Goal: Task Accomplishment & Management: Complete application form

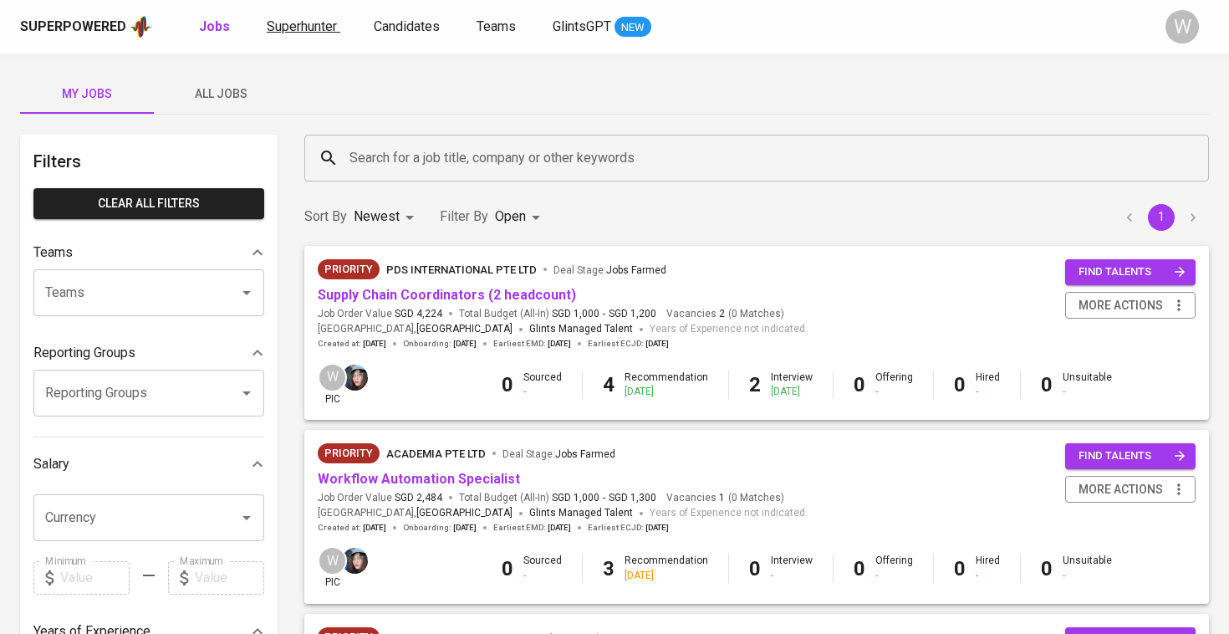
click at [298, 18] on span "Superhunter" at bounding box center [302, 26] width 70 height 16
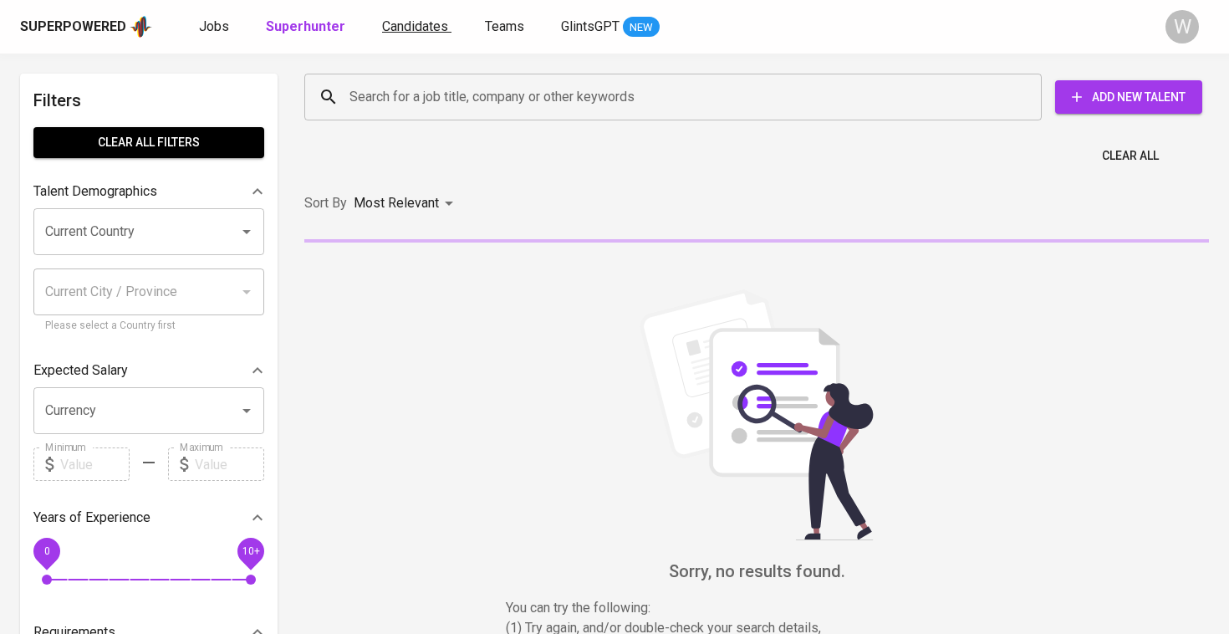
click at [415, 33] on span "Candidates" at bounding box center [415, 26] width 66 height 16
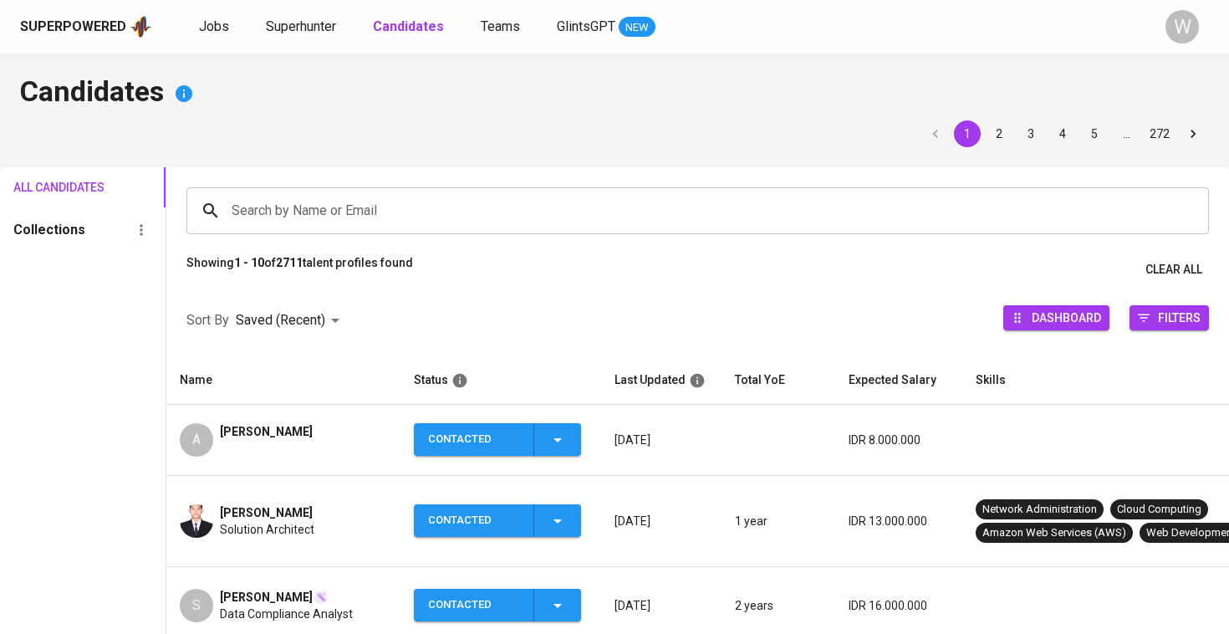
click at [377, 216] on input "Search by Name or Email" at bounding box center [701, 211] width 949 height 32
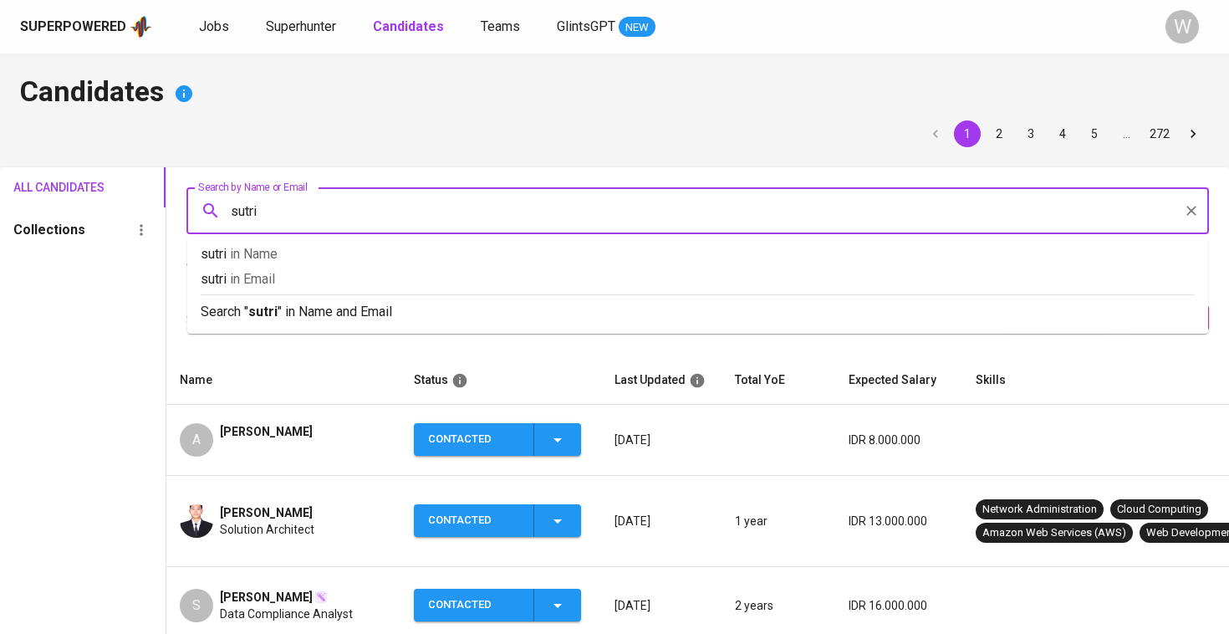
type input "sutria"
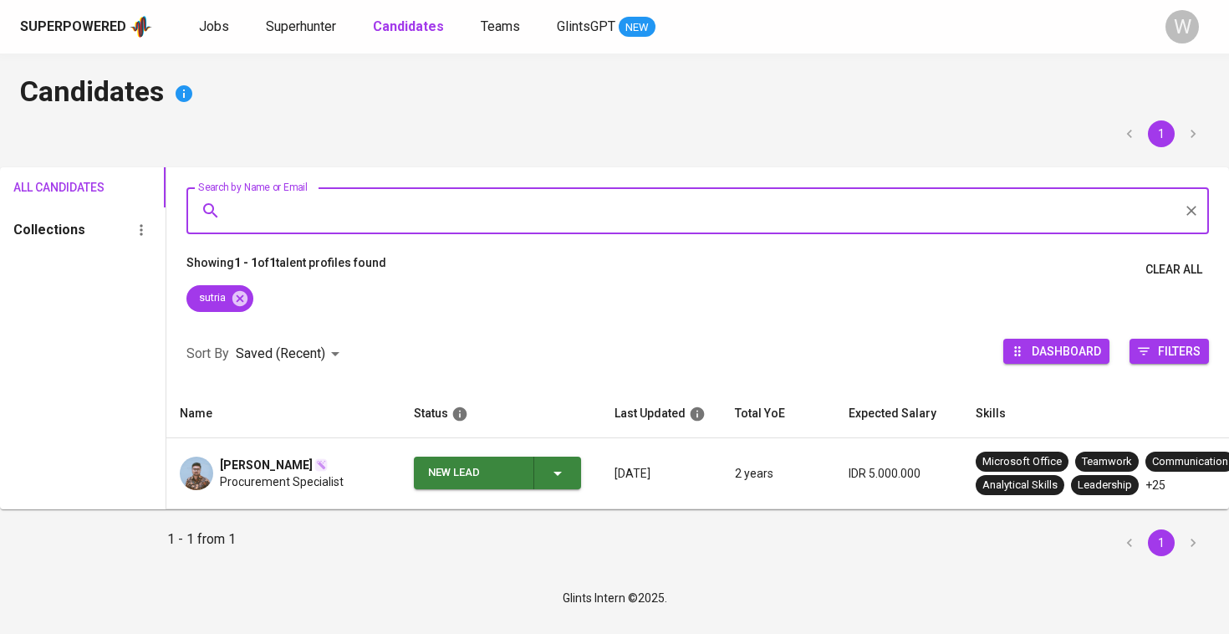
click at [254, 483] on span "Procurement Specialist" at bounding box center [282, 481] width 124 height 17
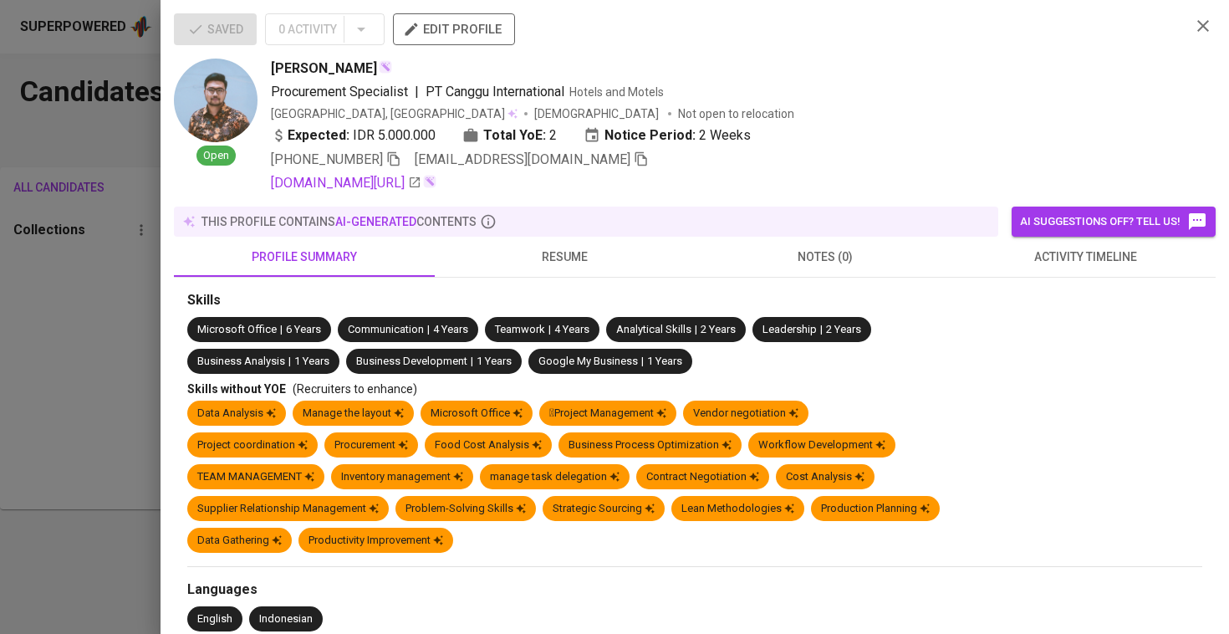
click at [548, 259] on span "resume" at bounding box center [565, 257] width 241 height 21
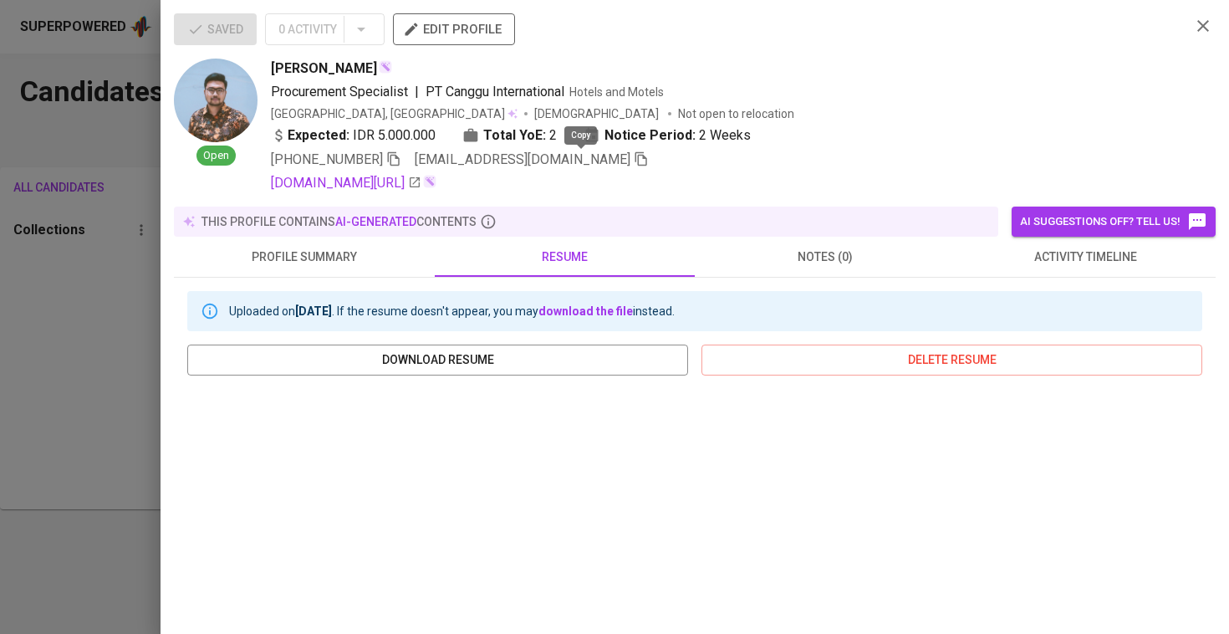
click at [634, 163] on icon "button" at bounding box center [641, 158] width 15 height 15
click at [99, 397] on div at bounding box center [614, 317] width 1229 height 634
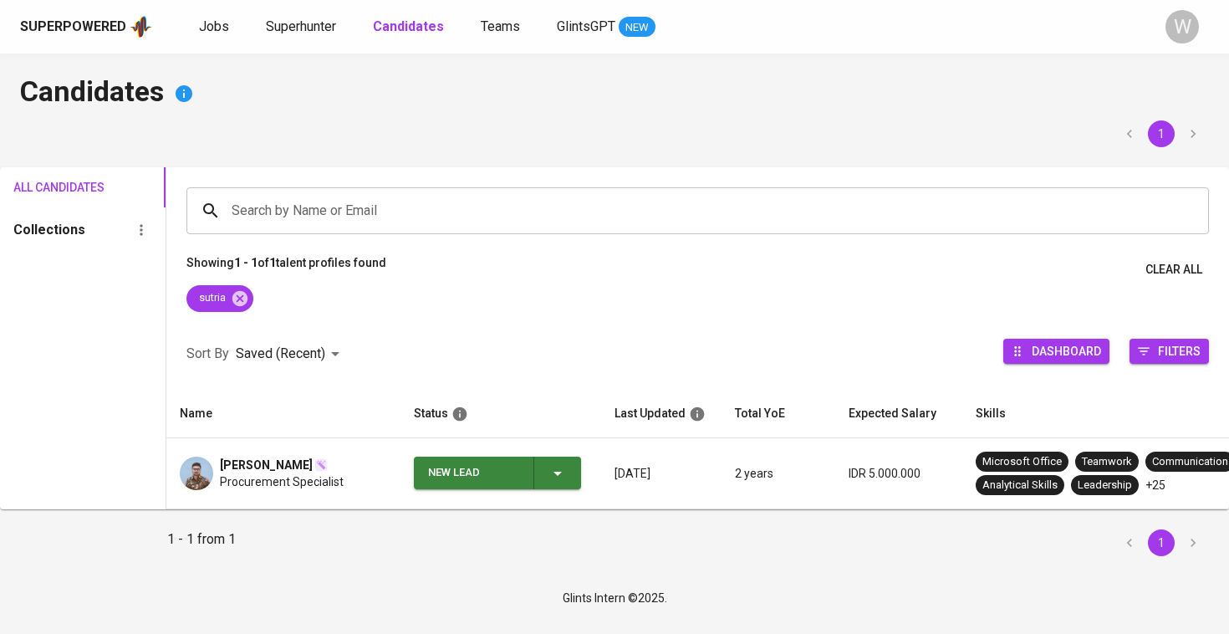
click at [420, 8] on div "Superpowered Jobs Superhunter Candidates Teams GlintsGPT NEW W" at bounding box center [614, 27] width 1229 height 54
click at [253, 482] on span "Procurement Specialist" at bounding box center [282, 481] width 124 height 17
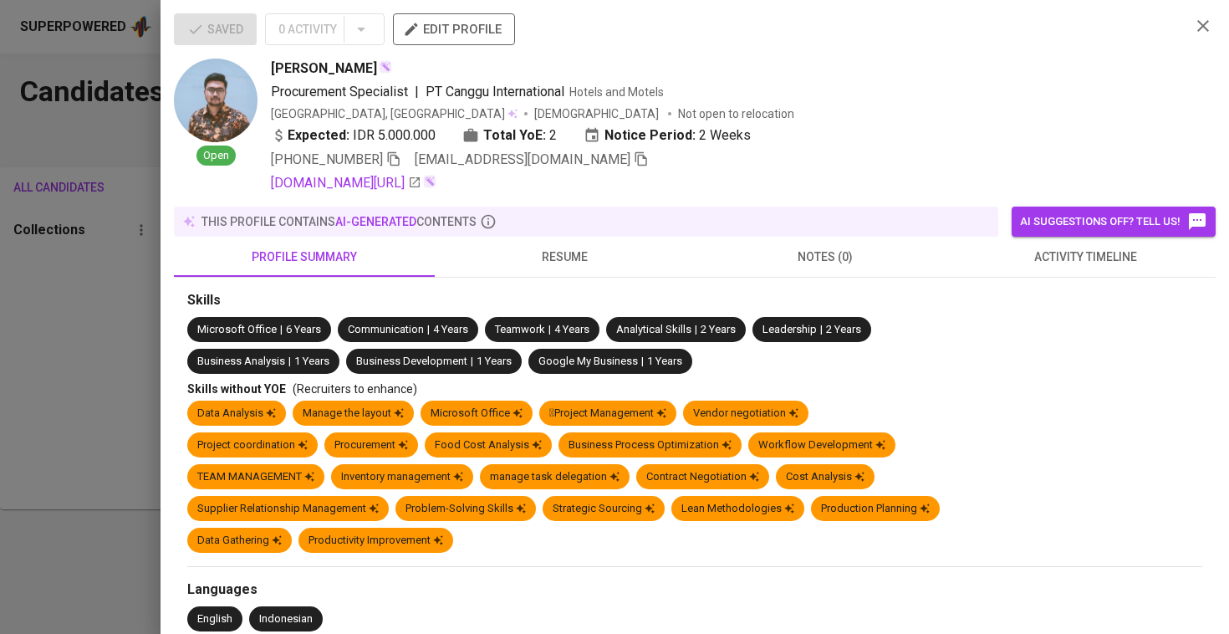
click at [209, 98] on img at bounding box center [216, 101] width 84 height 84
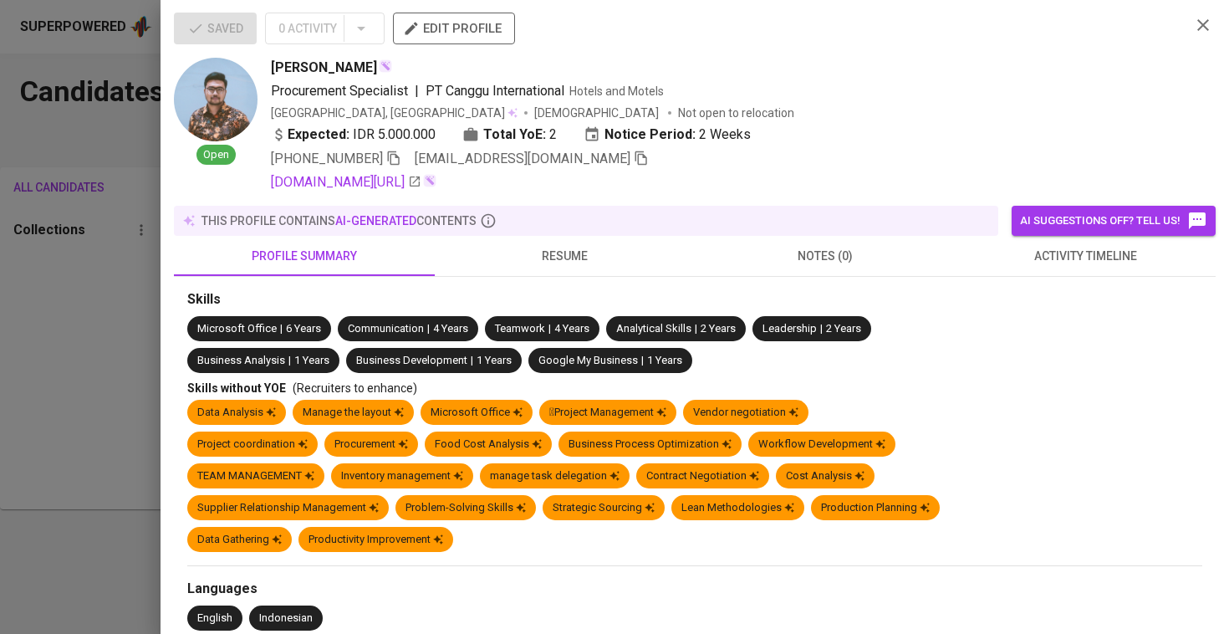
click at [574, 259] on span "resume" at bounding box center [565, 256] width 241 height 21
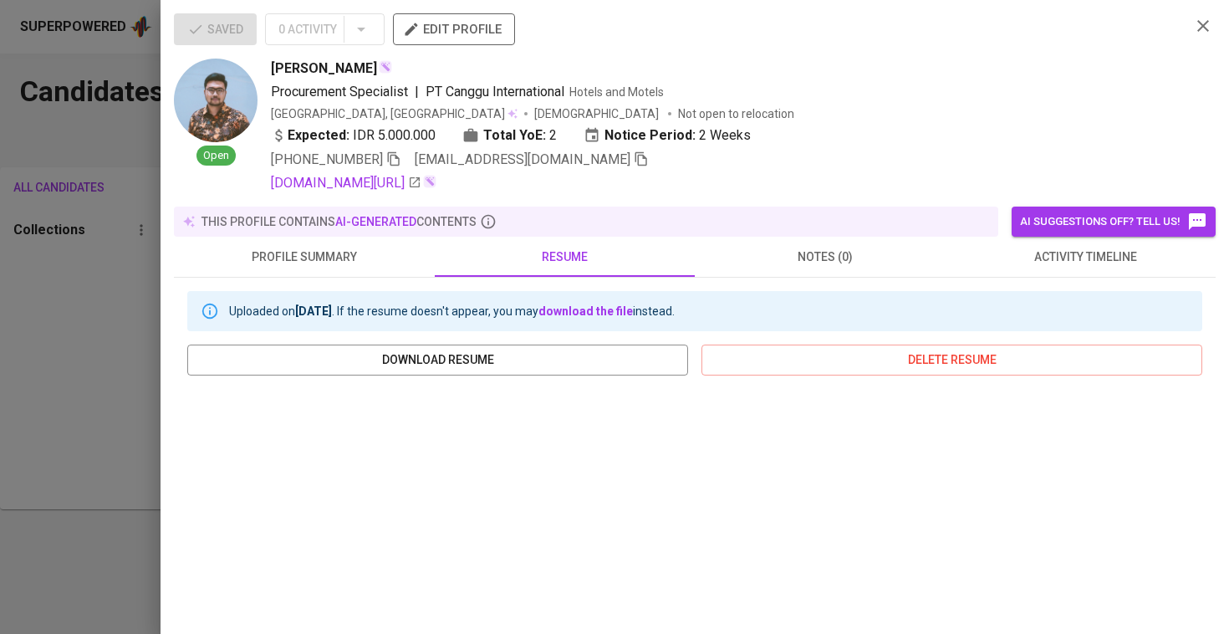
scroll to position [0, 0]
click at [104, 260] on div at bounding box center [614, 317] width 1229 height 634
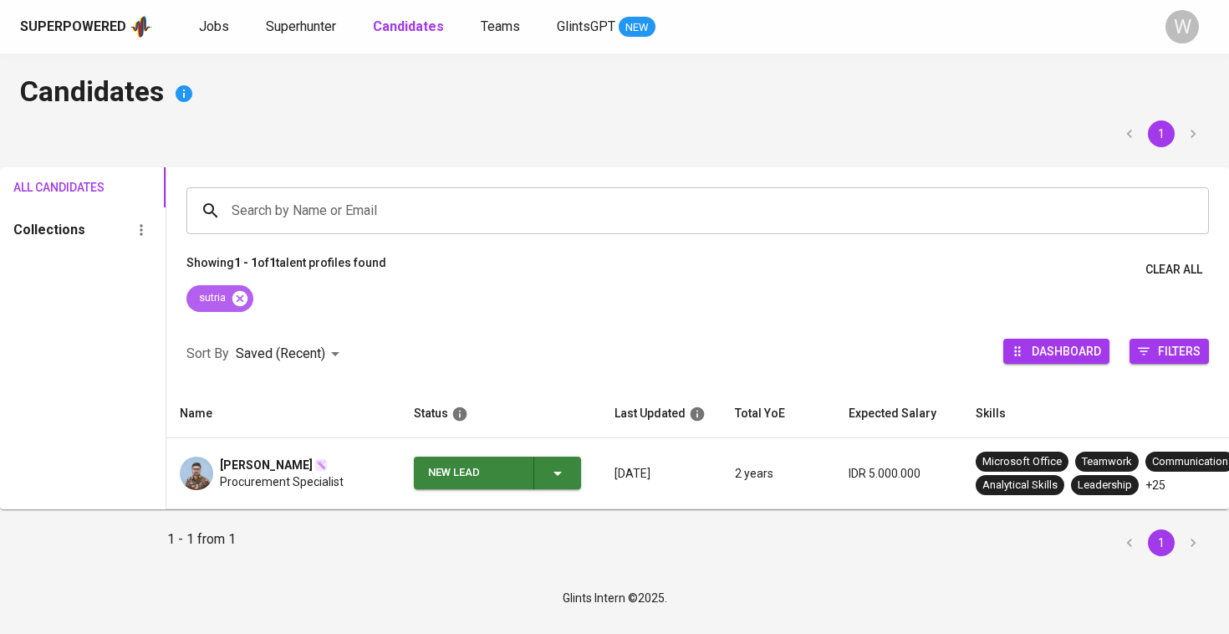
click at [244, 293] on icon at bounding box center [239, 297] width 15 height 15
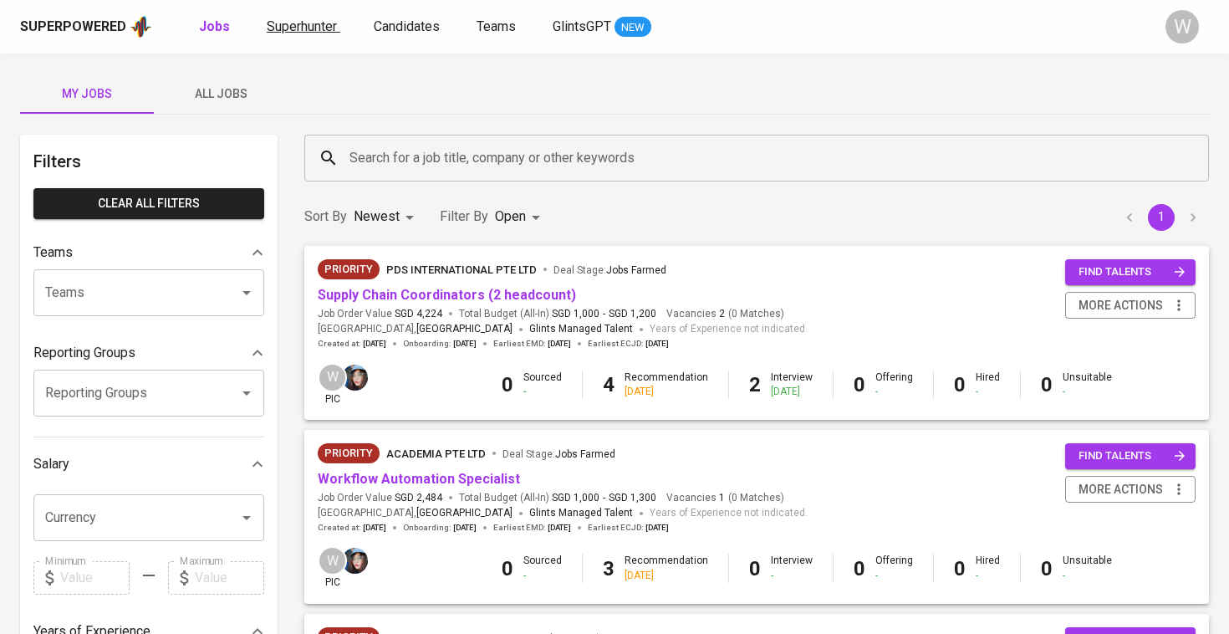
click at [303, 18] on span "Superhunter" at bounding box center [302, 26] width 70 height 16
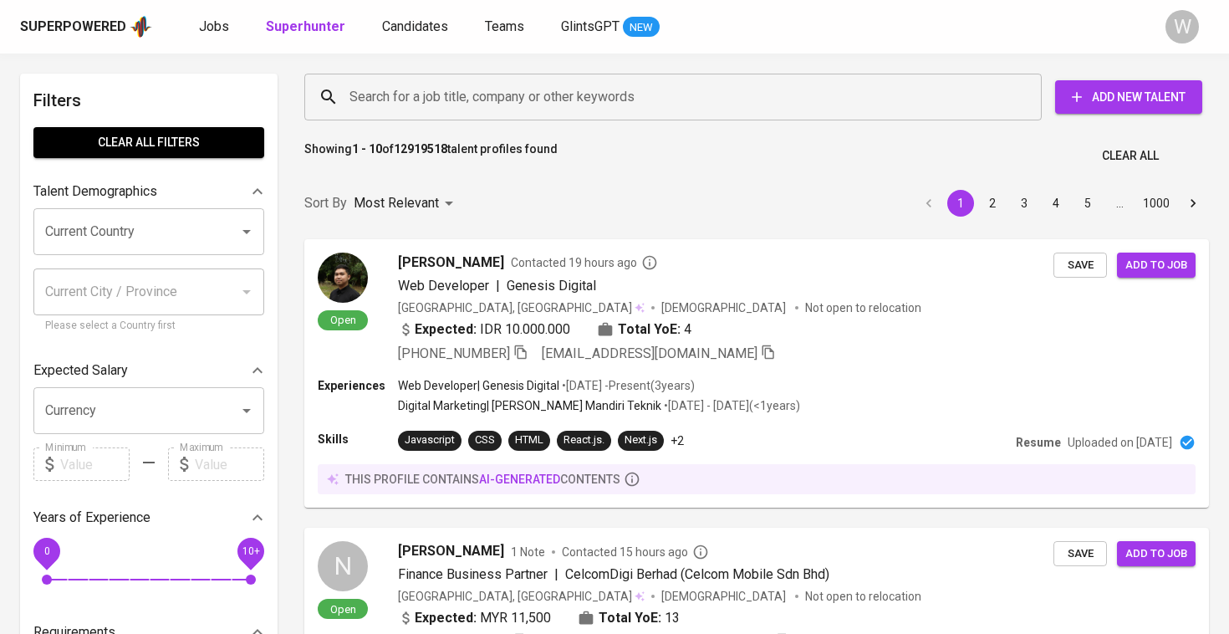
click at [477, 121] on div "Search for a job title, company or other keywords Search for a job title, compa…" at bounding box center [753, 97] width 905 height 54
click at [476, 110] on input "Search for a job title, company or other keywords" at bounding box center [677, 97] width 664 height 32
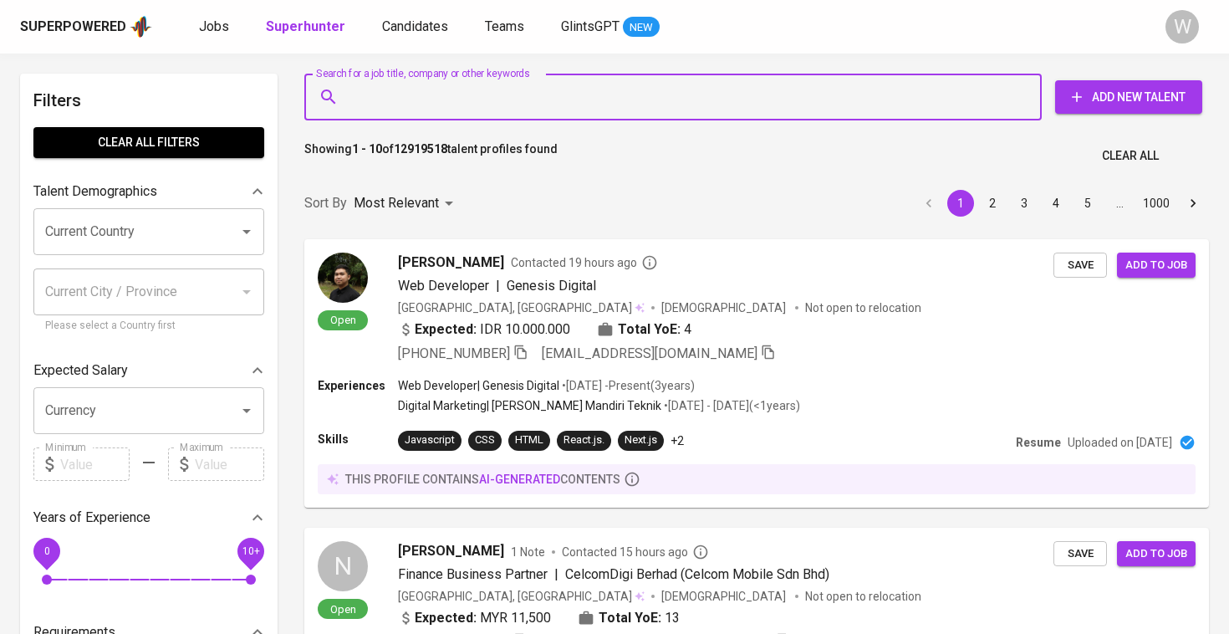
paste input "| [EMAIL_ADDRESS][DOMAIN_NAME] |"
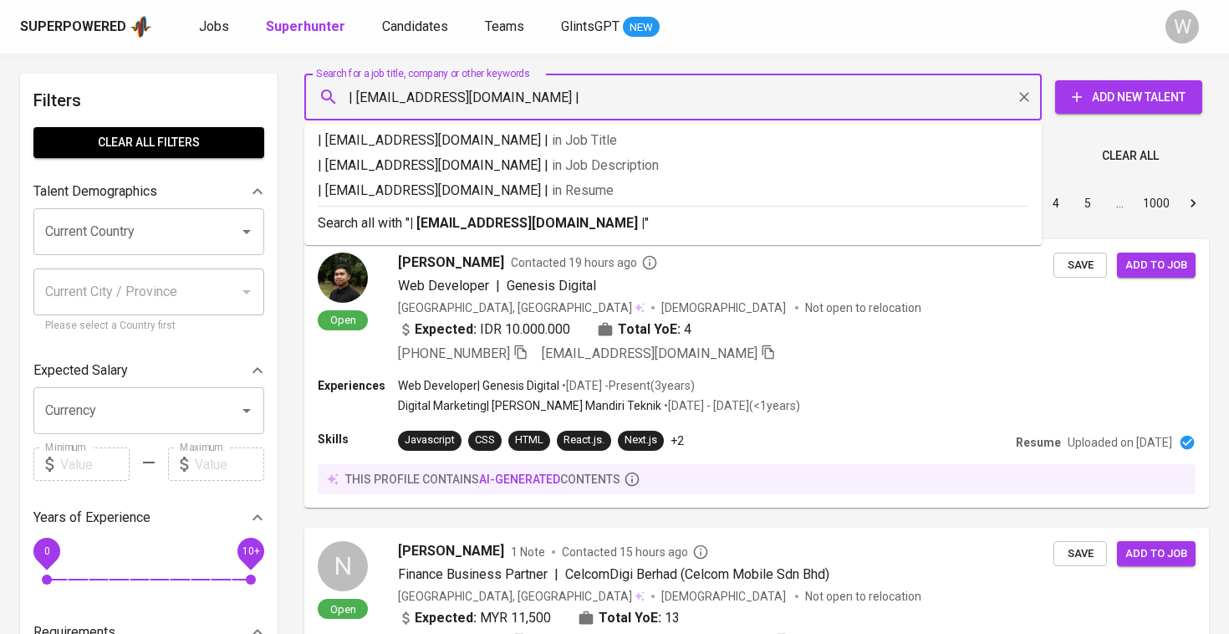
click at [360, 96] on input "| [EMAIL_ADDRESS][DOMAIN_NAME] |" at bounding box center [677, 97] width 664 height 32
click at [553, 88] on input "[EMAIL_ADDRESS][DOMAIN_NAME] |" at bounding box center [677, 97] width 664 height 32
click at [548, 98] on input "[EMAIL_ADDRESS][DOMAIN_NAME] |" at bounding box center [677, 97] width 664 height 32
type input "[EMAIL_ADDRESS][DOMAIN_NAME]"
click at [532, 231] on p "Search all with " [EMAIL_ADDRESS][DOMAIN_NAME] "" at bounding box center [673, 223] width 711 height 20
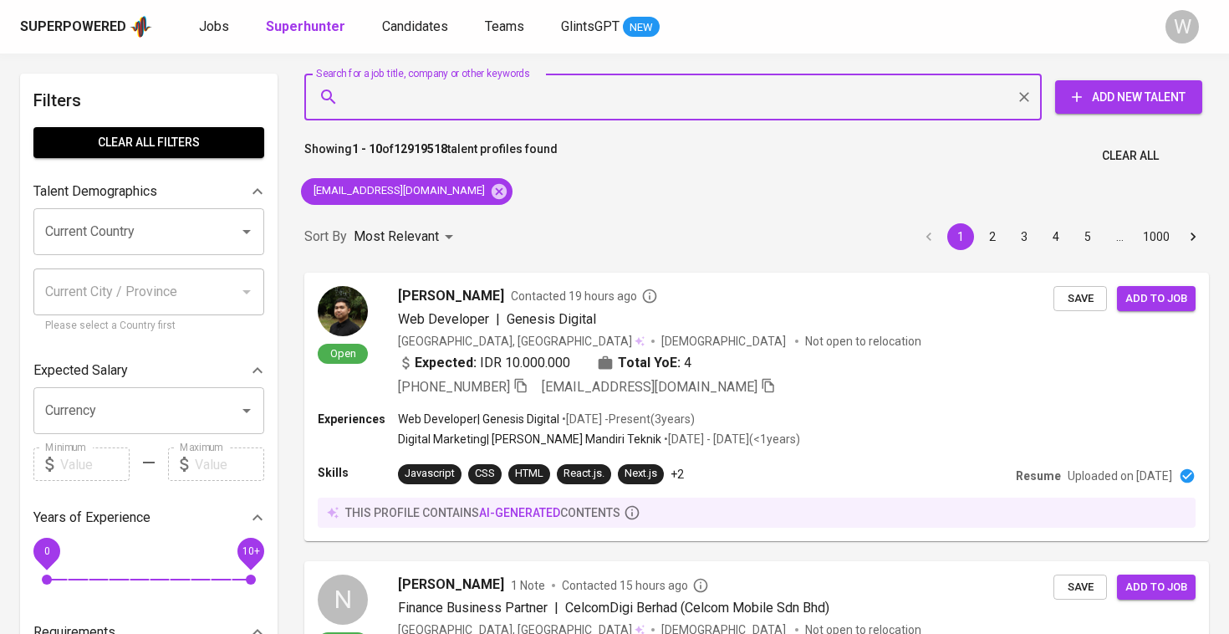
click at [535, 224] on div "Sort By Most Relevant MOST_RELEVANT 1 2 3 4 5 … 1000" at bounding box center [756, 237] width 925 height 51
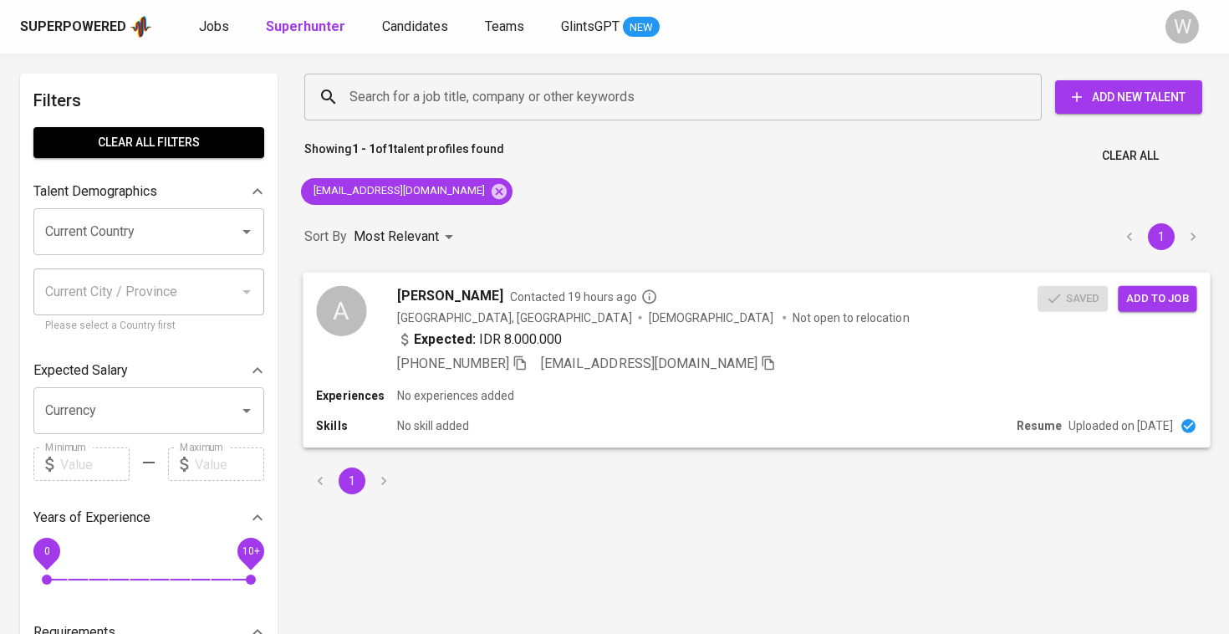
click at [473, 314] on div "[GEOGRAPHIC_DATA], [GEOGRAPHIC_DATA]" at bounding box center [514, 317] width 235 height 17
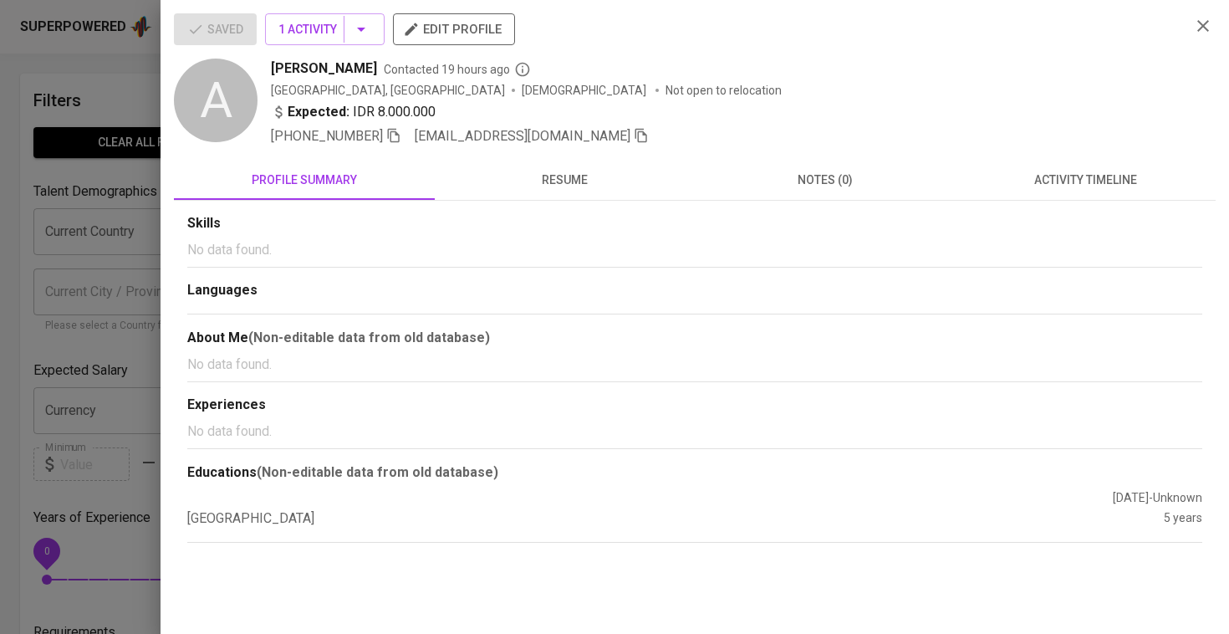
click at [25, 252] on div at bounding box center [614, 317] width 1229 height 634
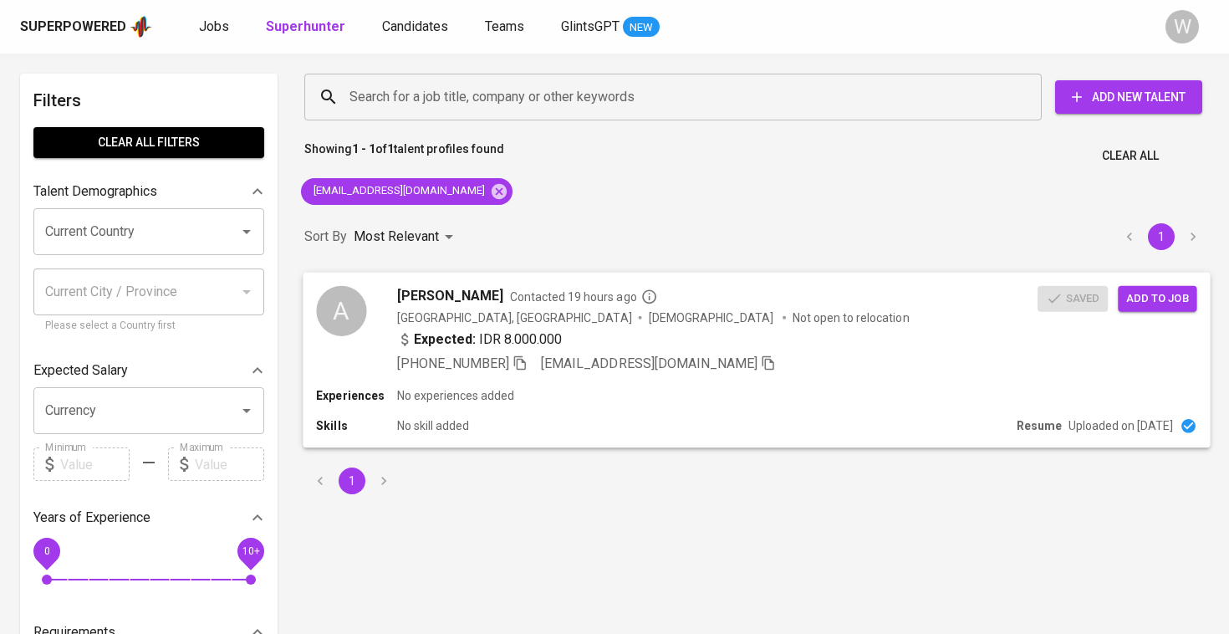
click at [1139, 293] on span "Add to job" at bounding box center [1157, 297] width 62 height 19
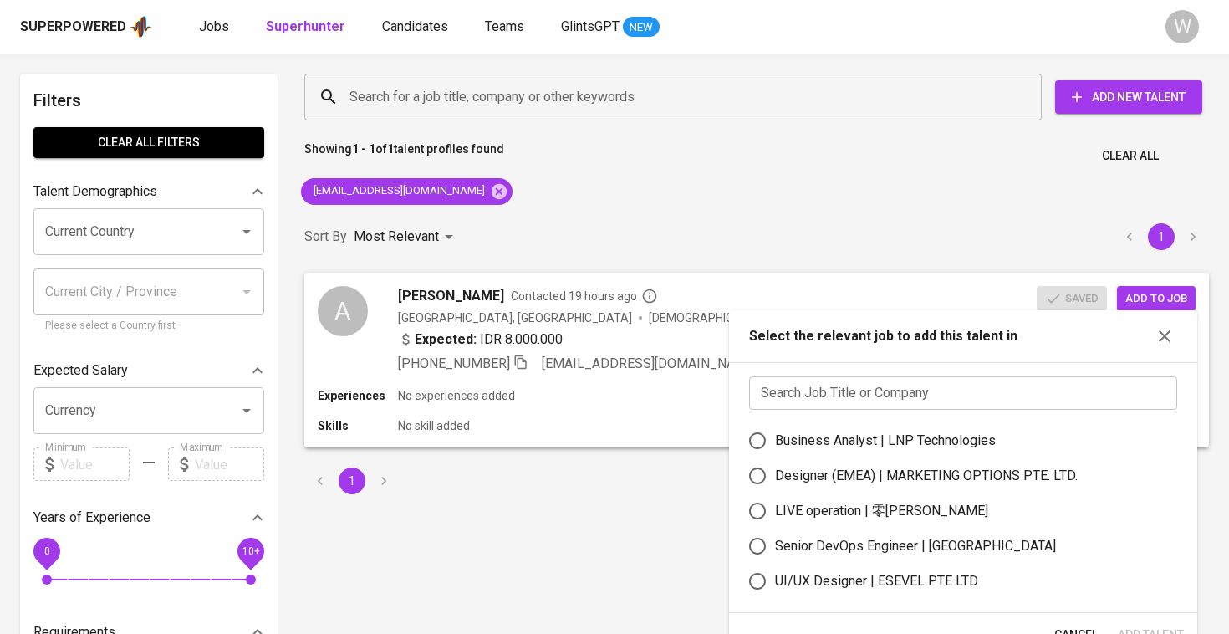
click at [875, 385] on input "text" at bounding box center [963, 392] width 428 height 33
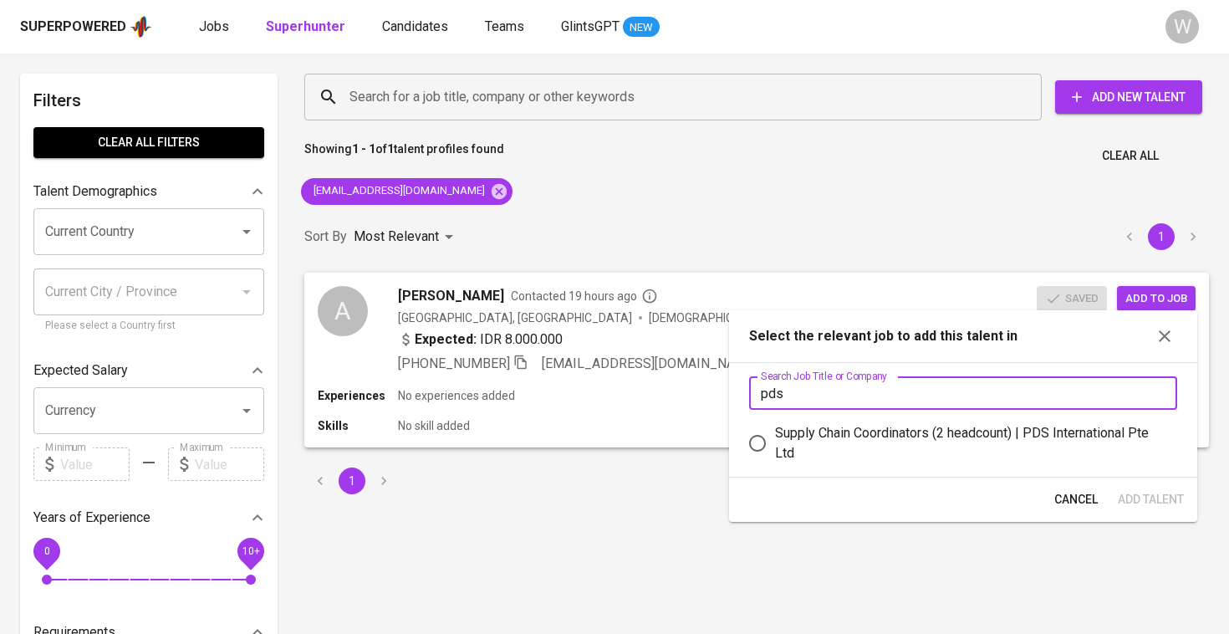
type input "pds"
click at [856, 465] on div "Search Job Title or Company pds Search Job Title or Company Supply Chain Coordi…" at bounding box center [963, 419] width 468 height 115
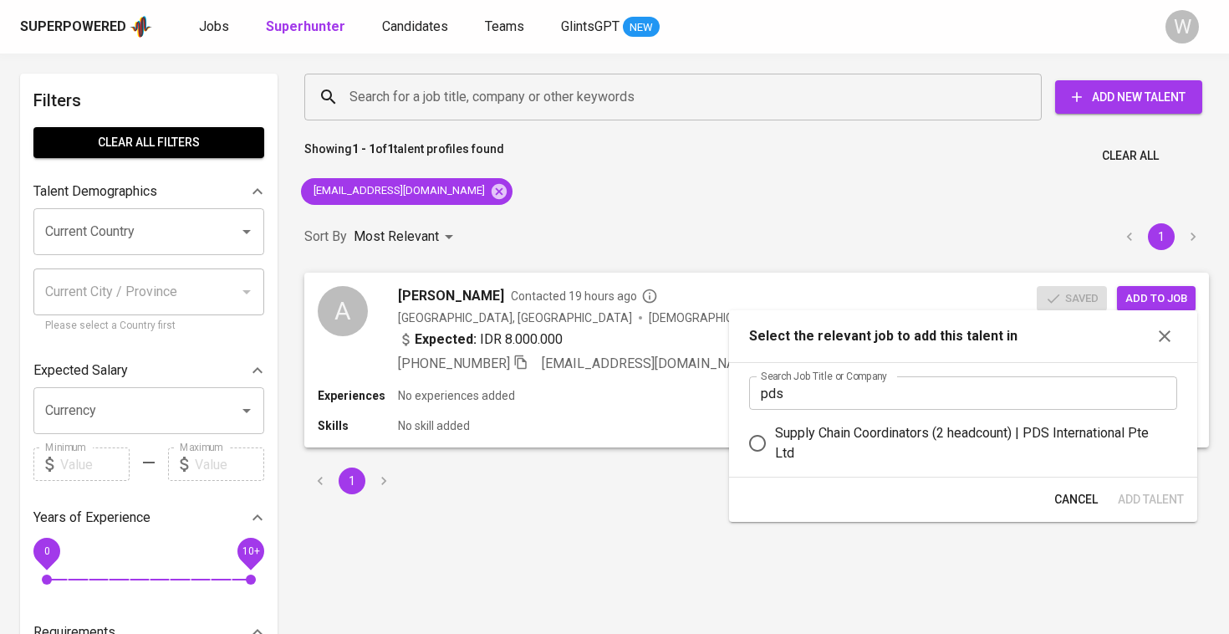
click at [1047, 457] on div "Supply Chain Coordinators (2 headcount) | PDS International Pte Ltd" at bounding box center [969, 443] width 389 height 40
click at [775, 457] on input "Supply Chain Coordinators (2 headcount) | PDS International Pte Ltd" at bounding box center [757, 443] width 35 height 35
radio input "true"
click at [1133, 512] on button "Add Talent" at bounding box center [1150, 499] width 79 height 31
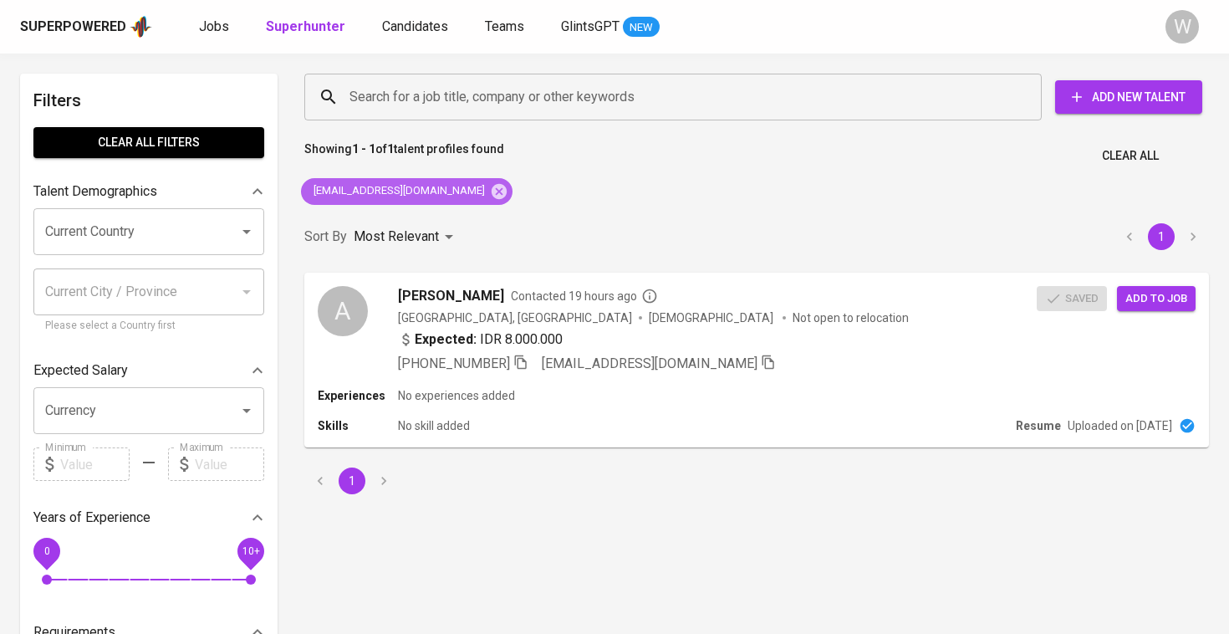
click at [458, 201] on div "[EMAIL_ADDRESS][DOMAIN_NAME]" at bounding box center [407, 191] width 212 height 27
click at [490, 191] on icon at bounding box center [499, 191] width 18 height 18
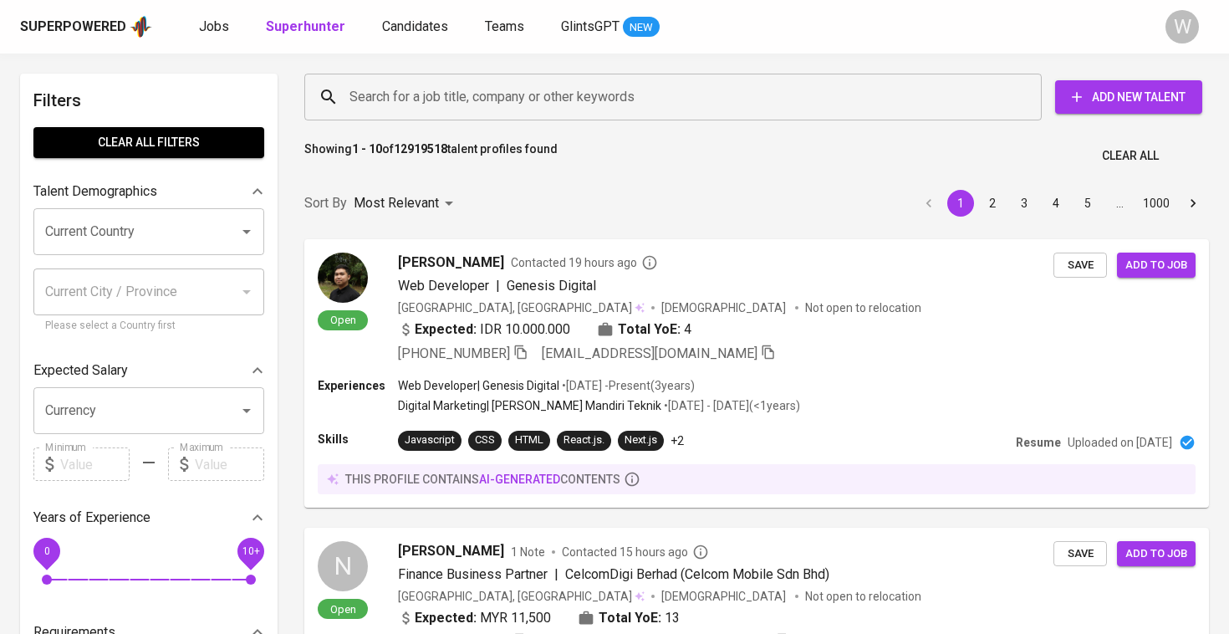
click at [463, 97] on input "Search for a job title, company or other keywords" at bounding box center [677, 97] width 664 height 32
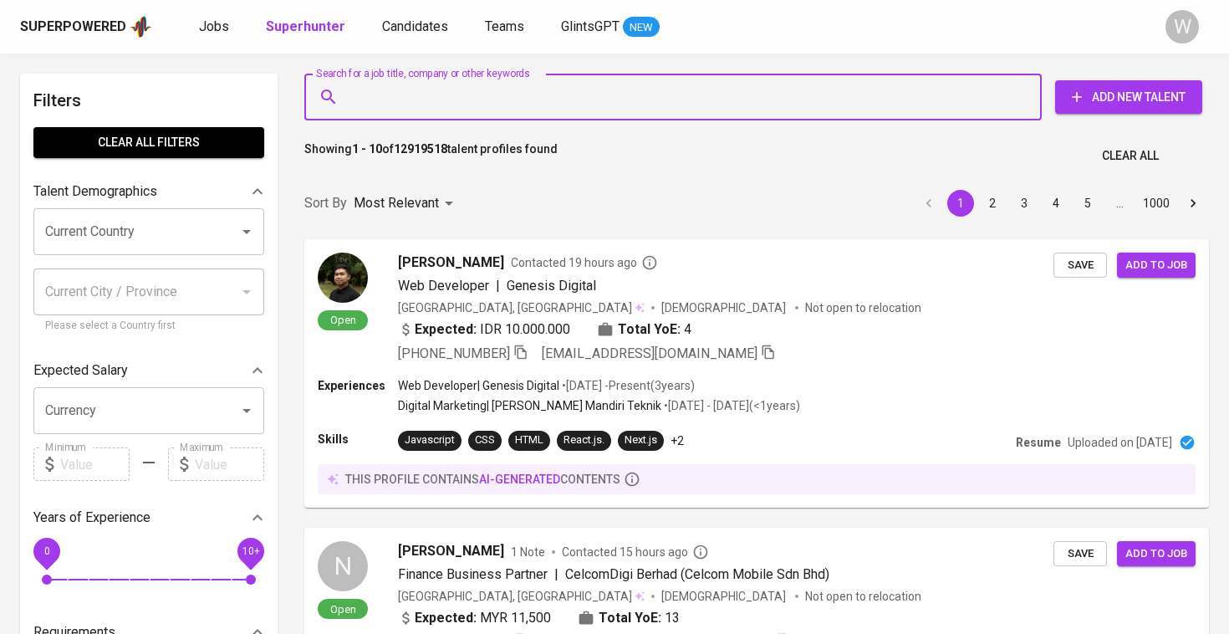
paste input "[EMAIL_ADDRESS][DOMAIN_NAME]"
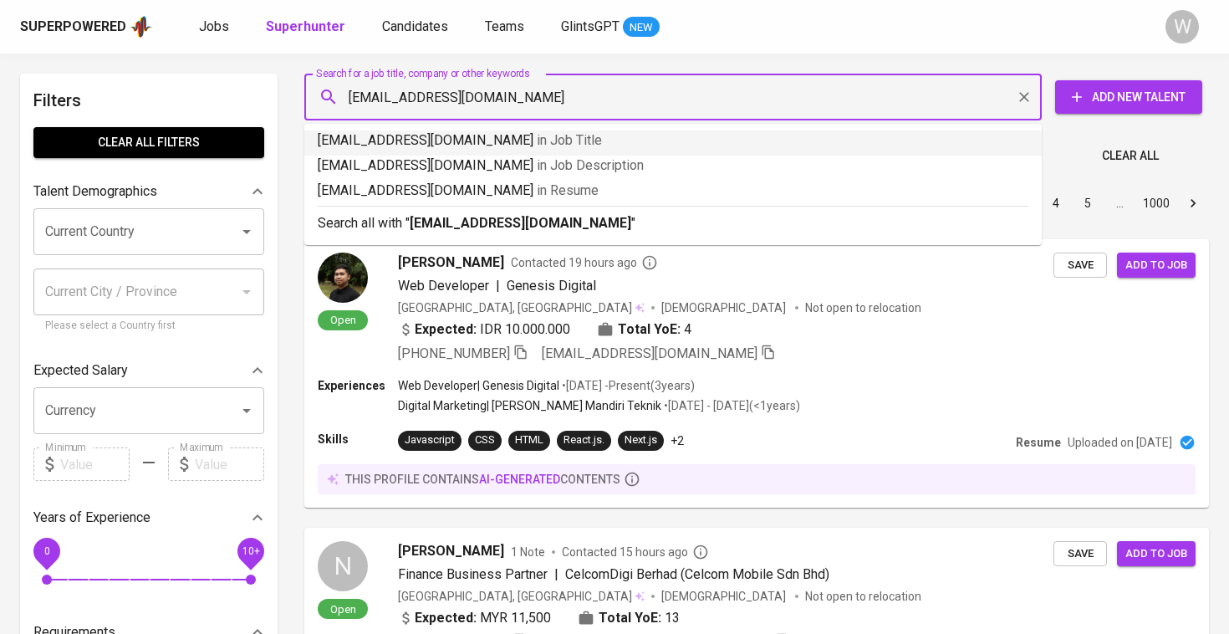
click at [355, 94] on input "[EMAIL_ADDRESS][DOMAIN_NAME]" at bounding box center [677, 97] width 664 height 32
type input "[EMAIL_ADDRESS][DOMAIN_NAME]"
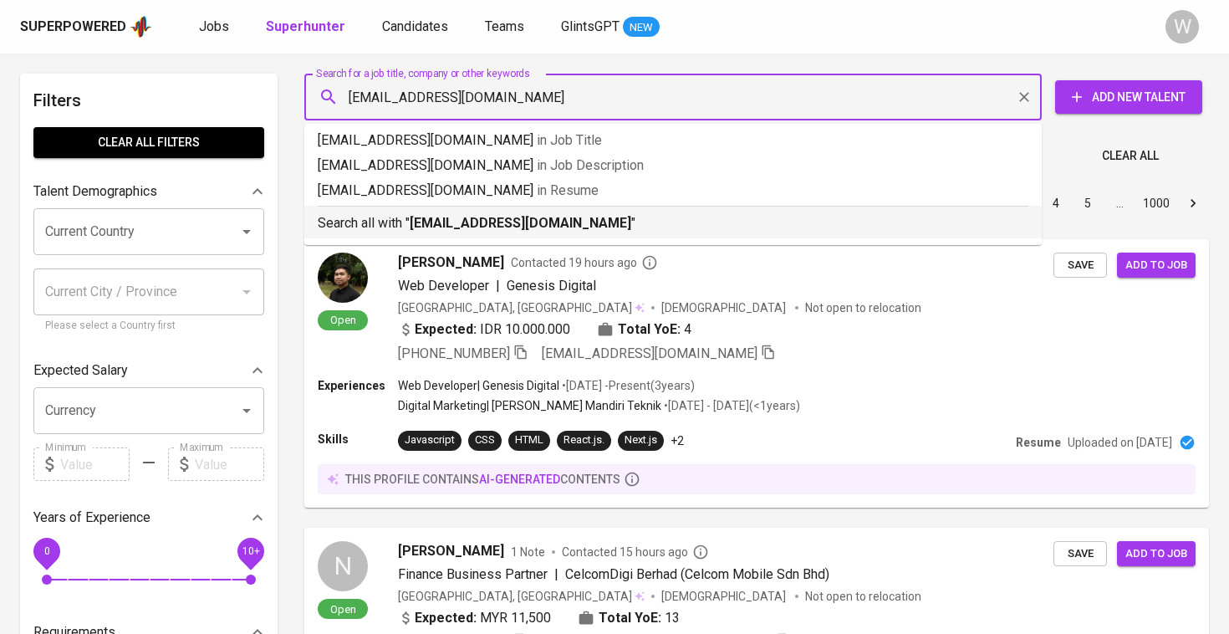
click at [456, 238] on ul "[EMAIL_ADDRESS][DOMAIN_NAME] in Job Title [EMAIL_ADDRESS][DOMAIN_NAME] in Job D…" at bounding box center [672, 184] width 737 height 121
click at [457, 225] on b "[EMAIL_ADDRESS][DOMAIN_NAME]" at bounding box center [521, 223] width 222 height 16
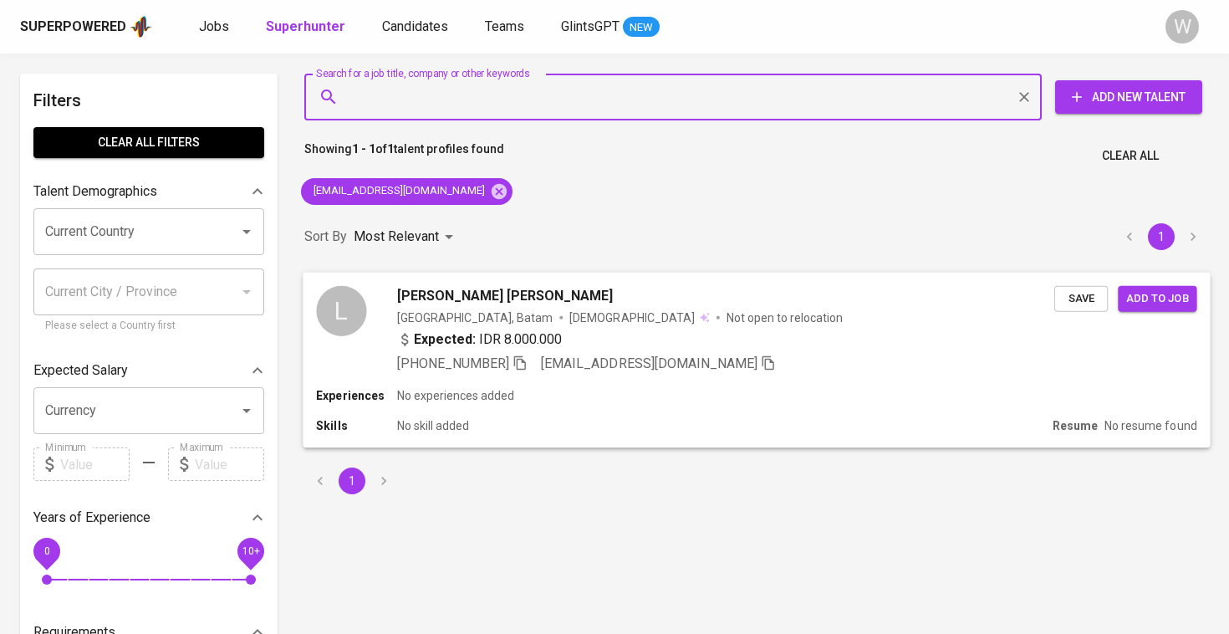
click at [1094, 300] on span "Save" at bounding box center [1081, 297] width 37 height 19
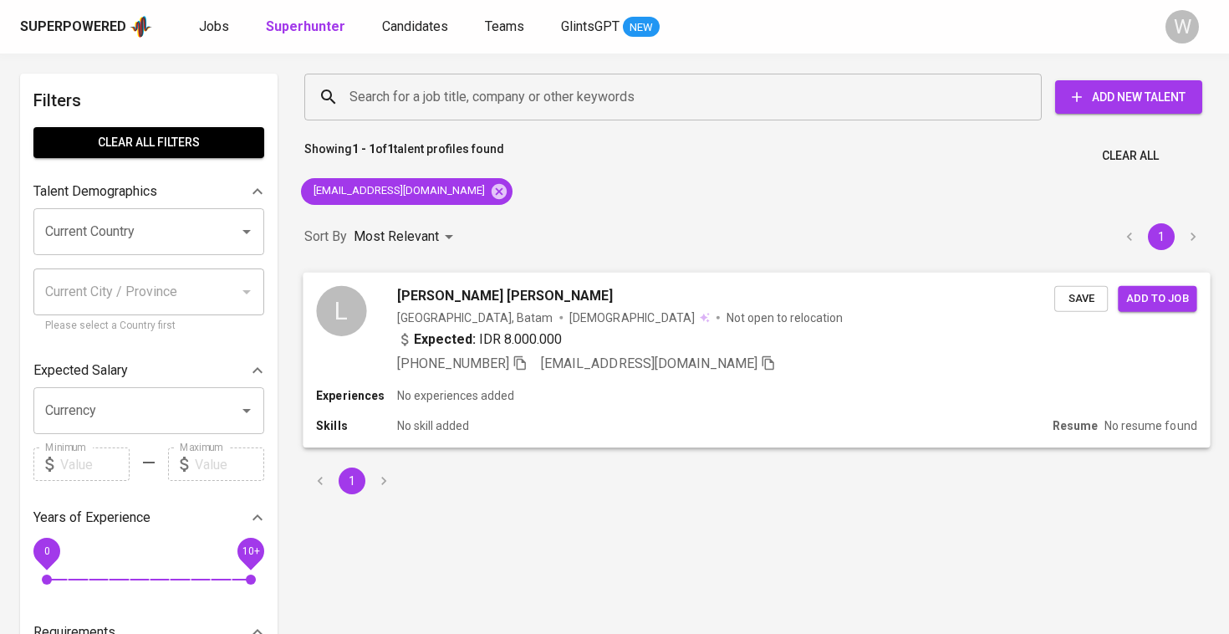
click at [1166, 301] on span "Add to job" at bounding box center [1157, 297] width 62 height 19
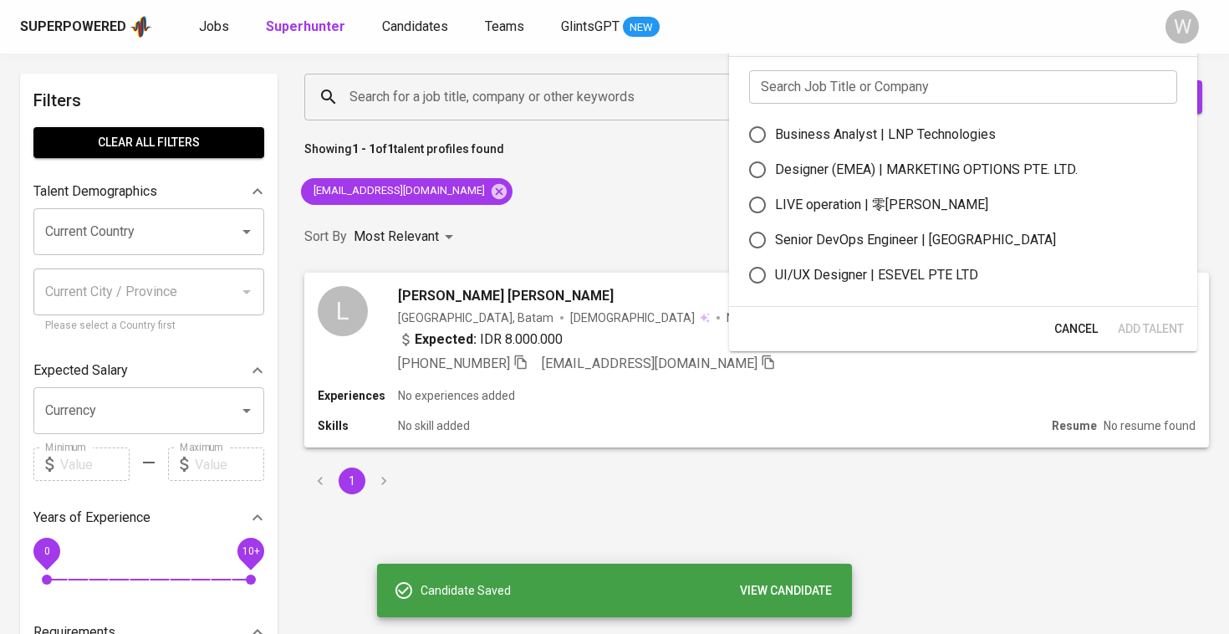
click at [910, 65] on div "Search Job Title or Company Search Job Title or Company Business Analyst | LNP …" at bounding box center [963, 181] width 468 height 251
click at [895, 85] on input "text" at bounding box center [963, 86] width 428 height 33
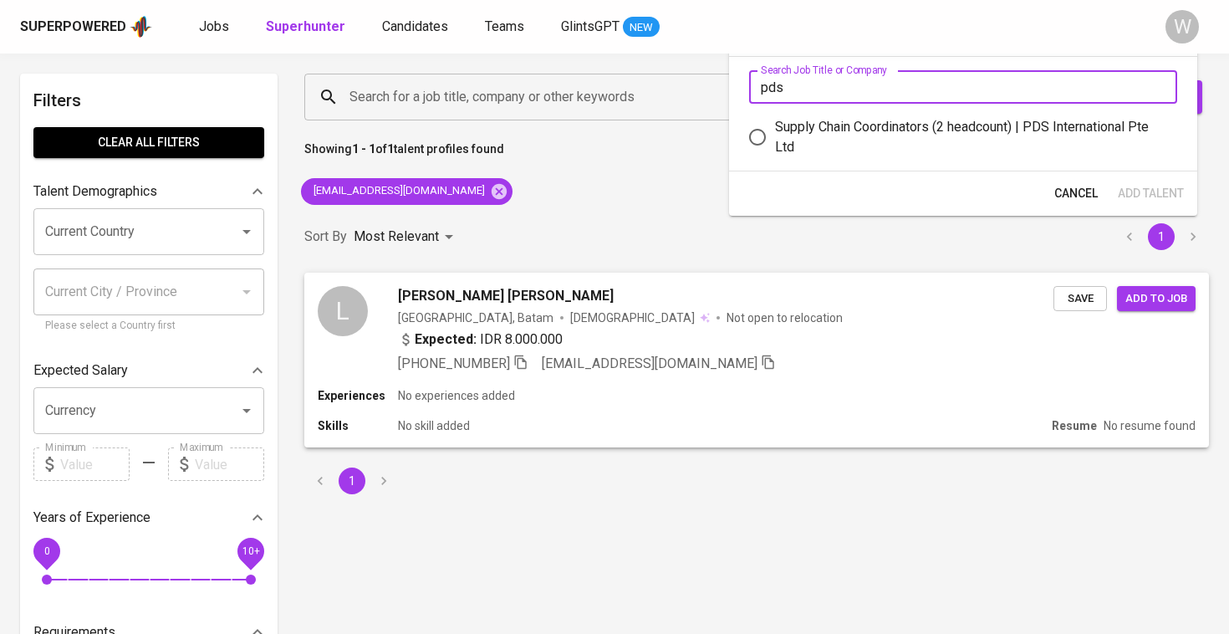
type input "pds"
click at [874, 151] on div "Supply Chain Coordinators (2 headcount) | PDS International Pte Ltd" at bounding box center [969, 137] width 389 height 40
click at [775, 151] on input "Supply Chain Coordinators (2 headcount) | PDS International Pte Ltd" at bounding box center [757, 137] width 35 height 35
radio input "true"
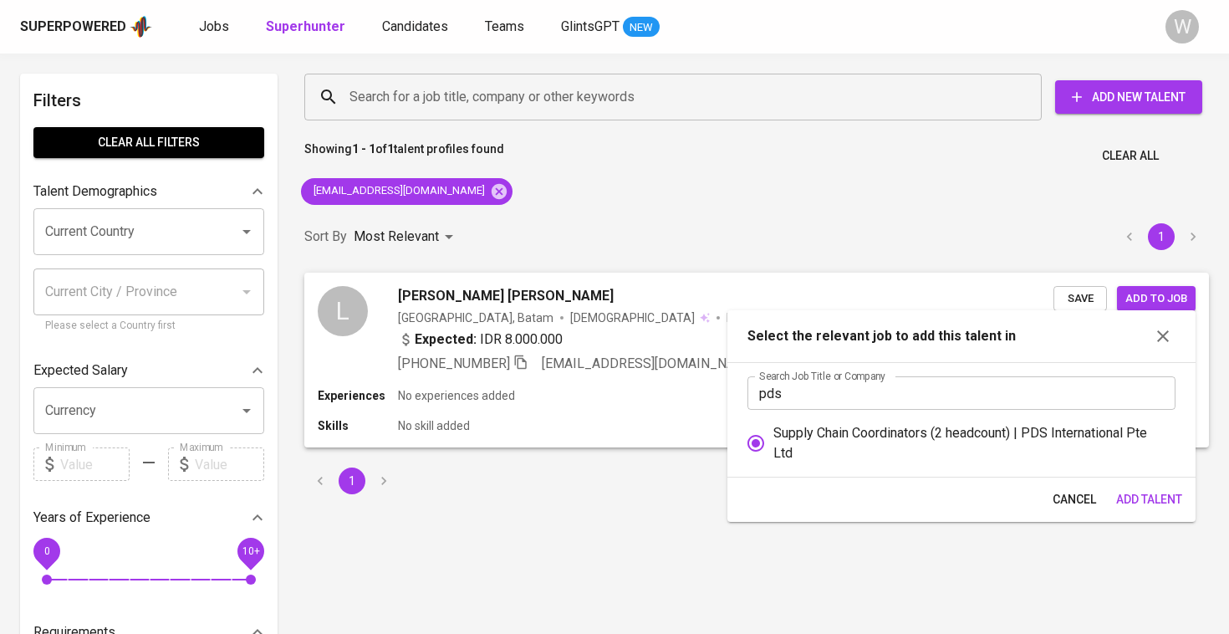
click at [1155, 498] on span "Add Talent" at bounding box center [1149, 499] width 66 height 21
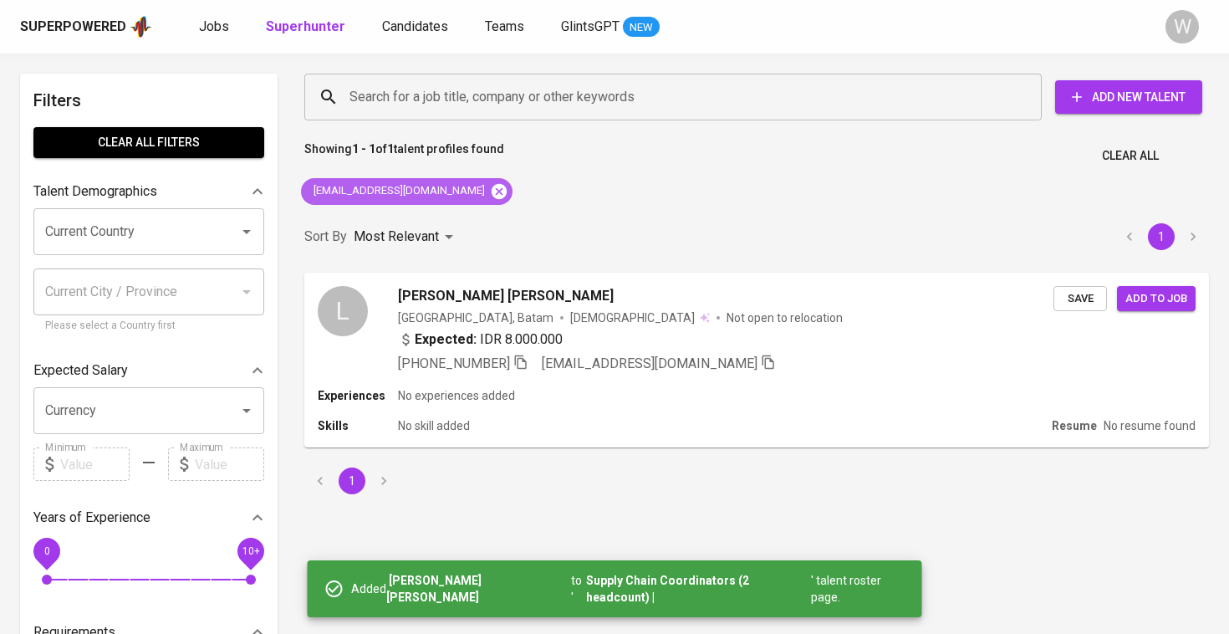
click at [490, 194] on icon at bounding box center [499, 191] width 18 height 18
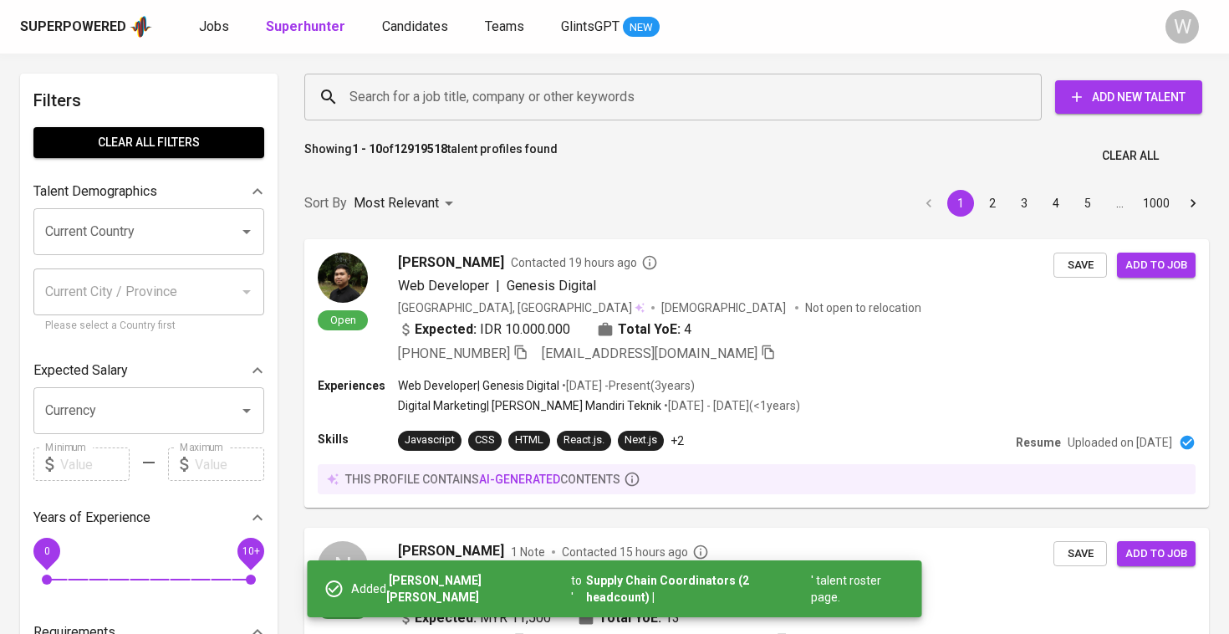
click at [476, 70] on div "Search for a job title, company or other keywords Search for a job title, compa…" at bounding box center [753, 97] width 905 height 54
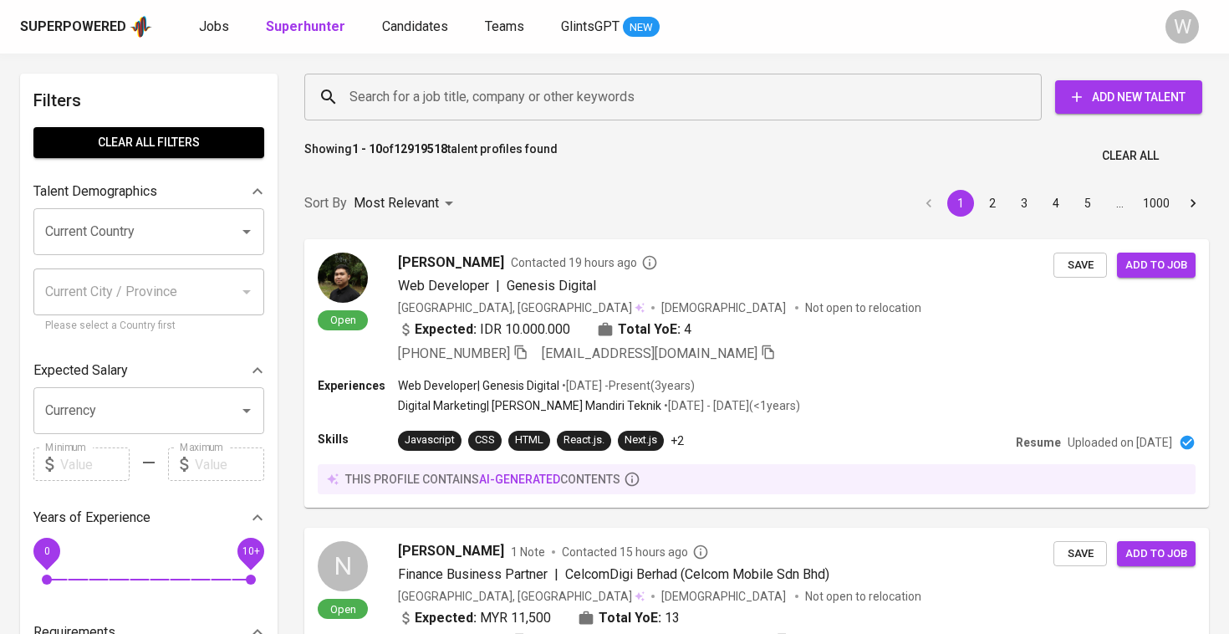
click at [467, 89] on input "Search for a job title, company or other keywords" at bounding box center [677, 97] width 664 height 32
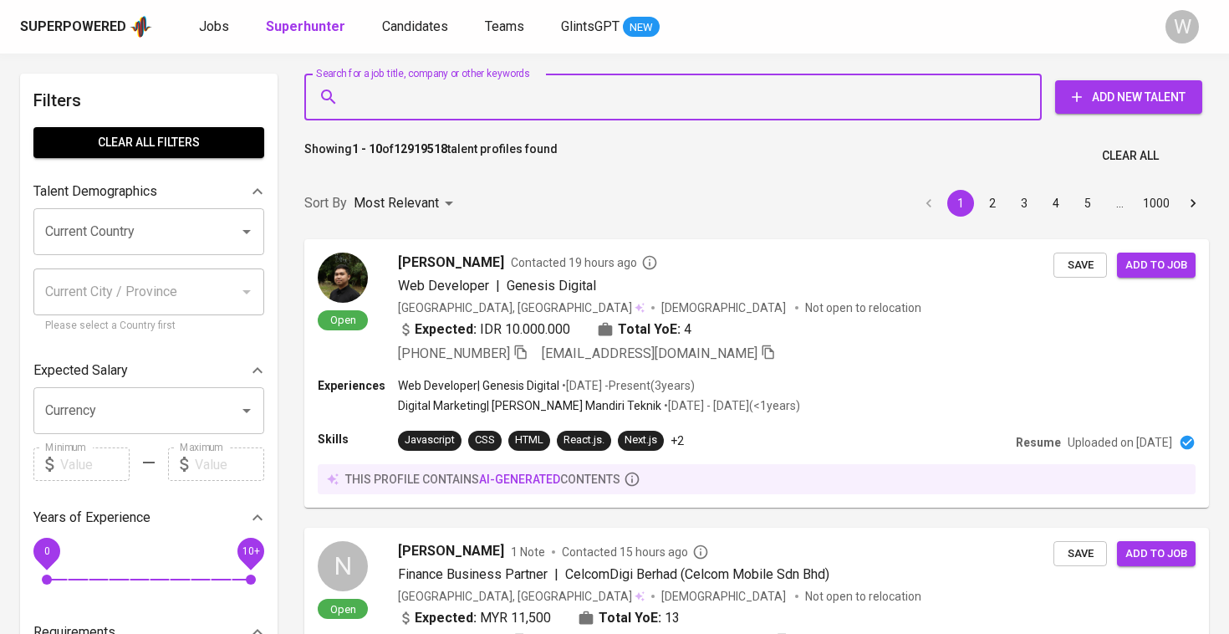
paste input "| [EMAIL_ADDRESS][DOMAIN_NAME] |"
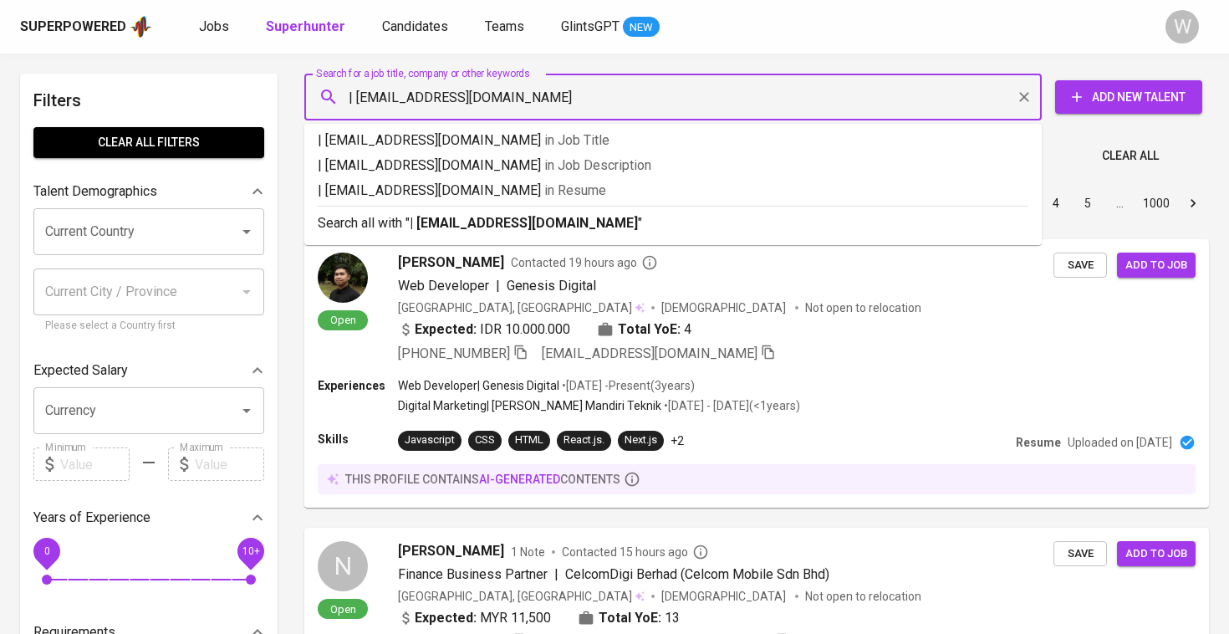
click at [356, 95] on input "| [EMAIL_ADDRESS][DOMAIN_NAME]" at bounding box center [677, 97] width 664 height 32
type input "[EMAIL_ADDRESS][DOMAIN_NAME]"
click at [467, 227] on b "[EMAIL_ADDRESS][DOMAIN_NAME]" at bounding box center [521, 223] width 222 height 16
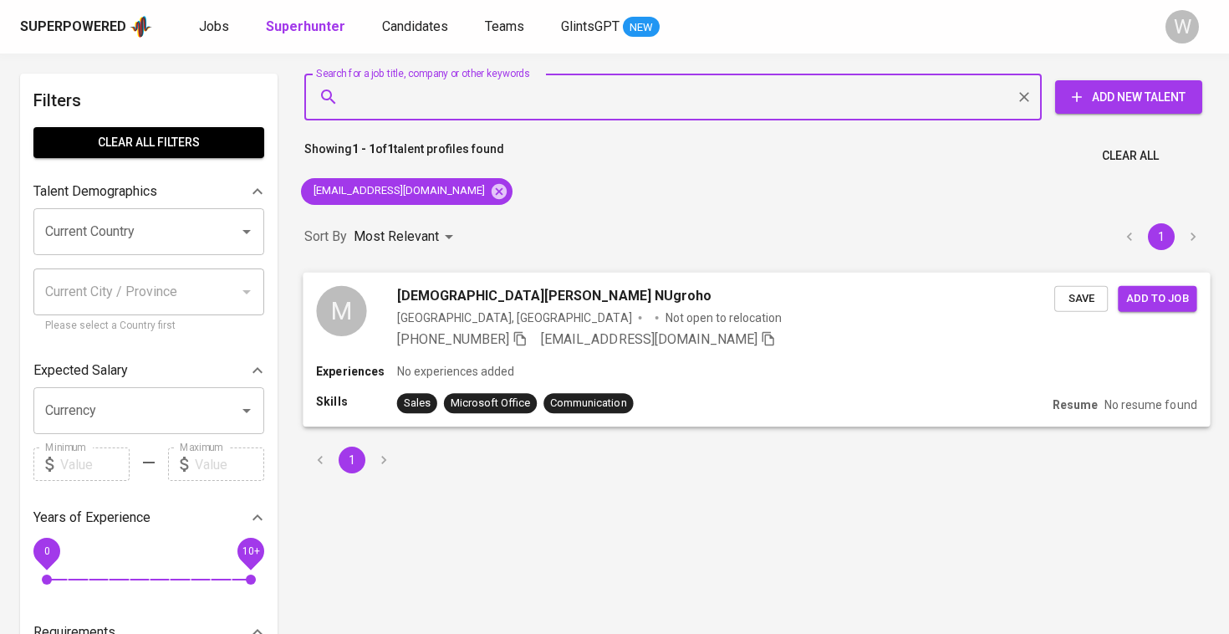
click at [1093, 303] on span "Save" at bounding box center [1081, 297] width 37 height 19
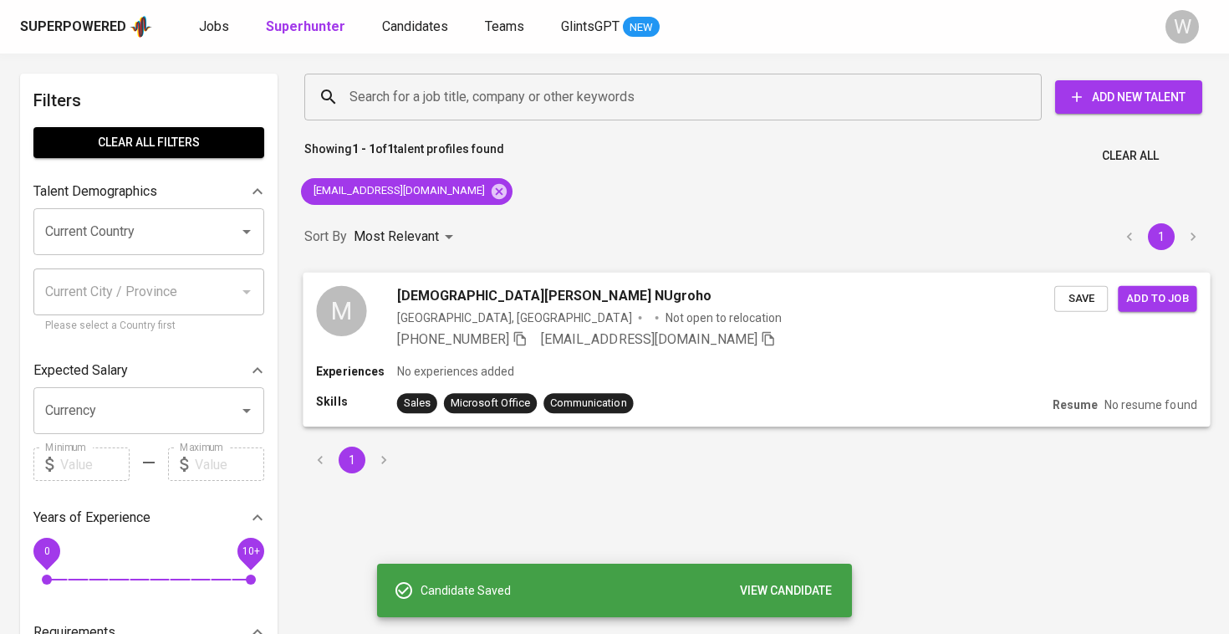
click at [1208, 289] on div "M [PERSON_NAME] NUgroho [GEOGRAPHIC_DATA], [GEOGRAPHIC_DATA] Not open to reloca…" at bounding box center [756, 317] width 907 height 90
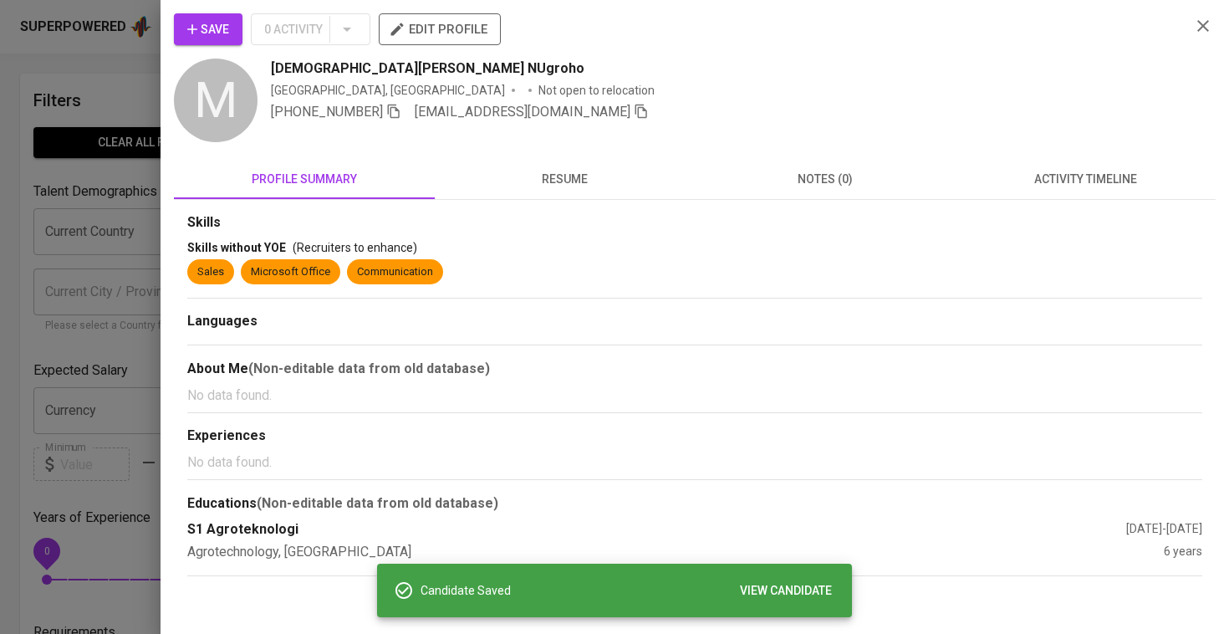
click at [41, 352] on div at bounding box center [614, 317] width 1229 height 634
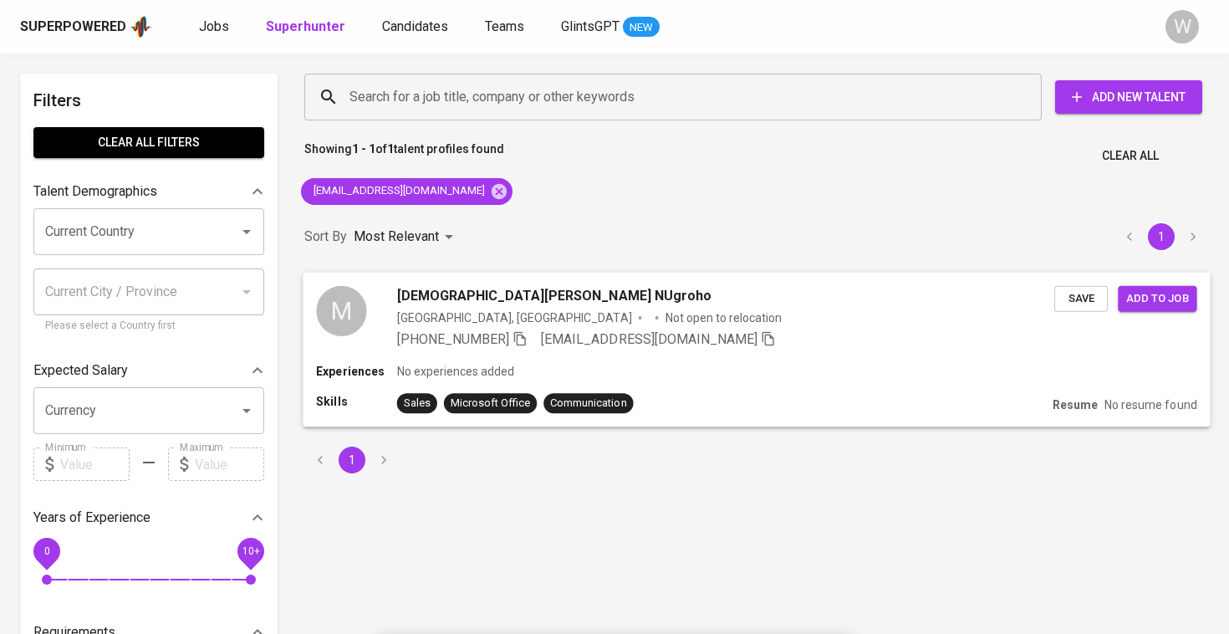
click at [1164, 290] on span "Add to job" at bounding box center [1157, 297] width 62 height 19
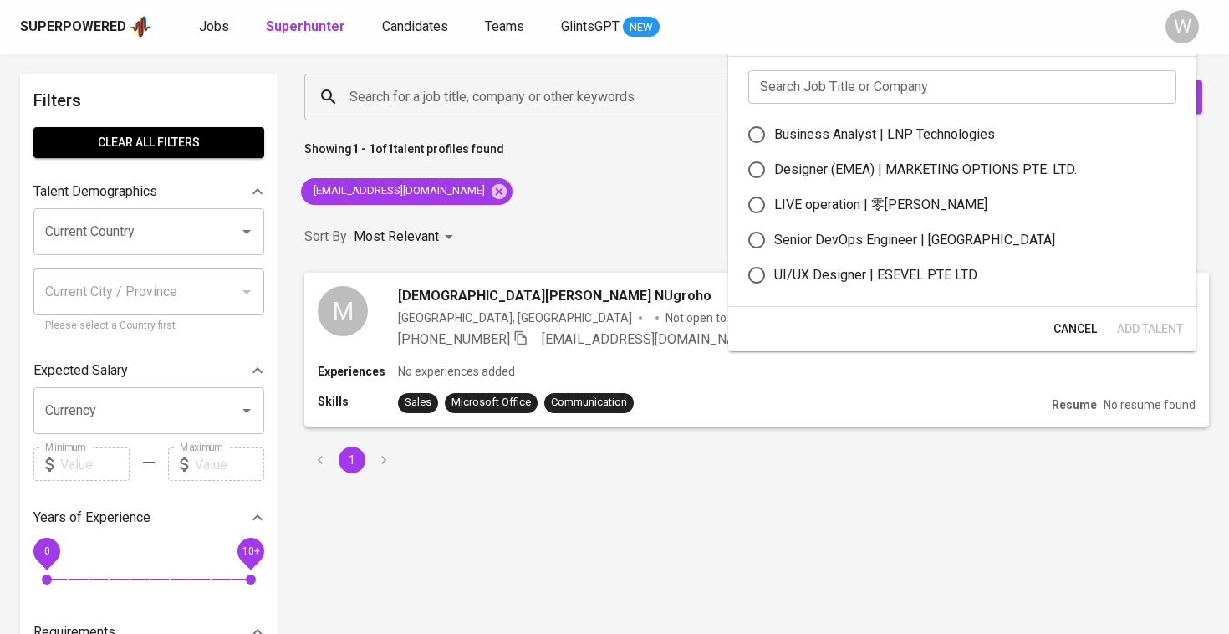
click at [916, 83] on input "text" at bounding box center [962, 86] width 428 height 33
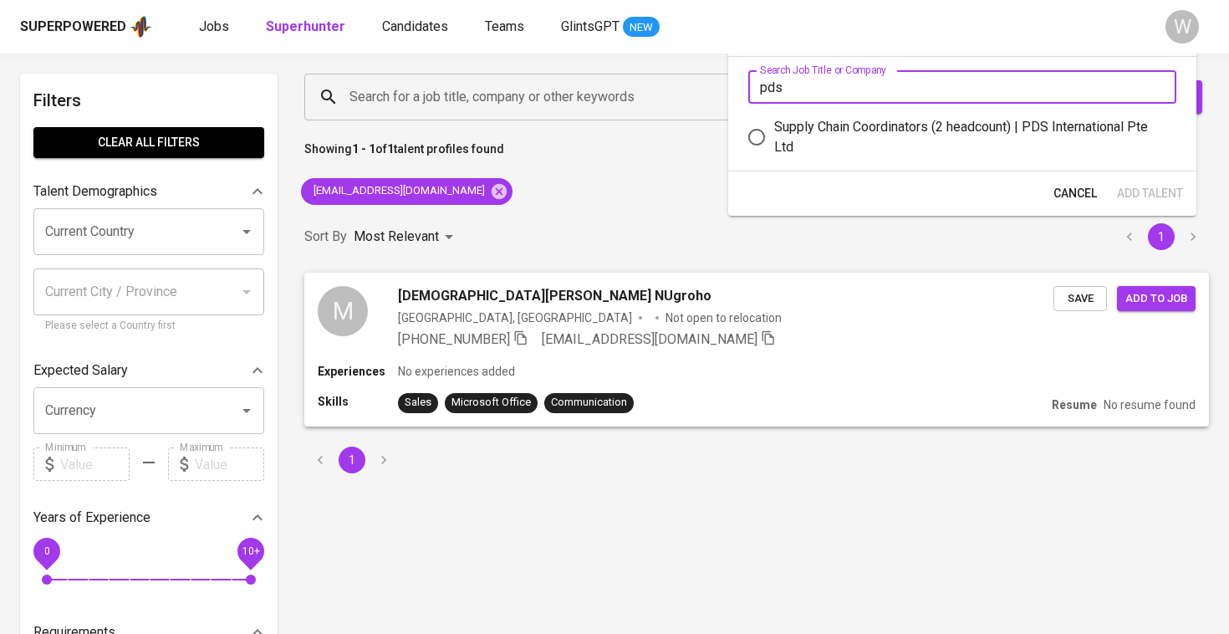
type input "pds"
click at [900, 137] on div "Supply Chain Coordinators (2 headcount) | PDS International Pte Ltd" at bounding box center [968, 137] width 389 height 40
click at [774, 137] on input "Supply Chain Coordinators (2 headcount) | PDS International Pte Ltd" at bounding box center [756, 137] width 35 height 35
radio input "true"
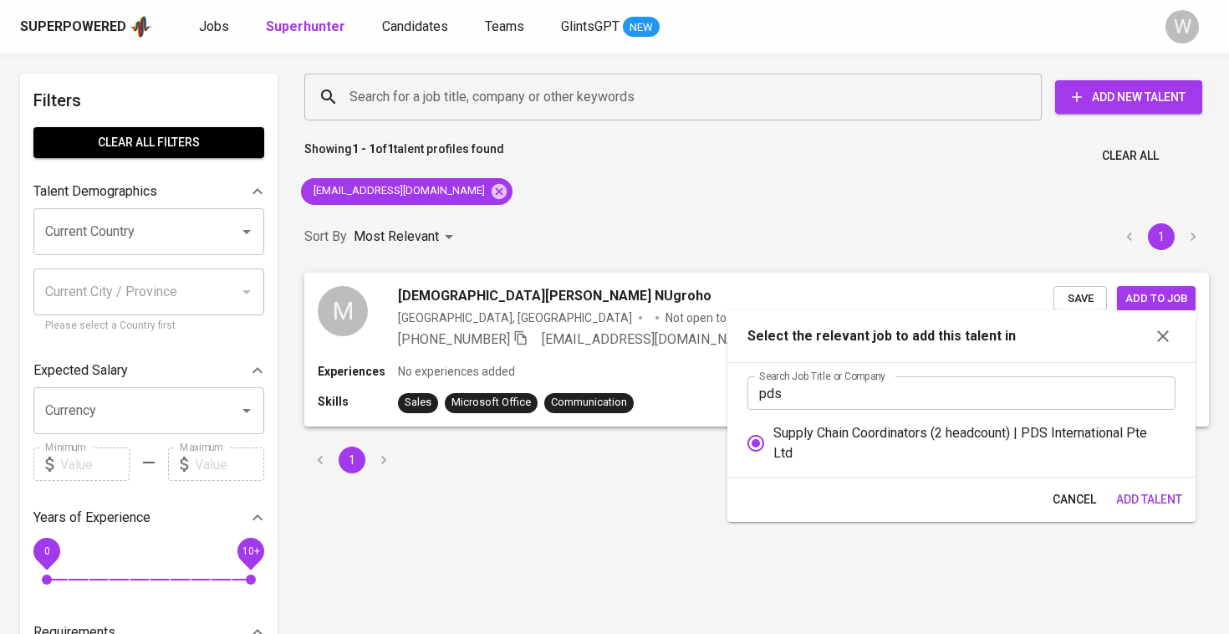
click at [1130, 495] on span "Add Talent" at bounding box center [1149, 499] width 66 height 21
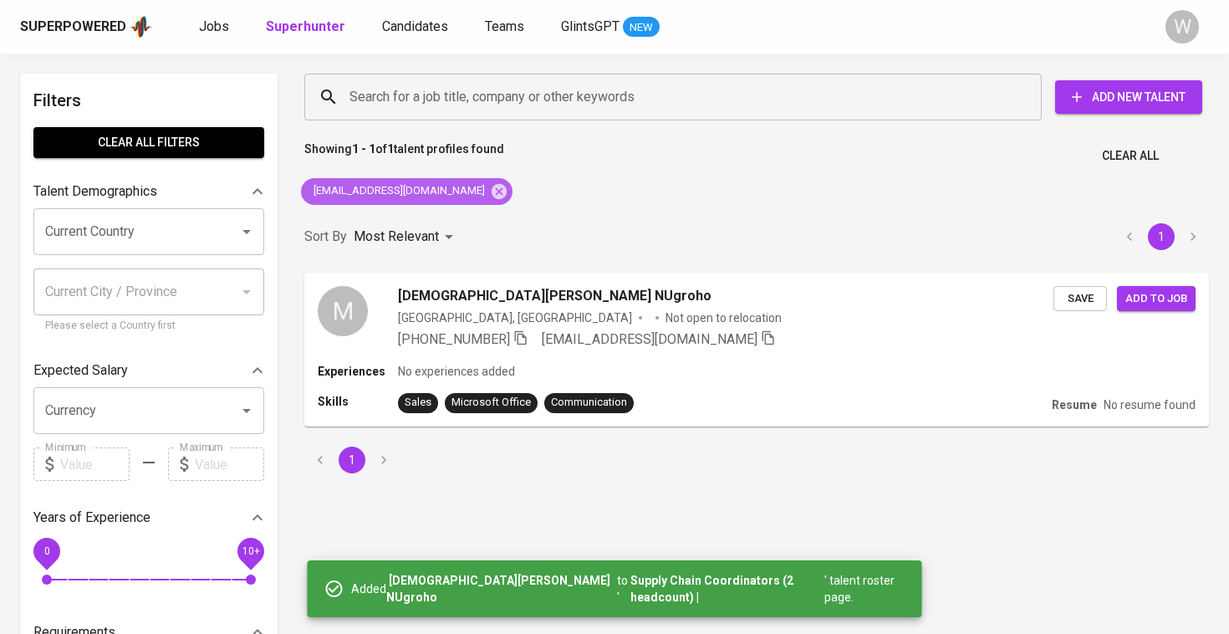
click at [457, 199] on div "[EMAIL_ADDRESS][DOMAIN_NAME]" at bounding box center [407, 191] width 212 height 27
click at [492, 195] on icon at bounding box center [499, 190] width 15 height 15
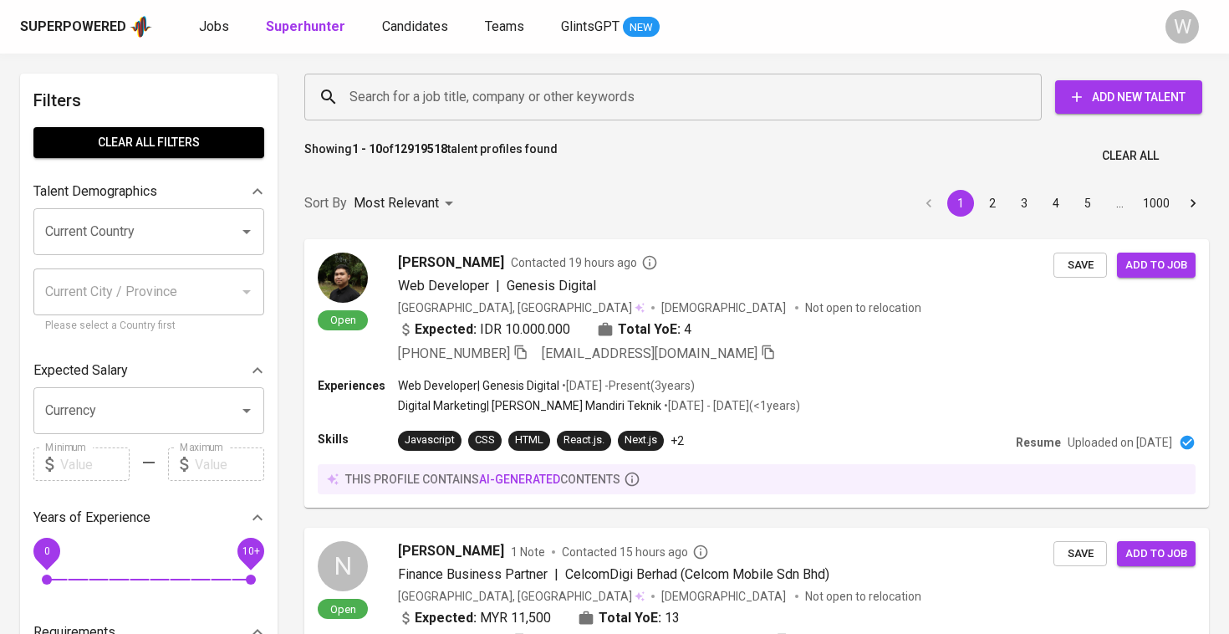
click at [467, 101] on input "Search for a job title, company or other keywords" at bounding box center [677, 97] width 664 height 32
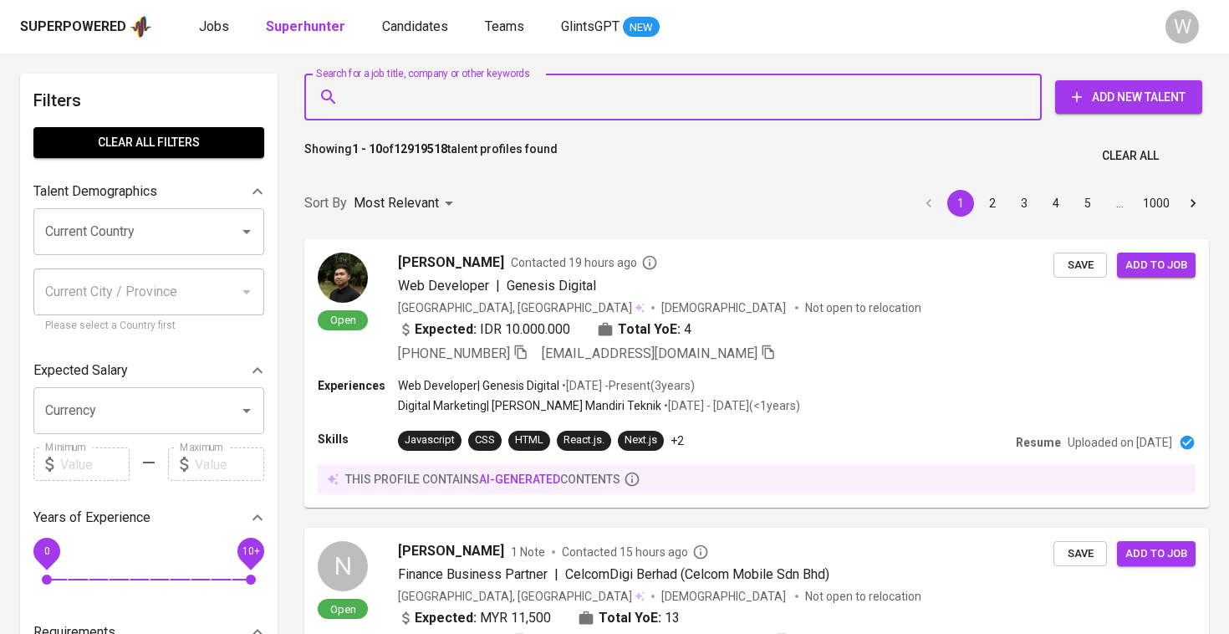
paste input "[EMAIL_ADDRESS][DOMAIN_NAME]"
type input "[EMAIL_ADDRESS][DOMAIN_NAME]"
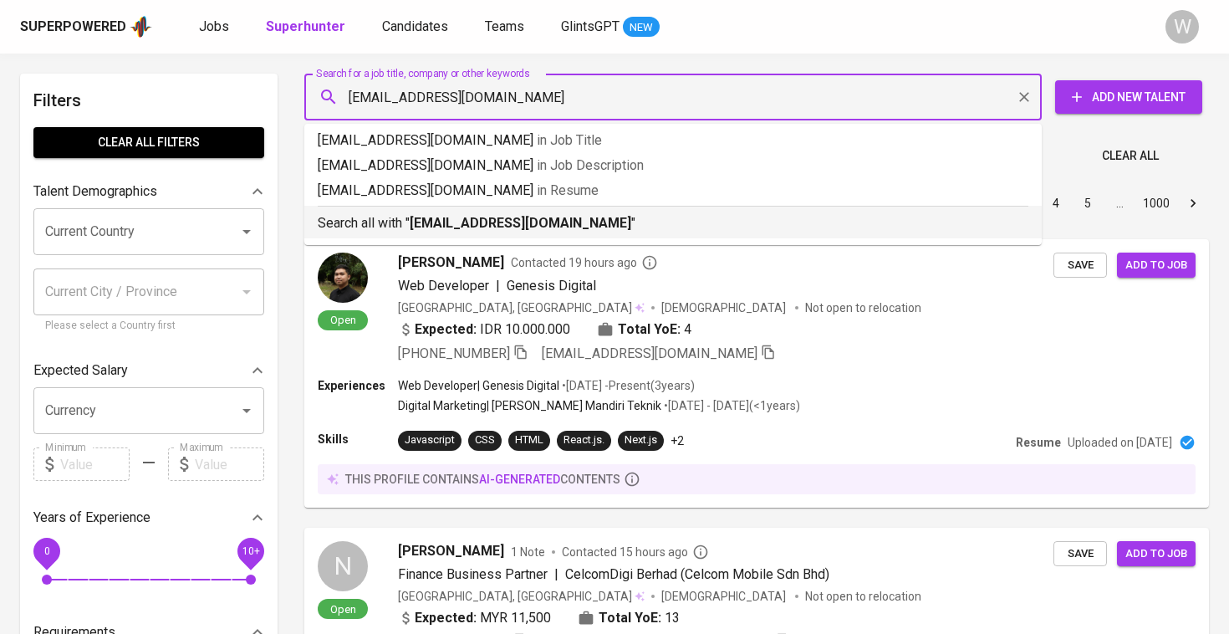
click at [490, 229] on b "[EMAIL_ADDRESS][DOMAIN_NAME]" at bounding box center [521, 223] width 222 height 16
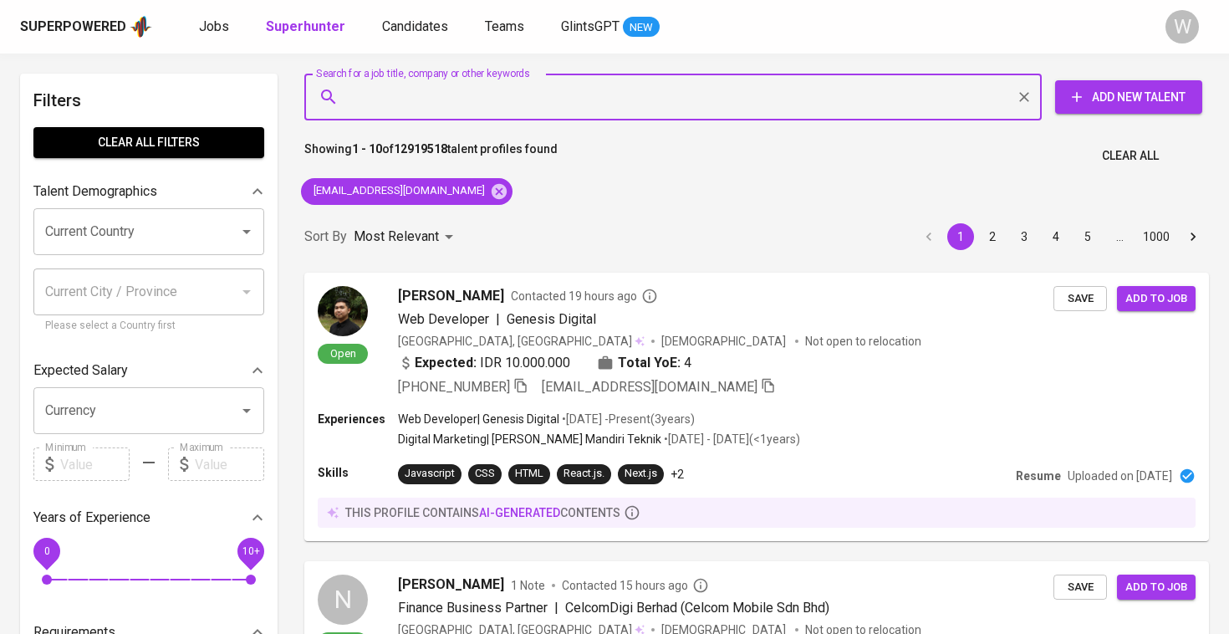
click at [492, 225] on div "Sort By Most Relevant MOST_RELEVANT 1 2 3 4 5 … 1000" at bounding box center [756, 237] width 925 height 51
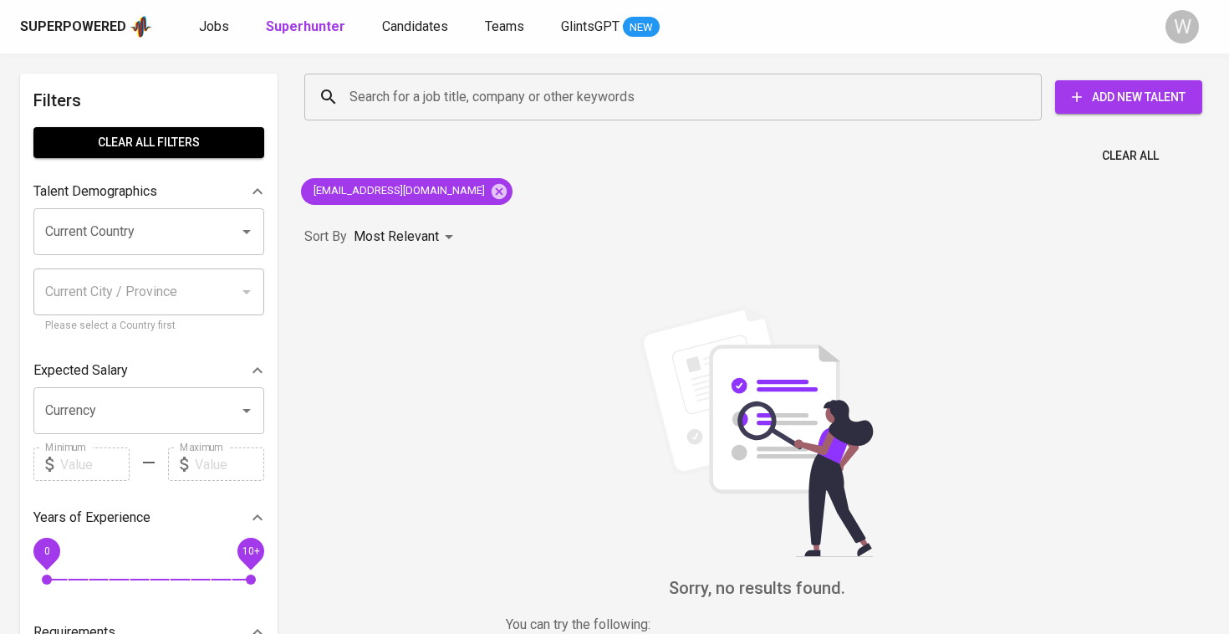
click at [492, 225] on div "Sort By Most Relevant MOST_RELEVANT" at bounding box center [756, 237] width 925 height 51
click at [492, 191] on icon at bounding box center [499, 190] width 15 height 15
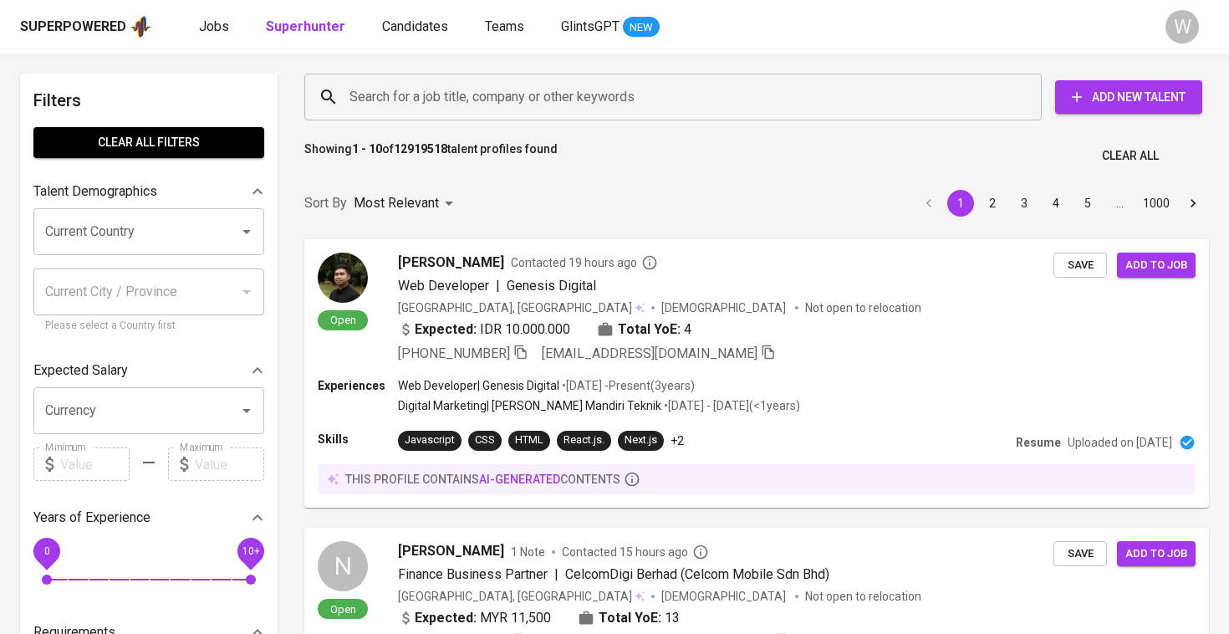
click at [1125, 82] on button "Add New Talent" at bounding box center [1128, 96] width 147 height 33
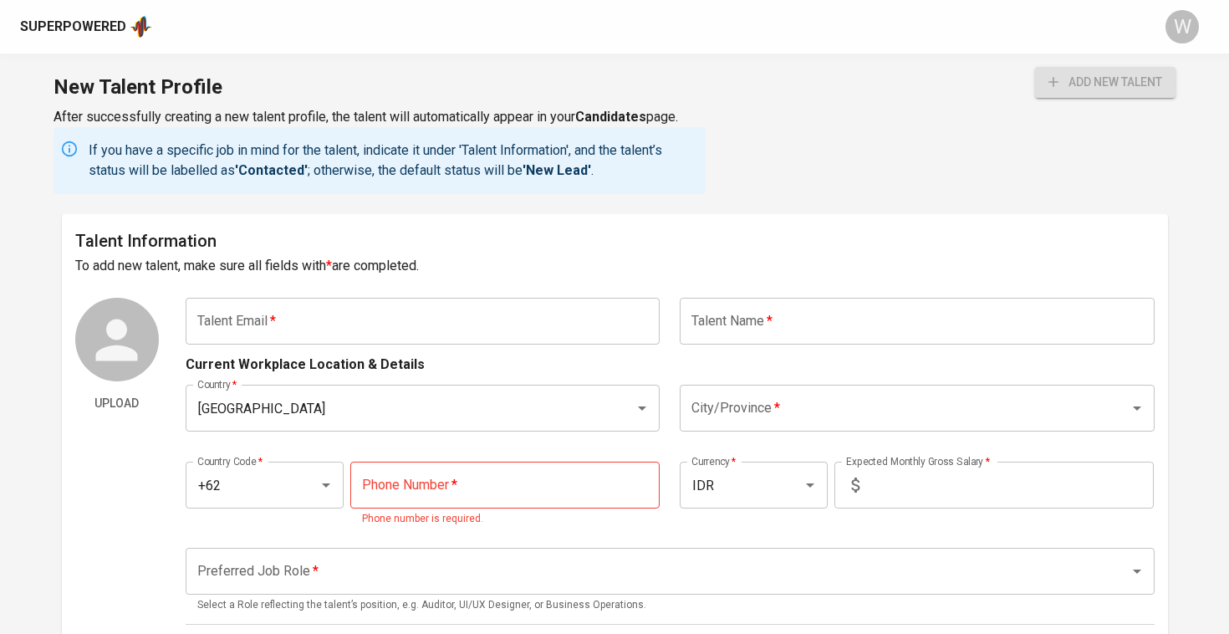
click at [1110, 101] on div "add new talent" at bounding box center [1105, 130] width 140 height 127
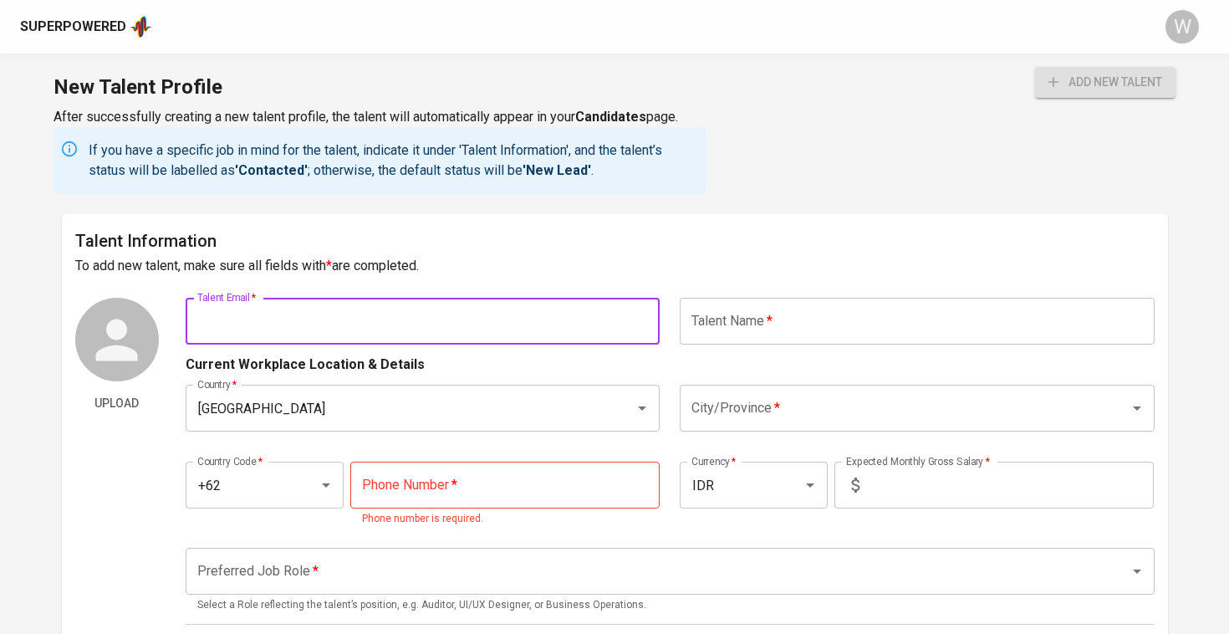
paste input "[EMAIL_ADDRESS][DOMAIN_NAME]"
type input "[EMAIL_ADDRESS][DOMAIN_NAME]"
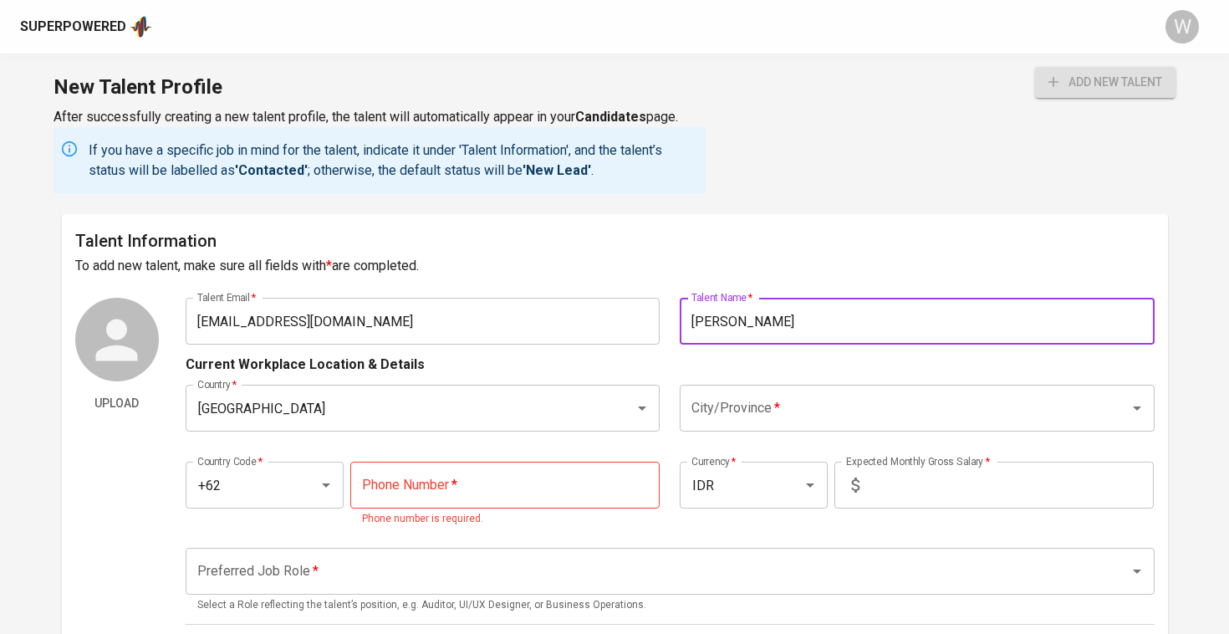
type input "[PERSON_NAME]"
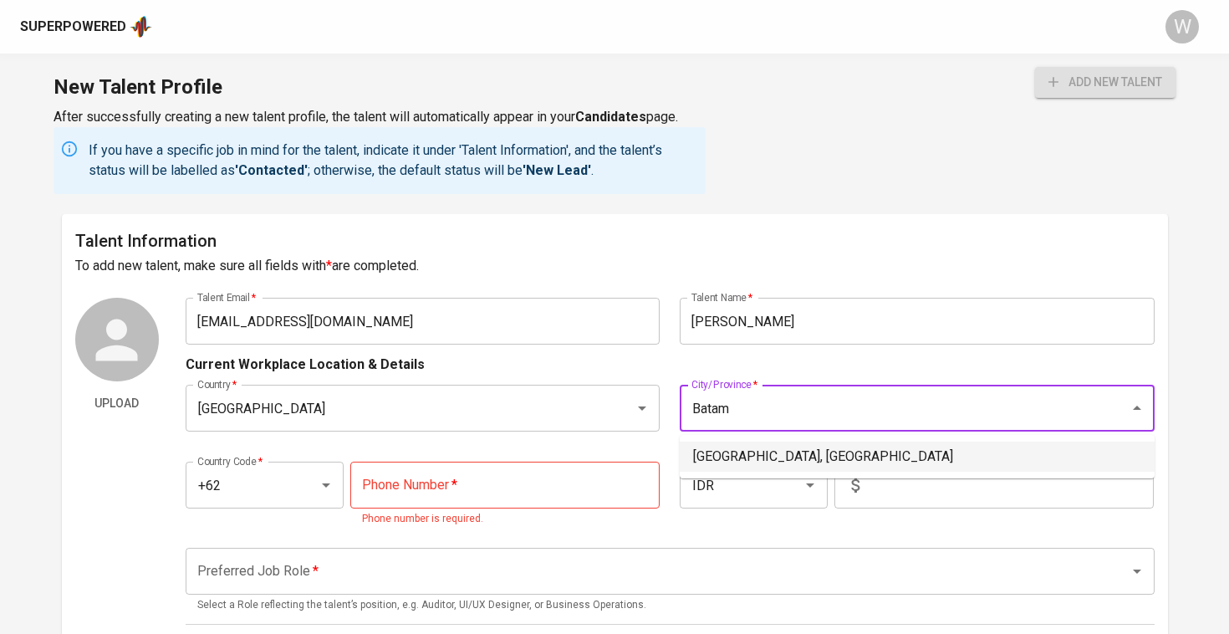
click at [816, 471] on li "[GEOGRAPHIC_DATA], [GEOGRAPHIC_DATA]" at bounding box center [917, 456] width 475 height 30
type input "[GEOGRAPHIC_DATA], [GEOGRAPHIC_DATA]"
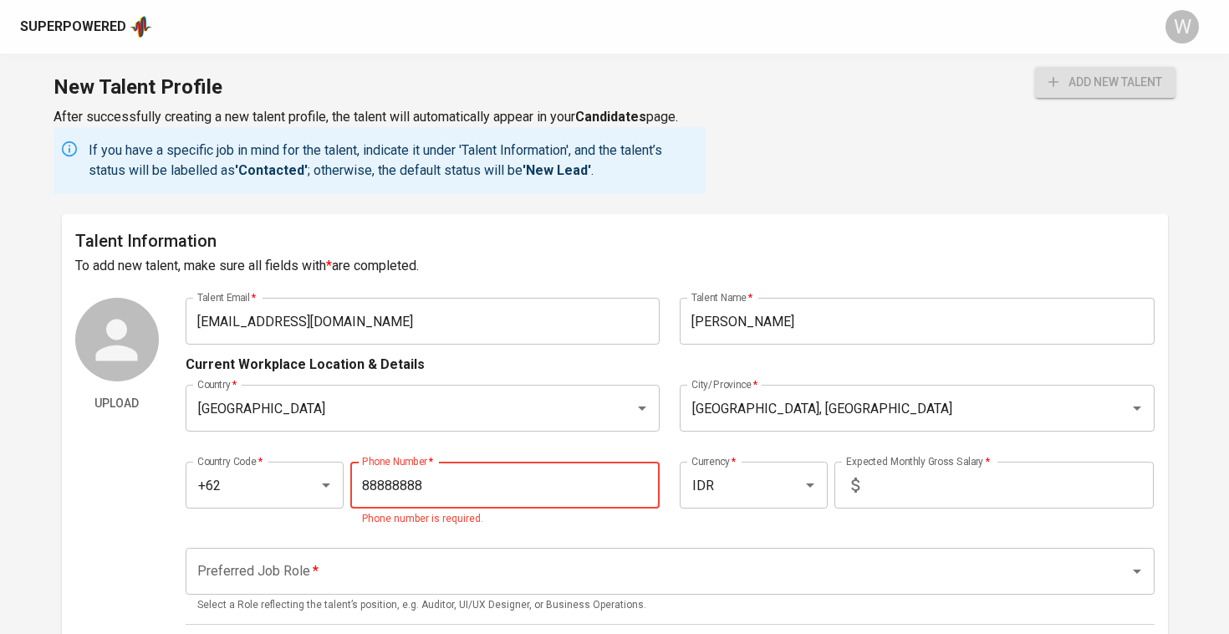
type input "[PHONE_NUMBER]"
click at [885, 501] on input "text" at bounding box center [1010, 485] width 288 height 47
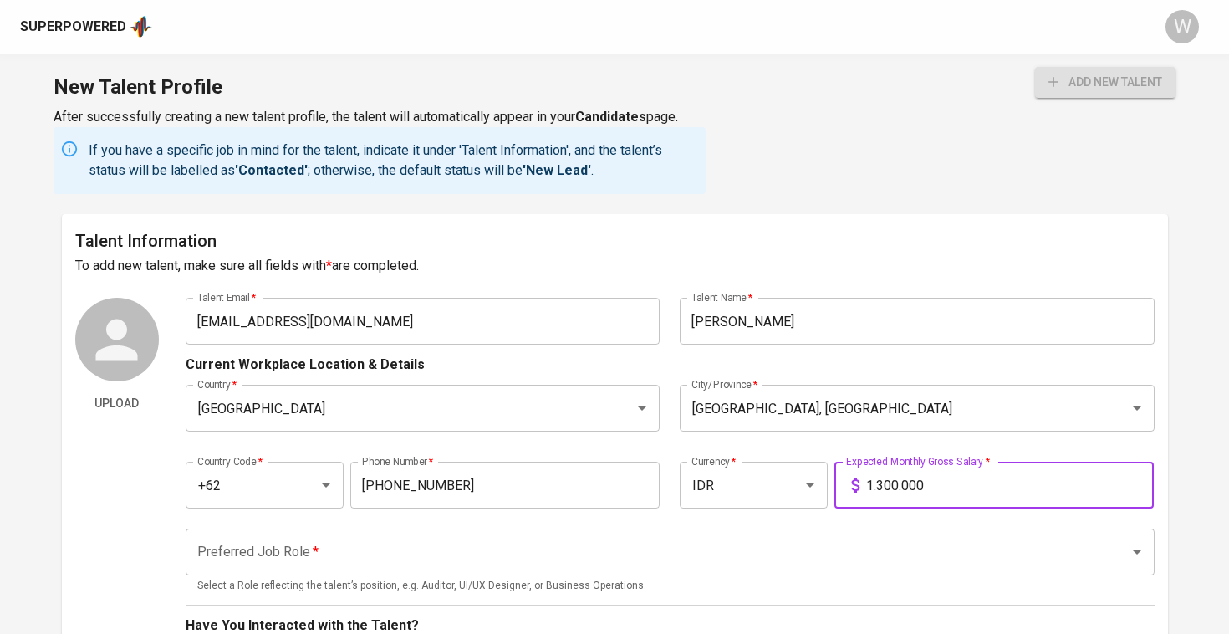
type input "13.000.000"
click at [923, 293] on div "Talent Information To add new talent, make sure all fields with * are completed…" at bounding box center [615, 613] width 1106 height 798
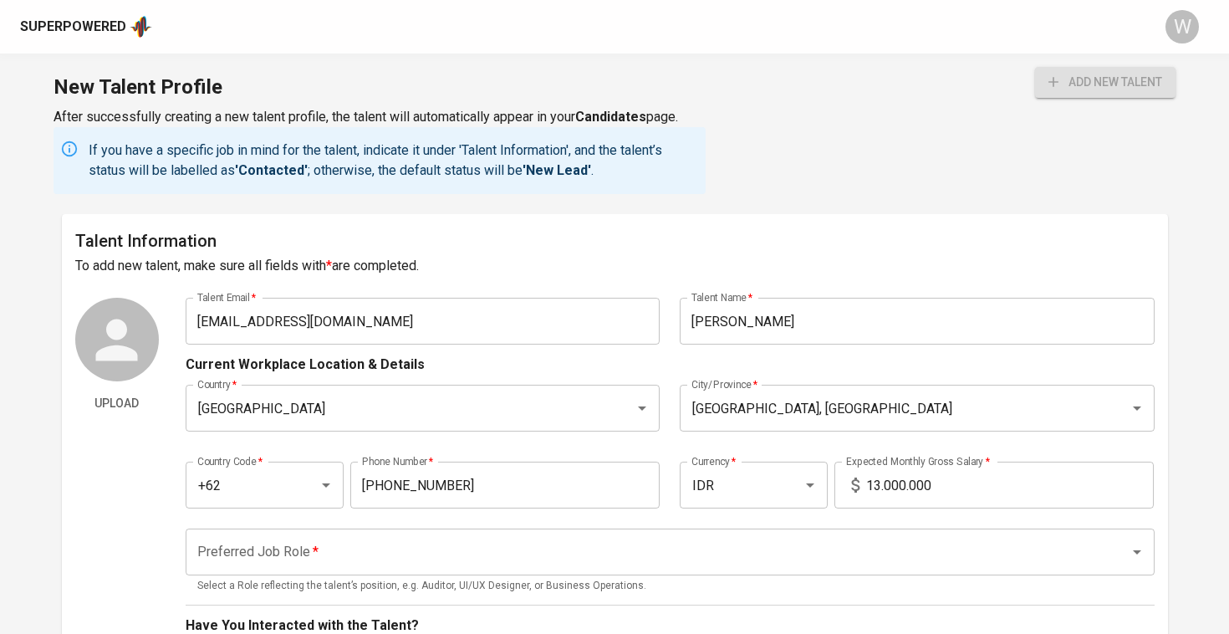
scroll to position [253, 0]
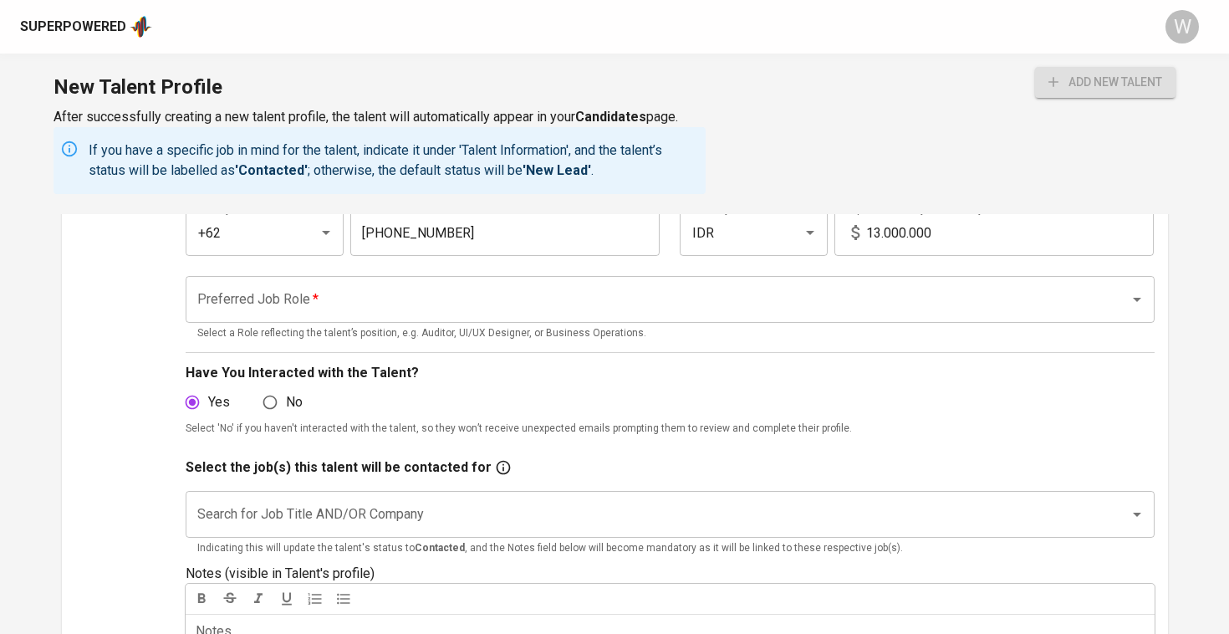
click at [640, 298] on input "Preferred Job Role   *" at bounding box center [646, 299] width 907 height 32
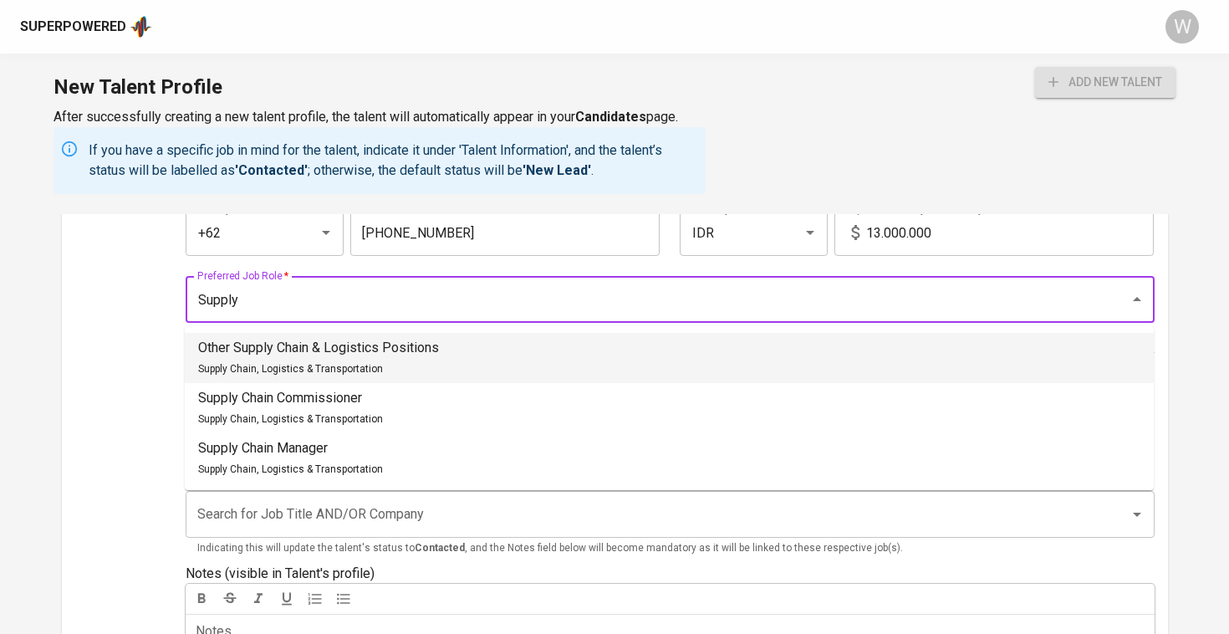
click at [574, 363] on li "Other Supply Chain & Logistics Positions Supply Chain, Logistics & Transportati…" at bounding box center [669, 358] width 969 height 50
type input "Other Supply Chain & Logistics Positions"
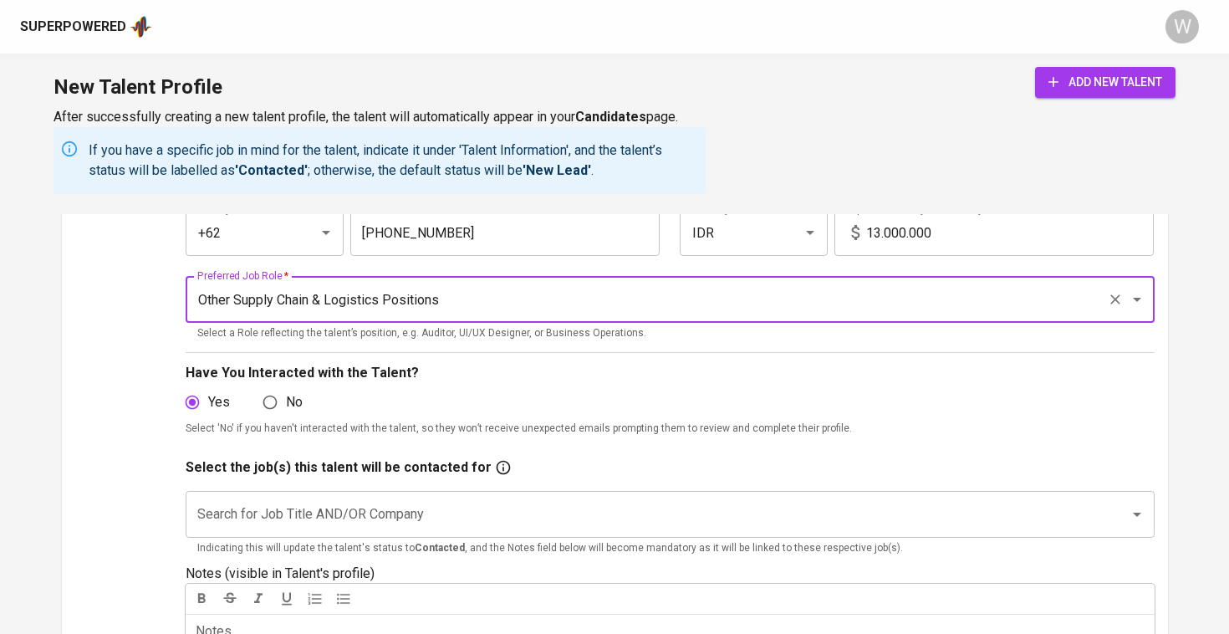
click at [420, 540] on p "Indicating this will update the talent's status to Contacted , and the Notes fi…" at bounding box center [670, 548] width 946 height 17
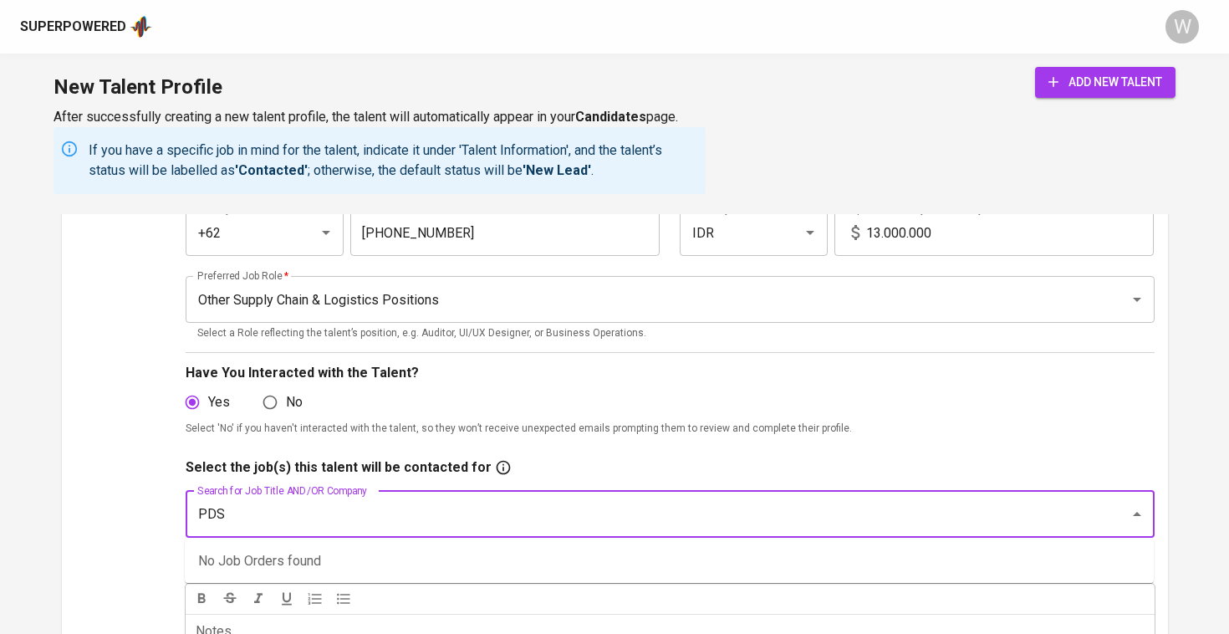
type input "PDS"
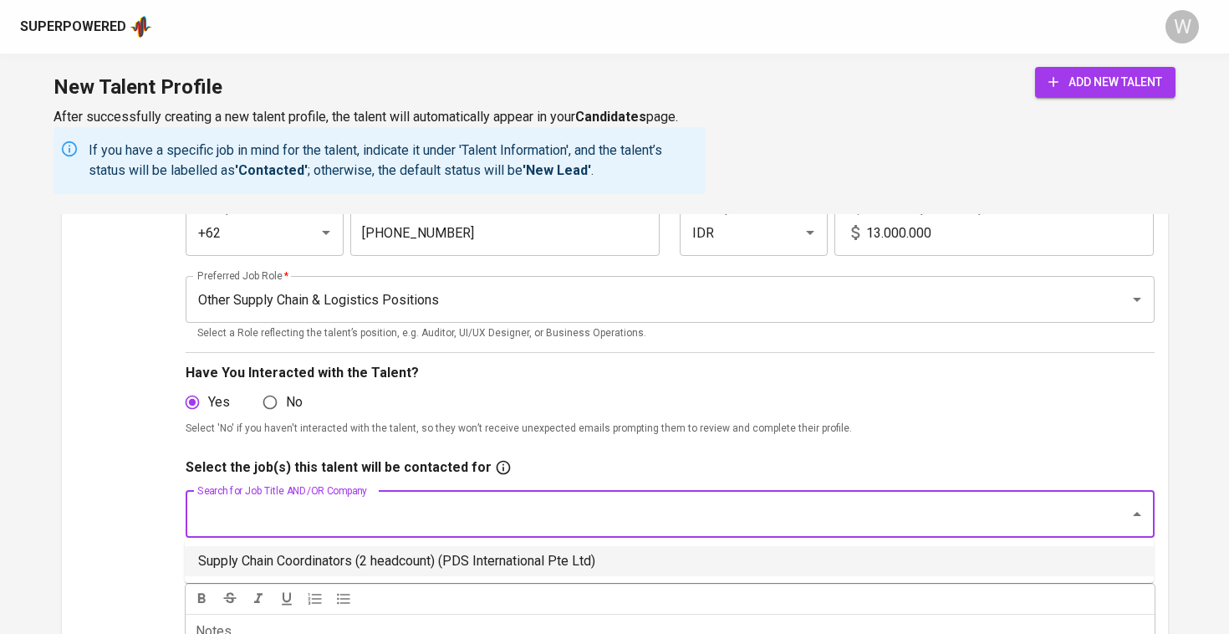
click at [314, 550] on li "Supply Chain Coordinators (2 headcount) (PDS International Pte Ltd)" at bounding box center [669, 561] width 969 height 30
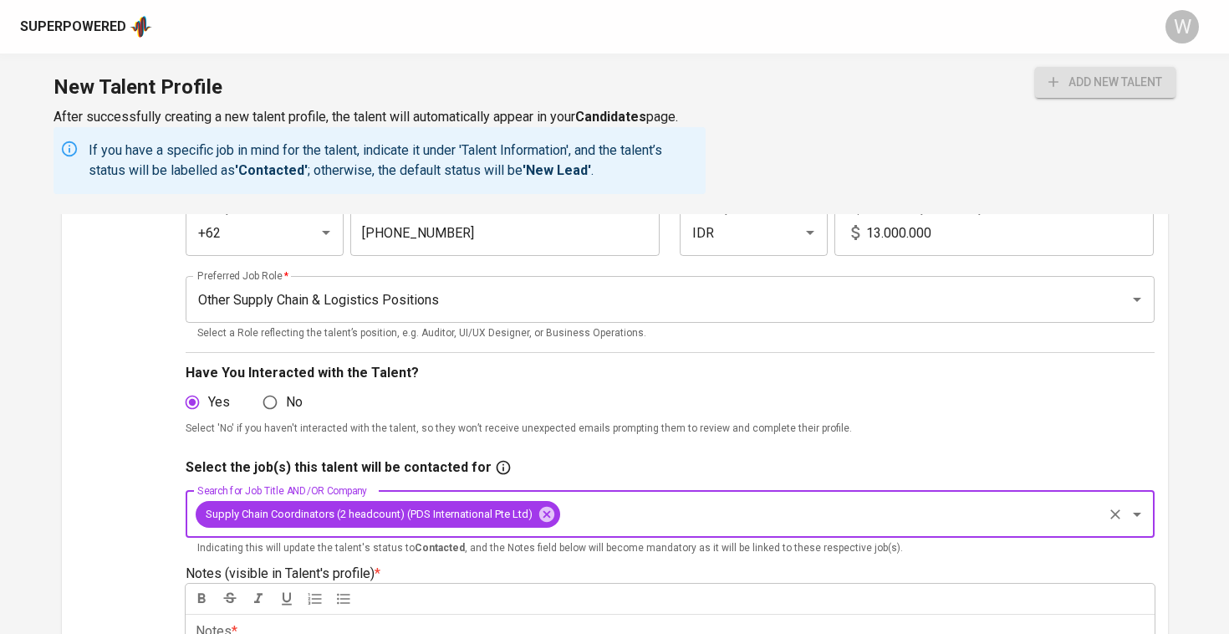
click at [75, 433] on div "Upload" at bounding box center [117, 395] width 84 height 701
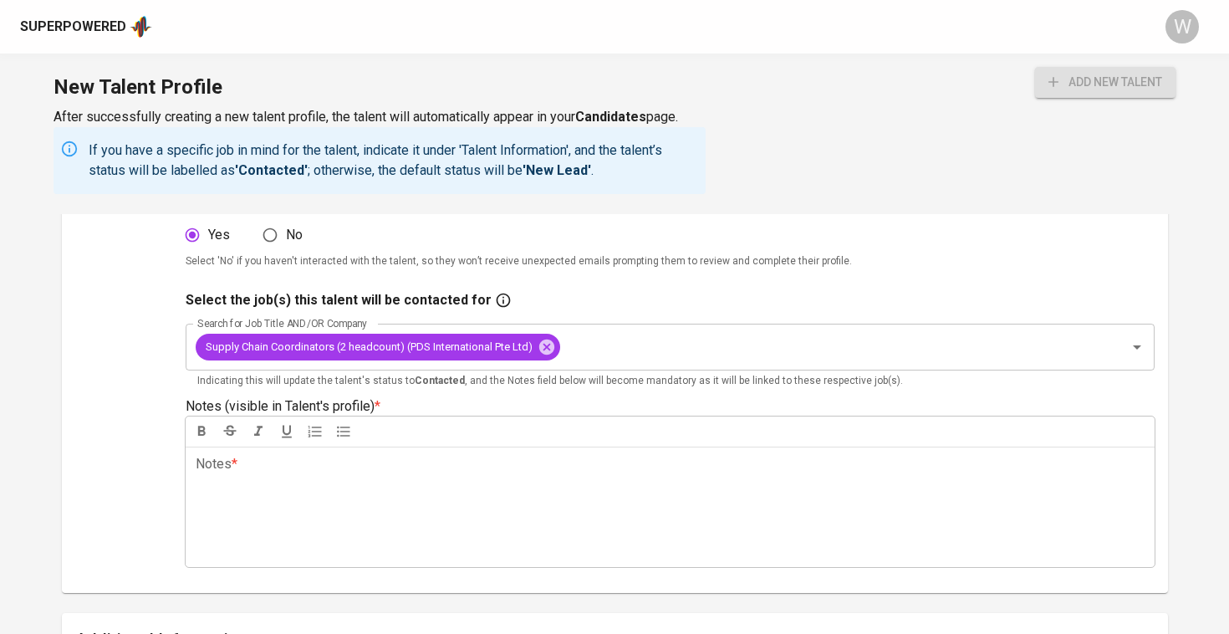
scroll to position [436, 0]
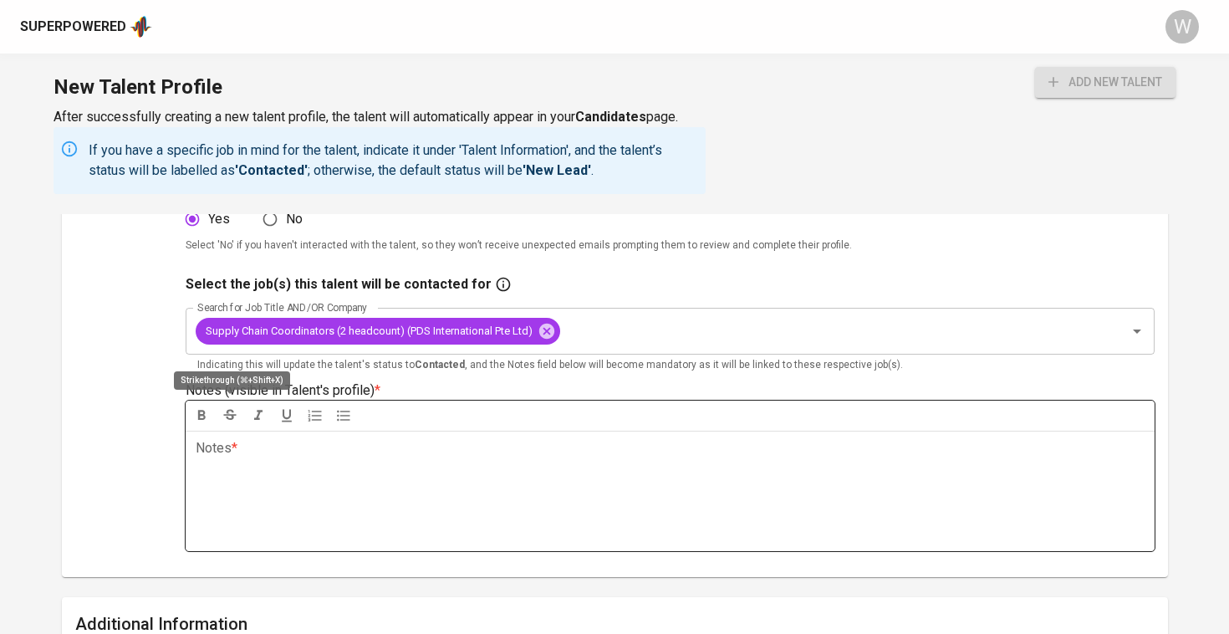
click at [240, 421] on button "button" at bounding box center [229, 415] width 25 height 23
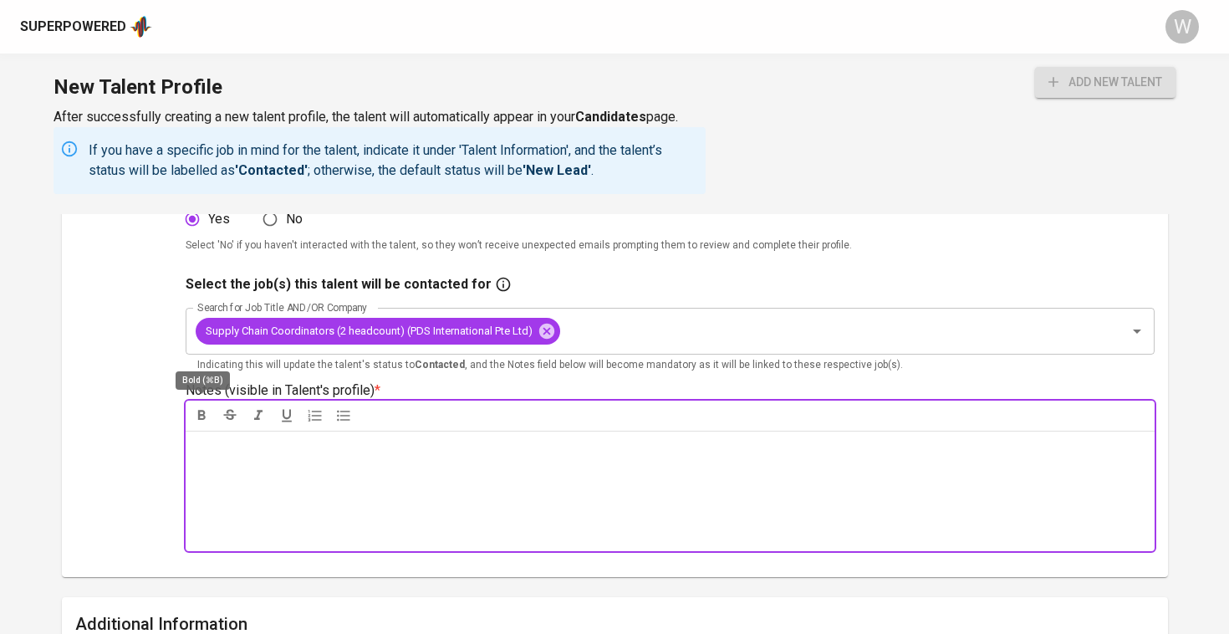
click at [202, 416] on icon "button" at bounding box center [201, 415] width 8 height 10
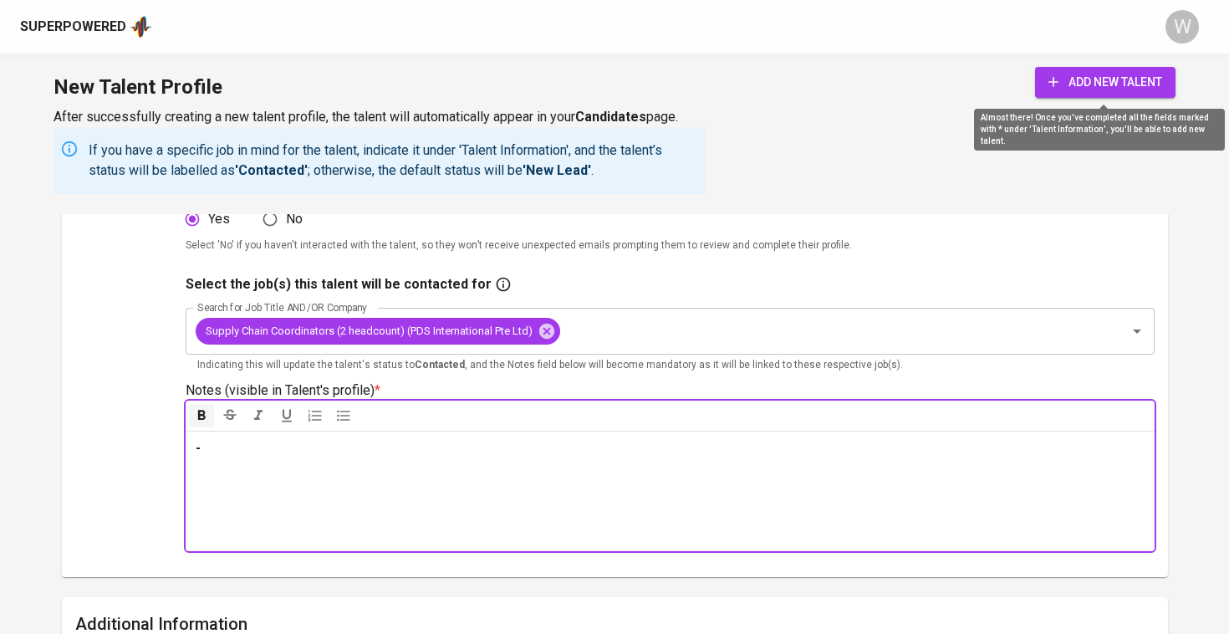
click at [1104, 82] on span "add new talent" at bounding box center [1105, 82] width 114 height 21
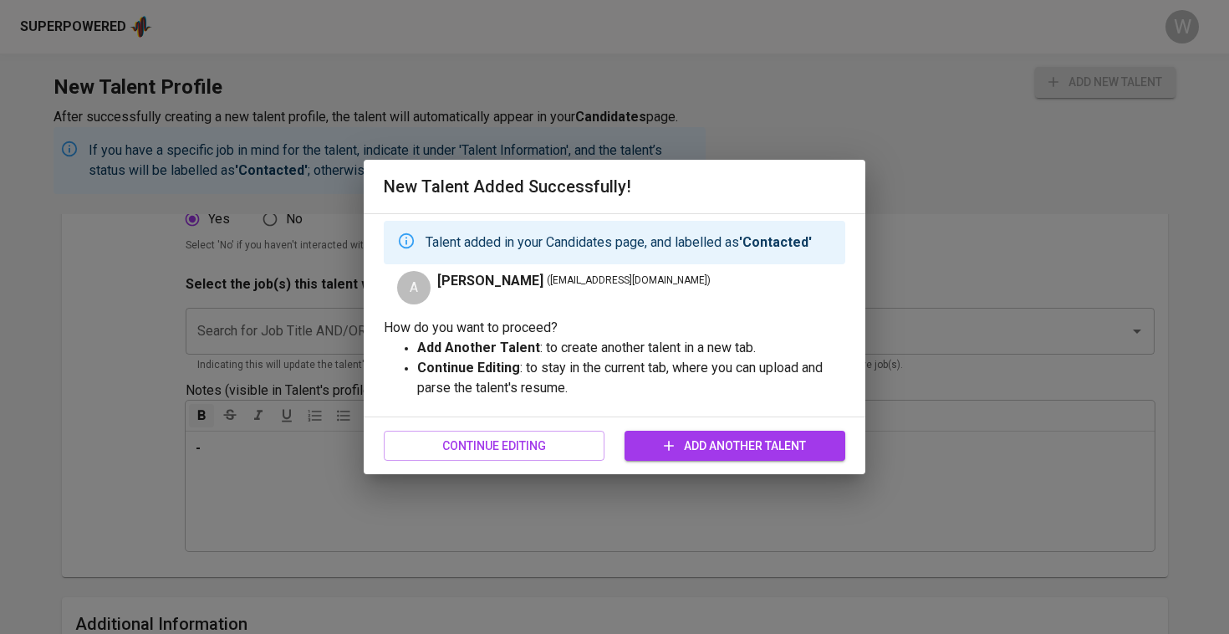
click at [707, 459] on button "Add Another Talent" at bounding box center [735, 446] width 221 height 31
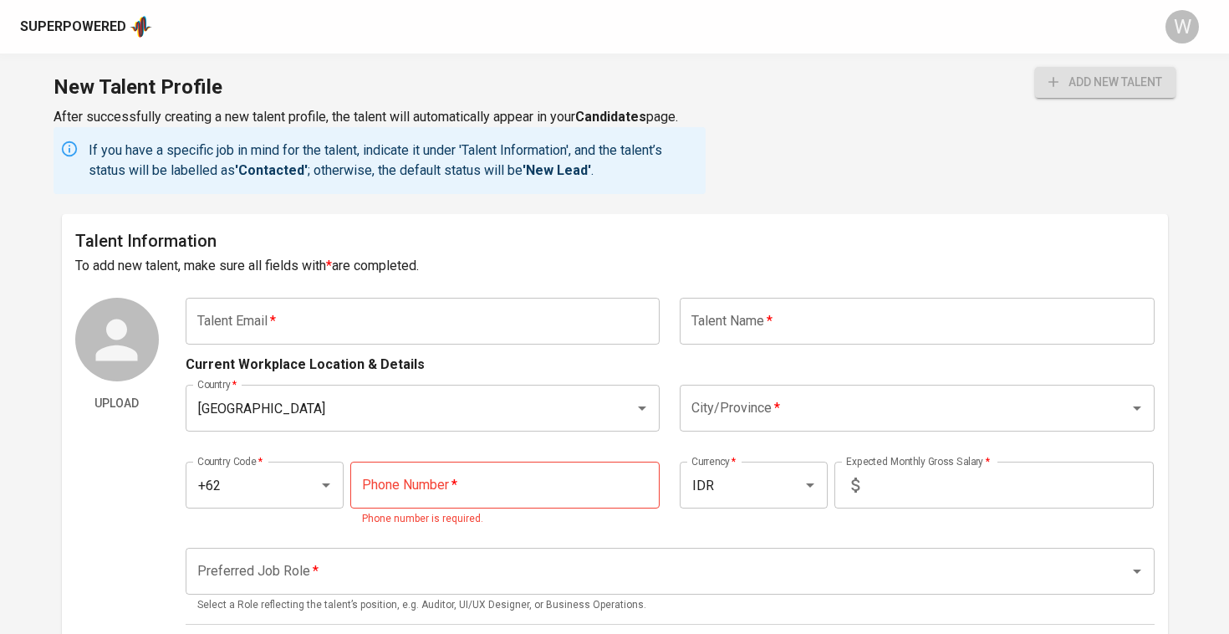
click at [118, 36] on div "Superpowered" at bounding box center [86, 26] width 132 height 25
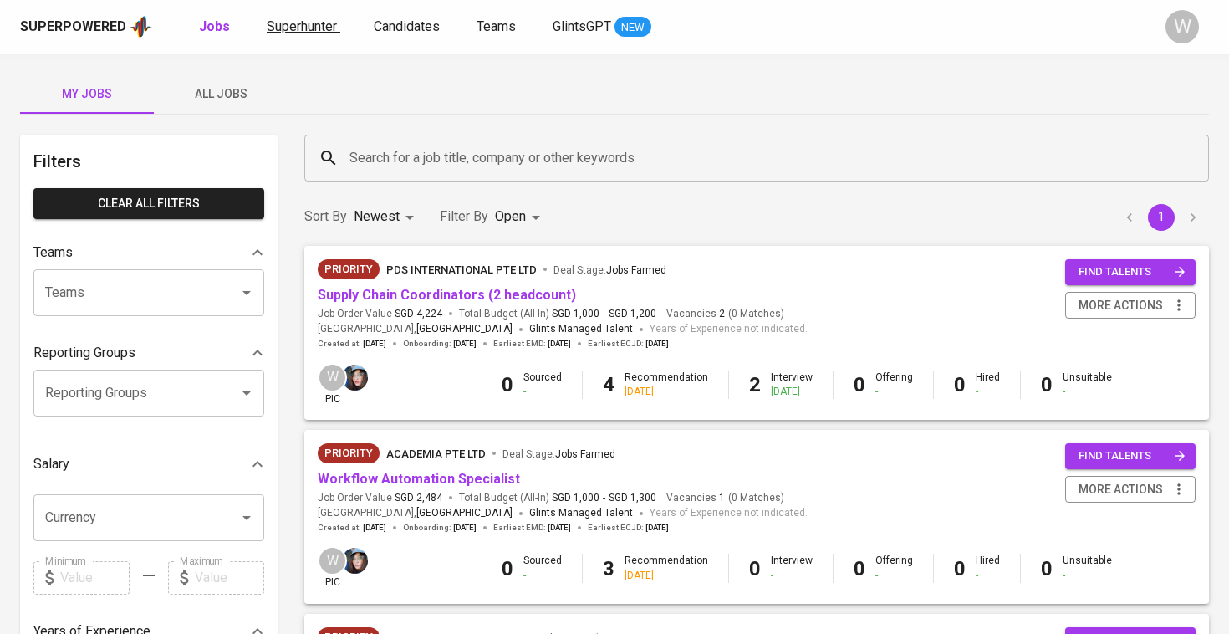
click at [308, 33] on span "Superhunter" at bounding box center [302, 26] width 70 height 16
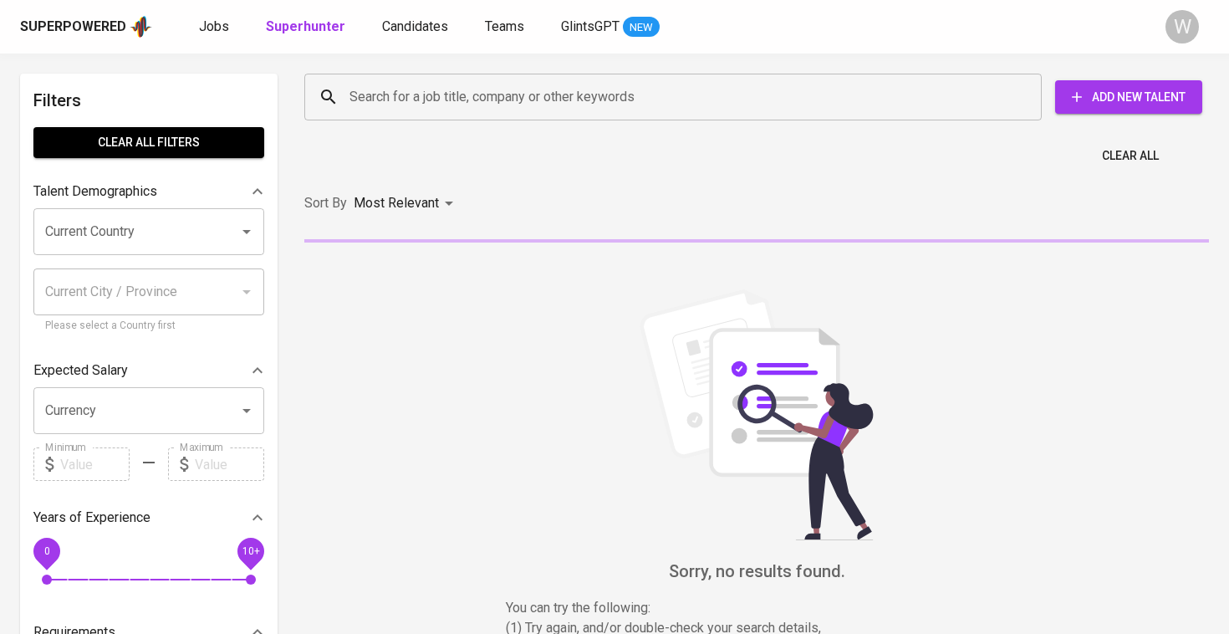
click at [400, 118] on div "Search for a job title, company or other keywords" at bounding box center [672, 97] width 737 height 47
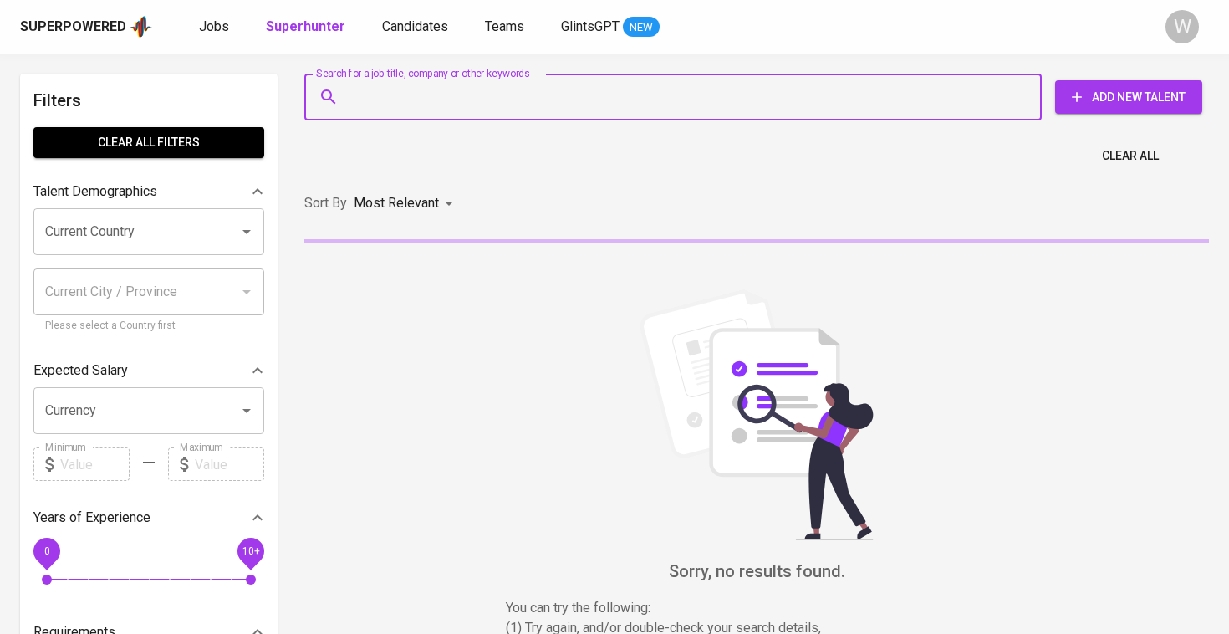
paste input "[EMAIL_ADDRESS][DOMAIN_NAME]"
type input "[EMAIL_ADDRESS][DOMAIN_NAME]"
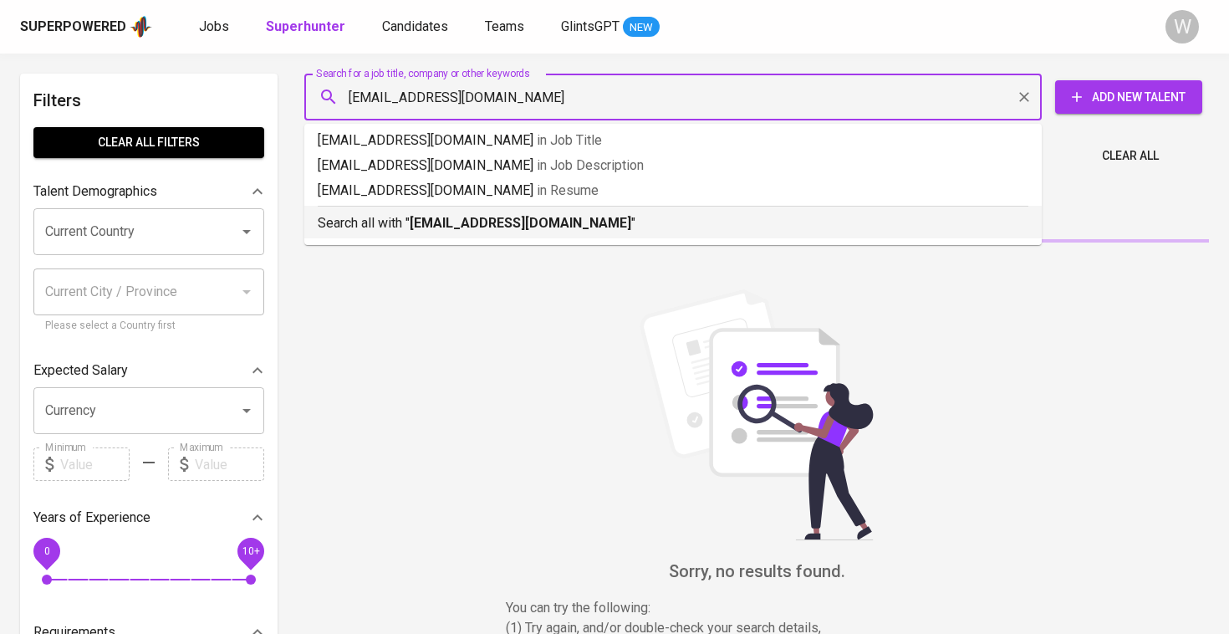
click at [457, 217] on b "[EMAIL_ADDRESS][DOMAIN_NAME]" at bounding box center [521, 223] width 222 height 16
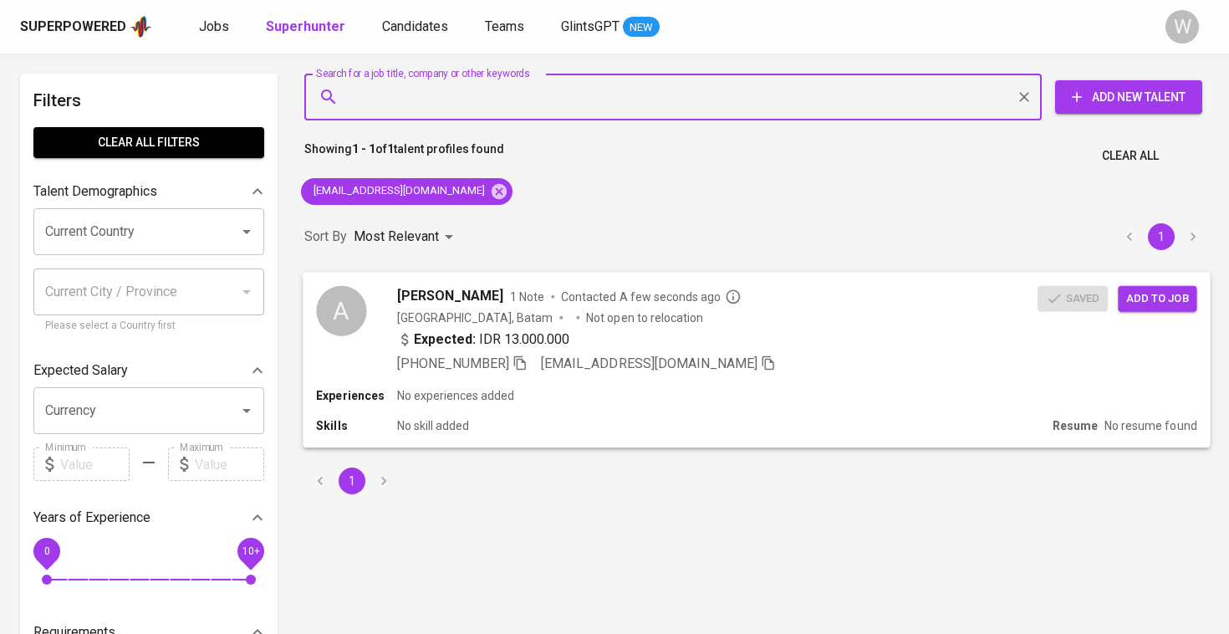
click at [1150, 288] on span "Add to job" at bounding box center [1157, 297] width 62 height 19
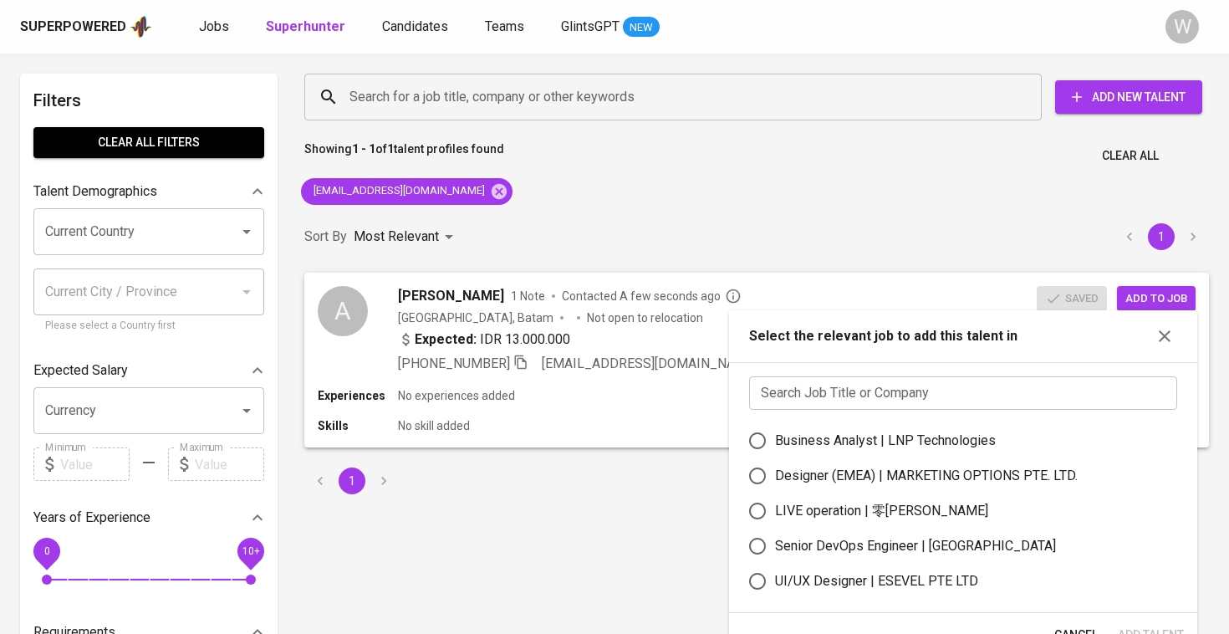
click at [908, 394] on input "text" at bounding box center [963, 392] width 428 height 33
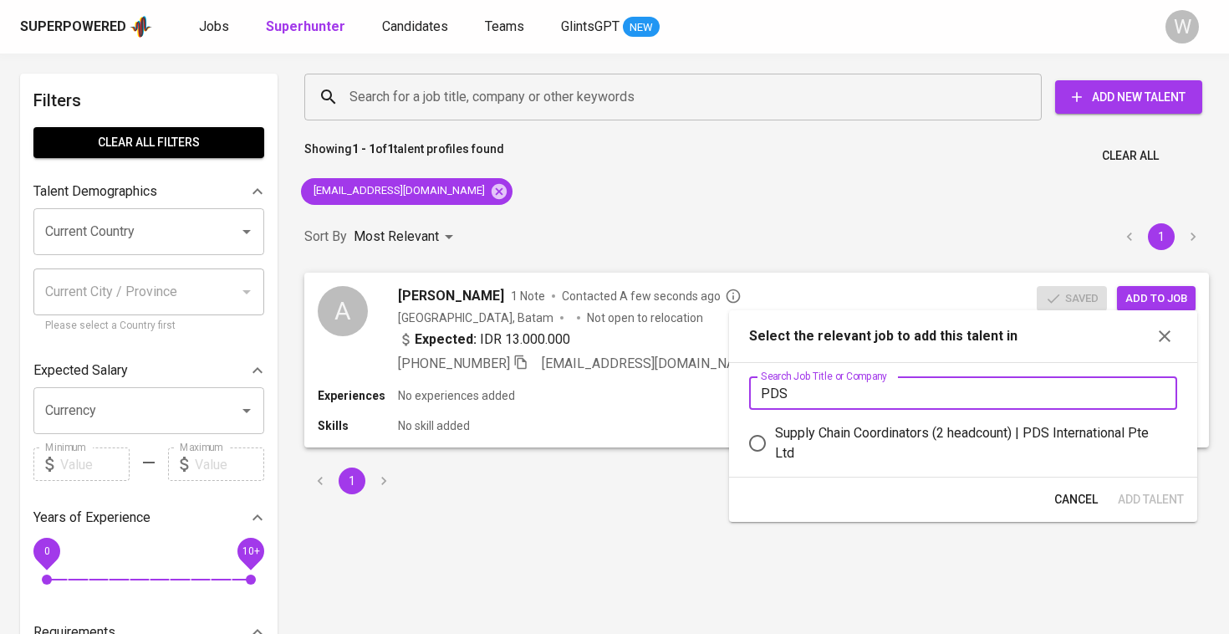
type input "PDS"
click at [884, 434] on div "Supply Chain Coordinators (2 headcount) | PDS International Pte Ltd" at bounding box center [969, 443] width 389 height 40
click at [775, 434] on input "Supply Chain Coordinators (2 headcount) | PDS International Pte Ltd" at bounding box center [757, 443] width 35 height 35
radio input "true"
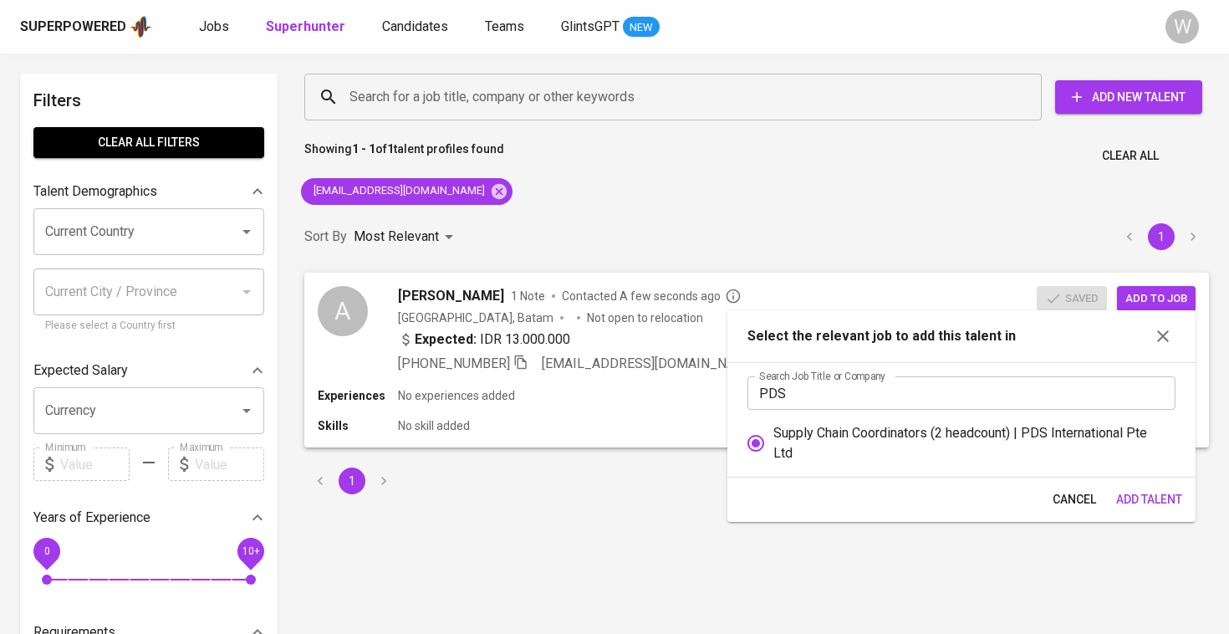
click at [1125, 502] on span "Add Talent" at bounding box center [1149, 499] width 66 height 21
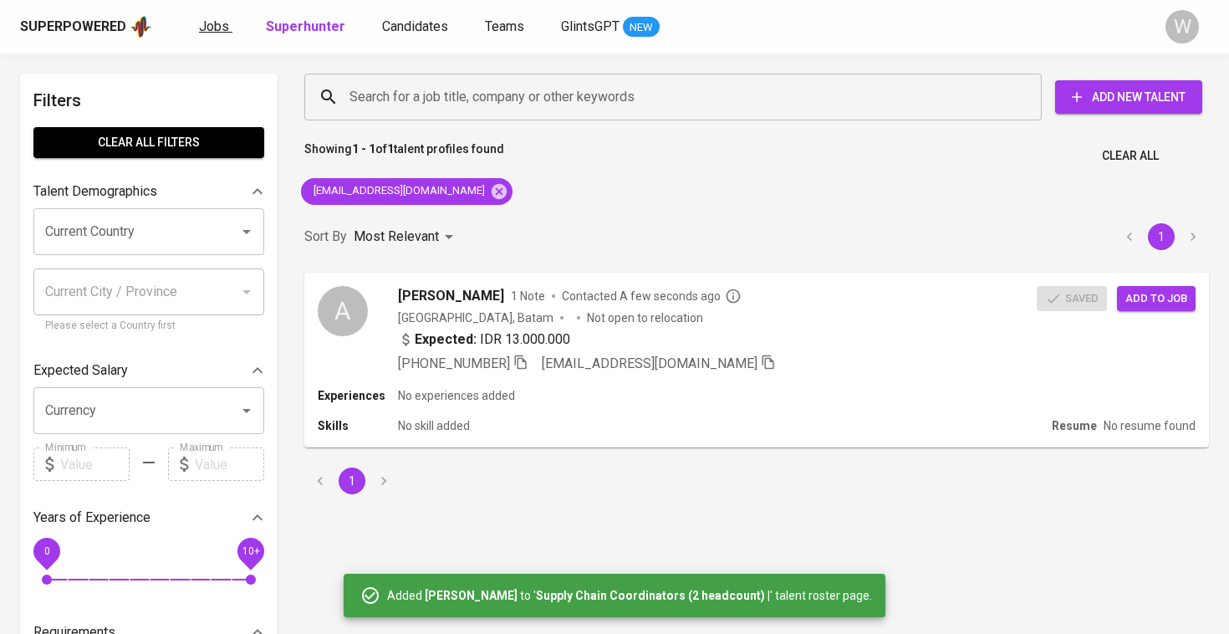
click at [222, 25] on span "Jobs" at bounding box center [214, 26] width 30 height 16
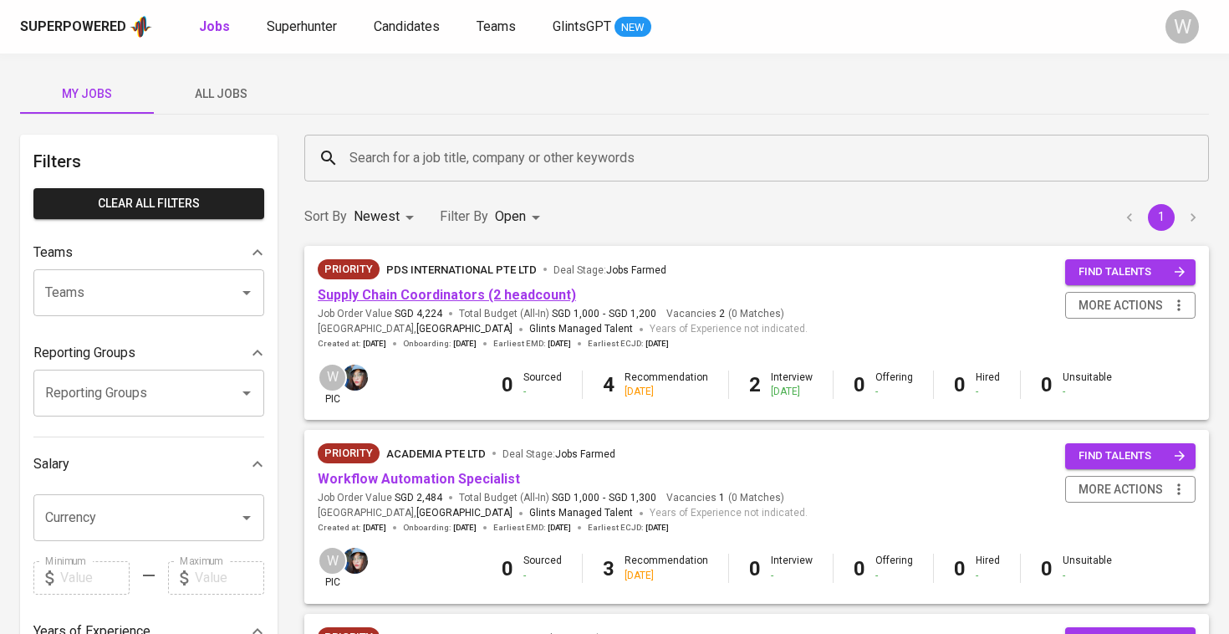
click at [466, 288] on link "Supply Chain Coordinators (2 headcount)" at bounding box center [447, 295] width 258 height 16
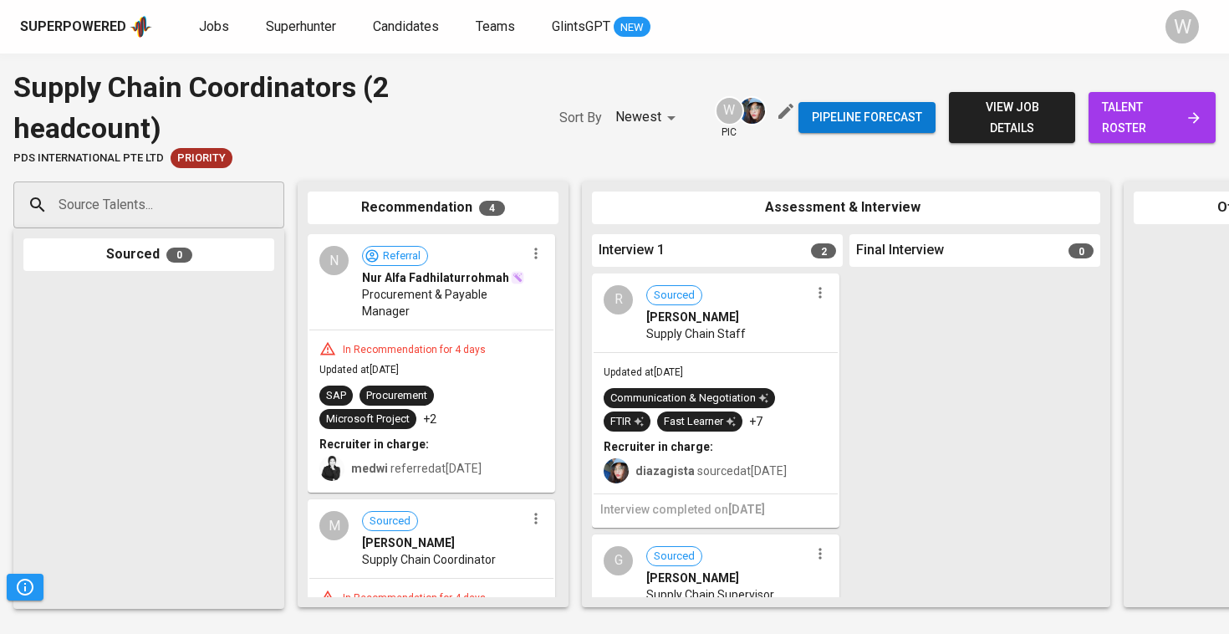
click at [1198, 106] on span "talent roster" at bounding box center [1152, 117] width 100 height 41
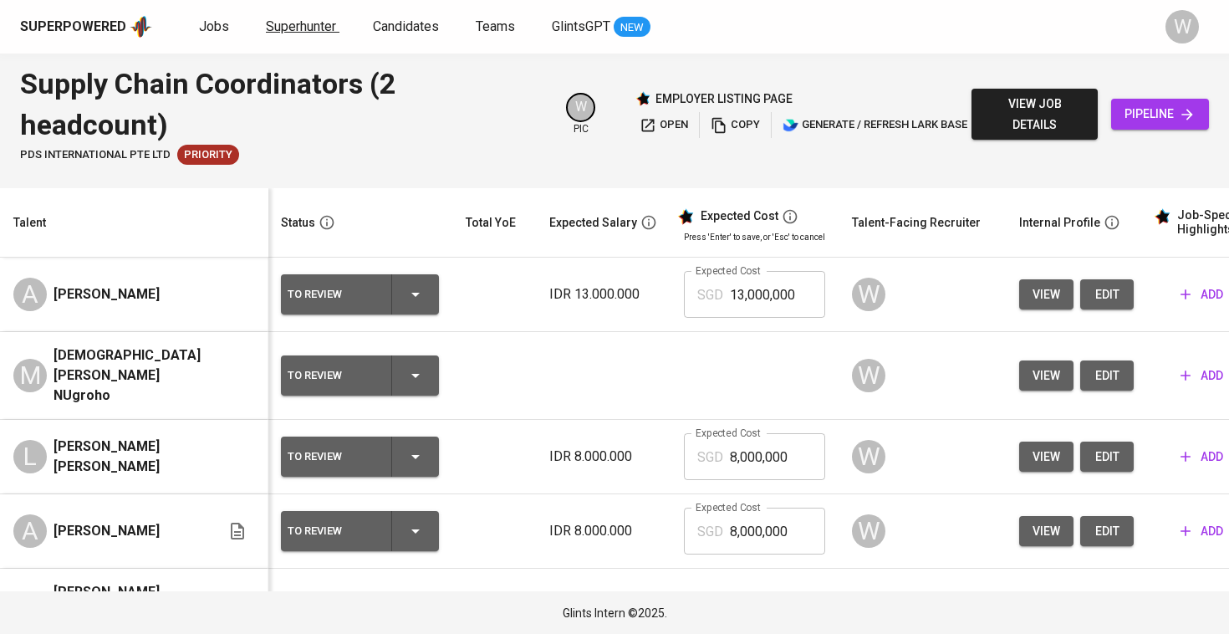
click at [319, 32] on span "Superhunter" at bounding box center [301, 26] width 70 height 16
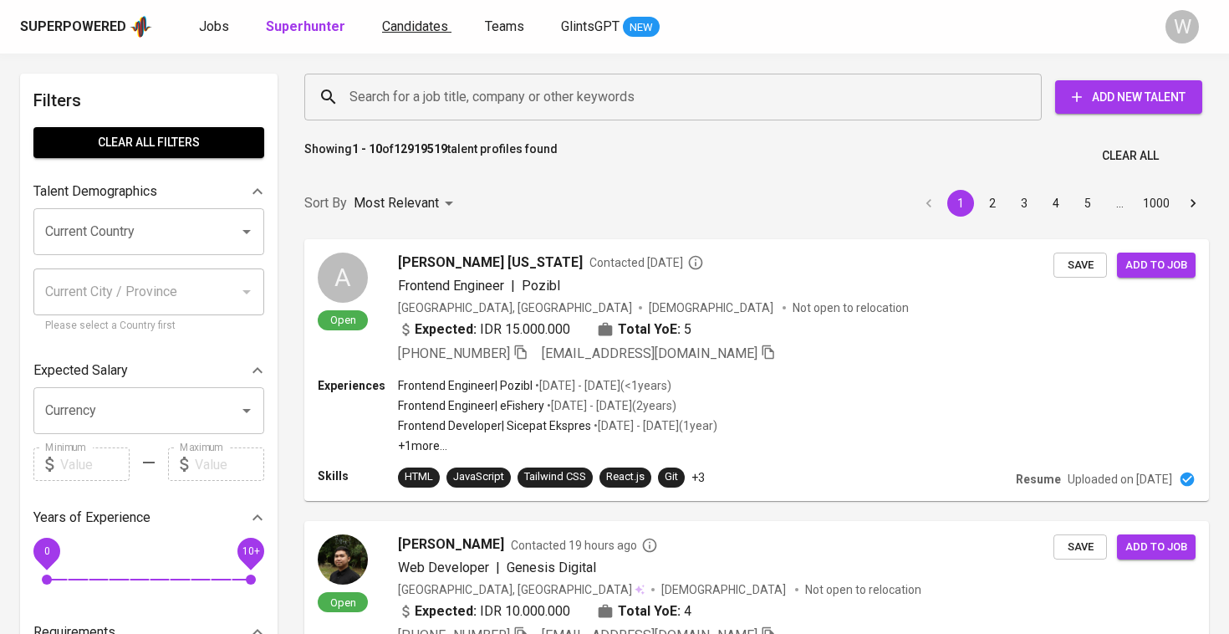
click at [413, 33] on span "Candidates" at bounding box center [415, 26] width 66 height 16
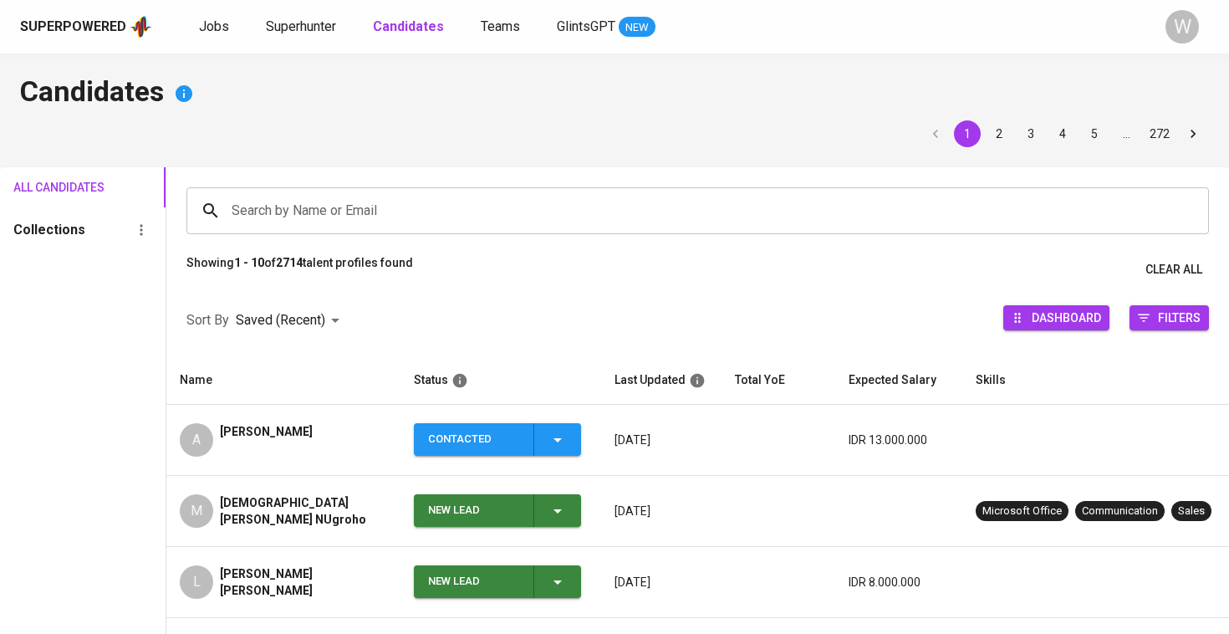
click at [365, 196] on input "Search by Name or Email" at bounding box center [701, 211] width 949 height 32
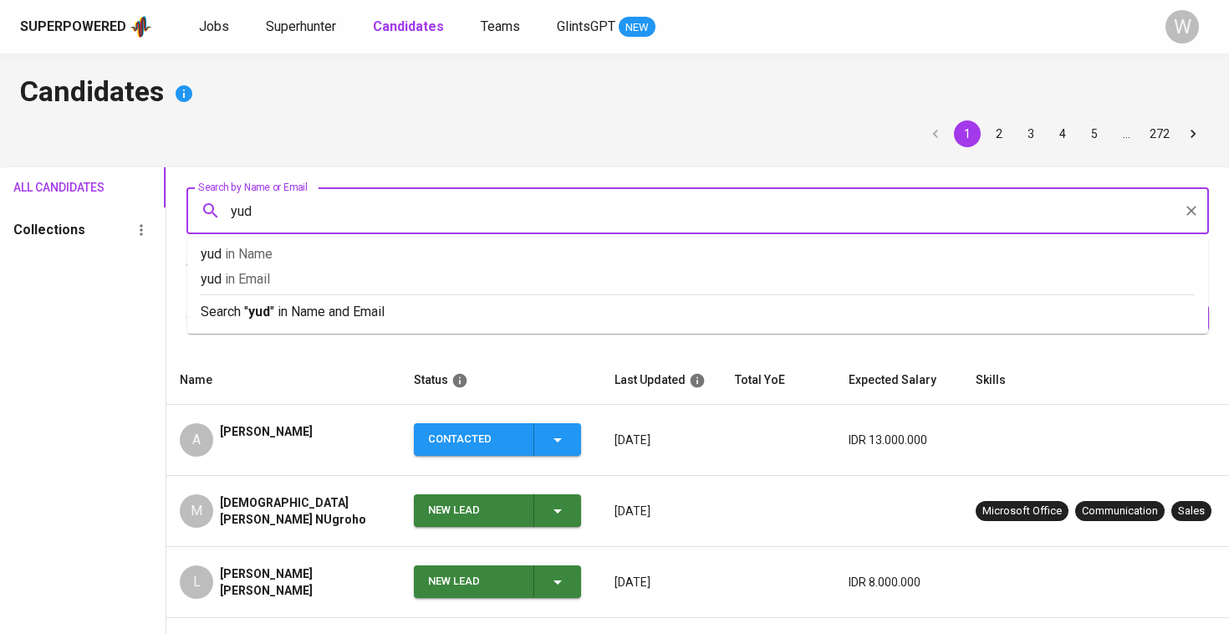
type input "yuda"
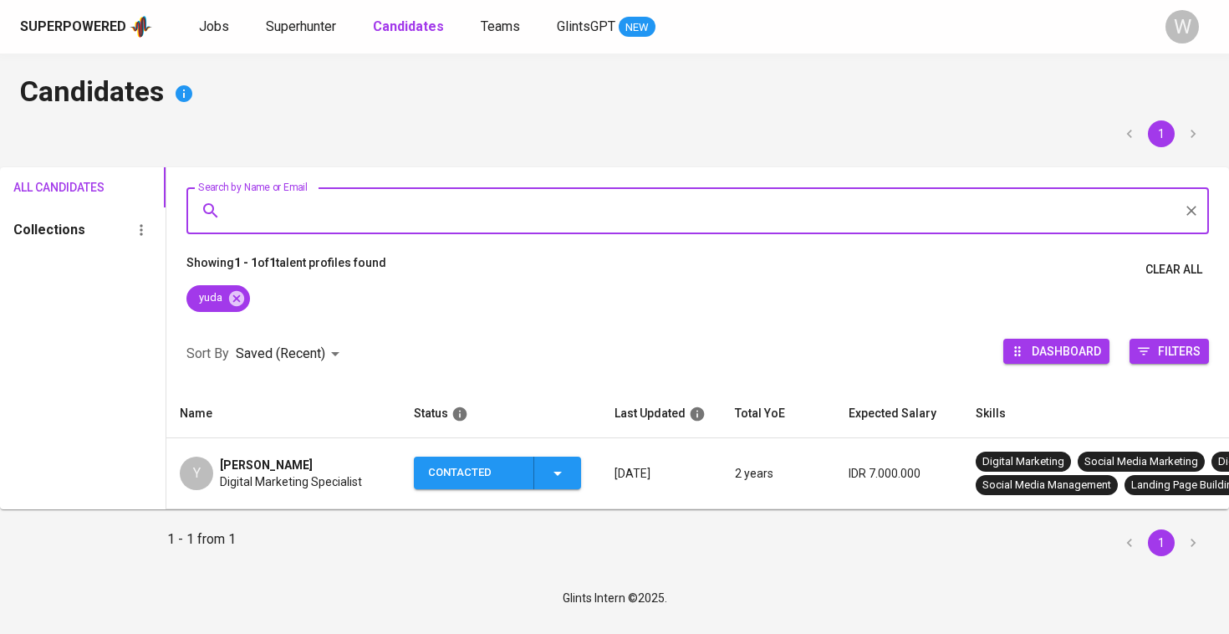
click at [284, 470] on span "Yuda Pratama" at bounding box center [266, 465] width 93 height 17
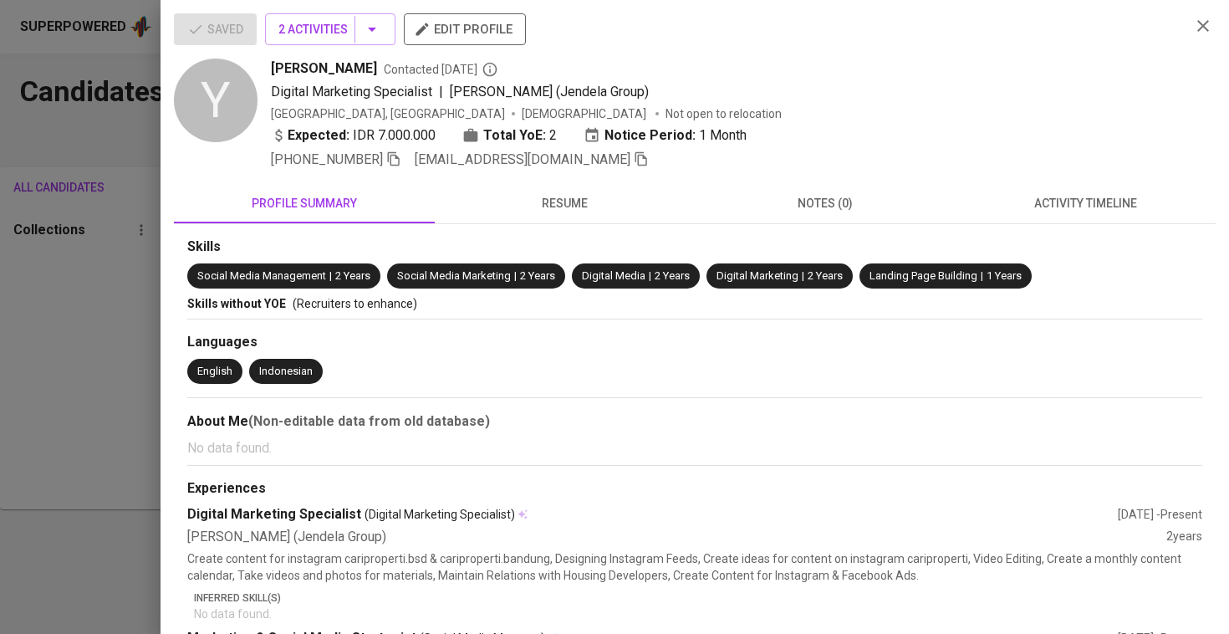
click at [65, 414] on div at bounding box center [614, 317] width 1229 height 634
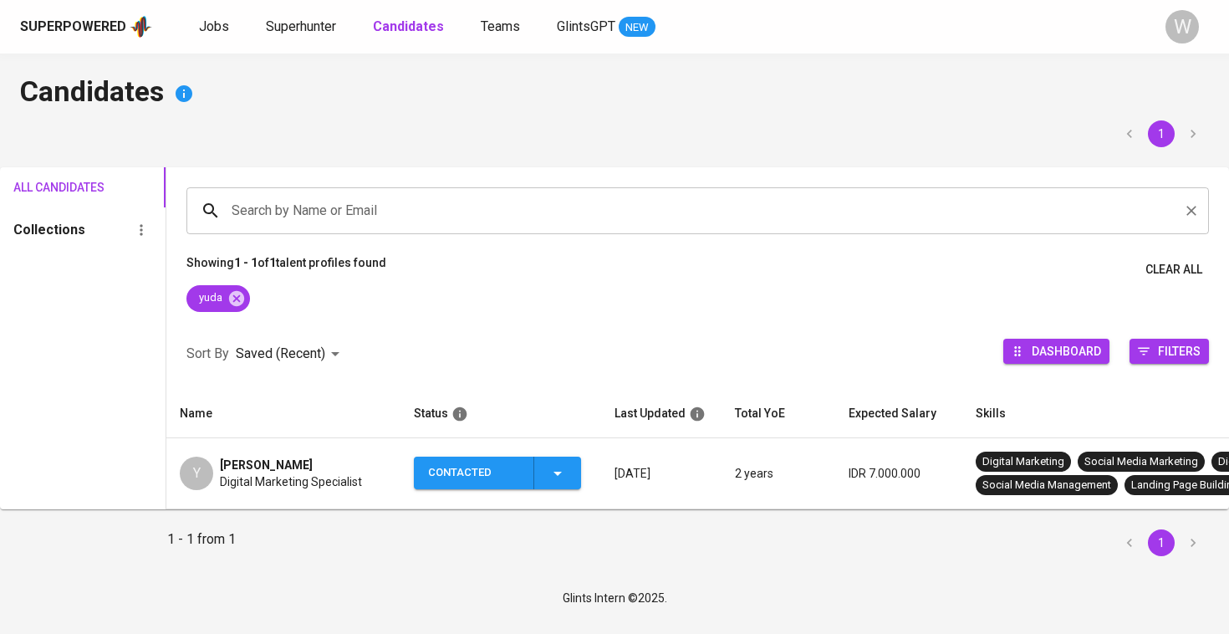
click at [286, 210] on input "Search by Name or Email" at bounding box center [701, 211] width 949 height 32
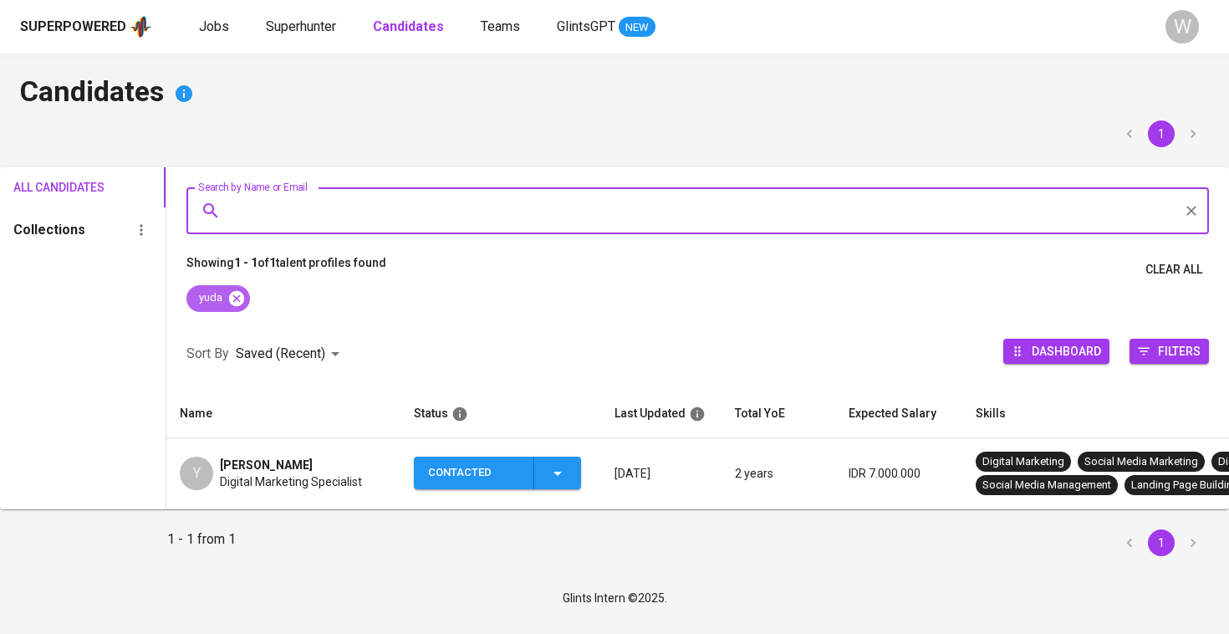
click at [234, 296] on icon at bounding box center [236, 297] width 15 height 15
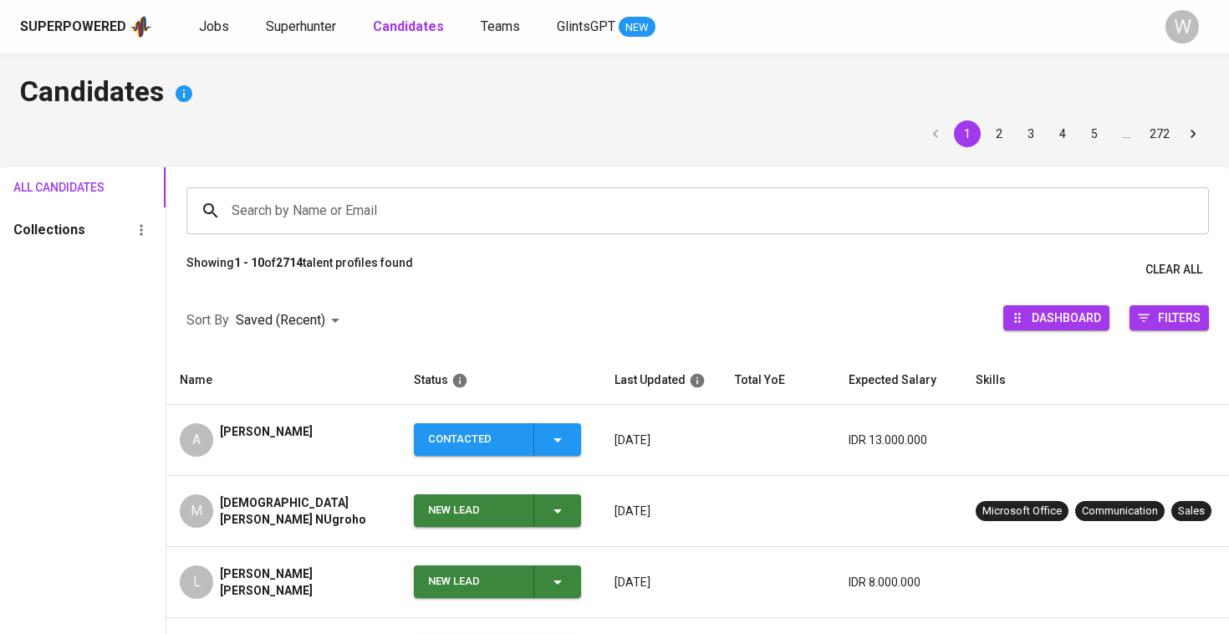
click at [255, 202] on input "Search by Name or Email" at bounding box center [701, 211] width 949 height 32
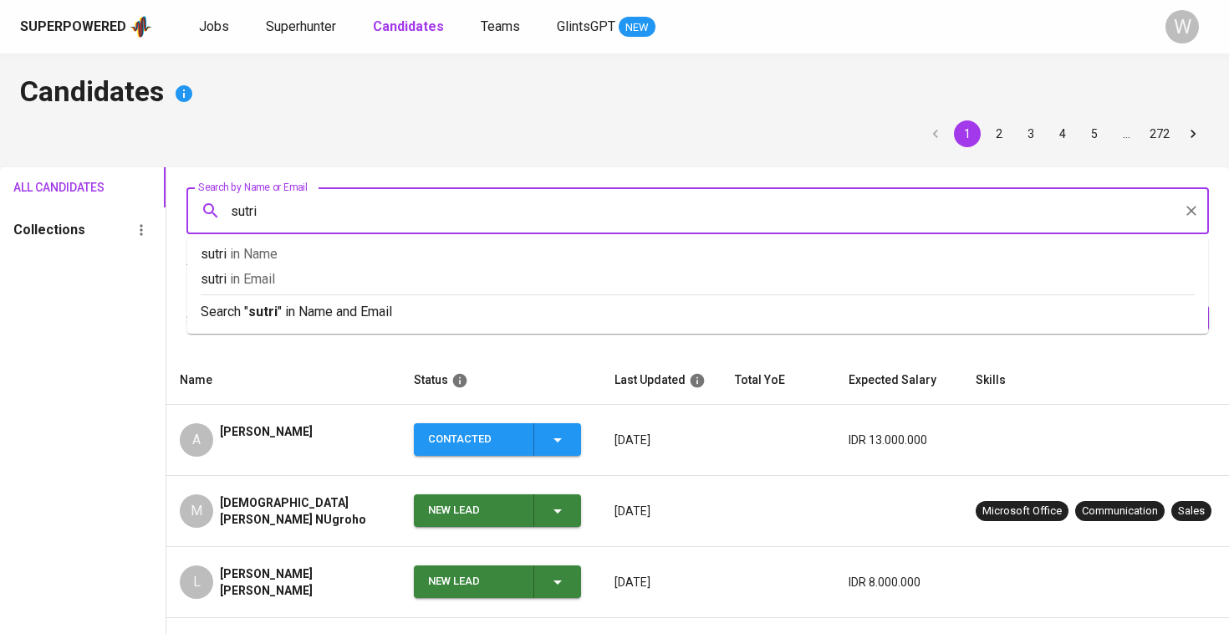
type input "sutria"
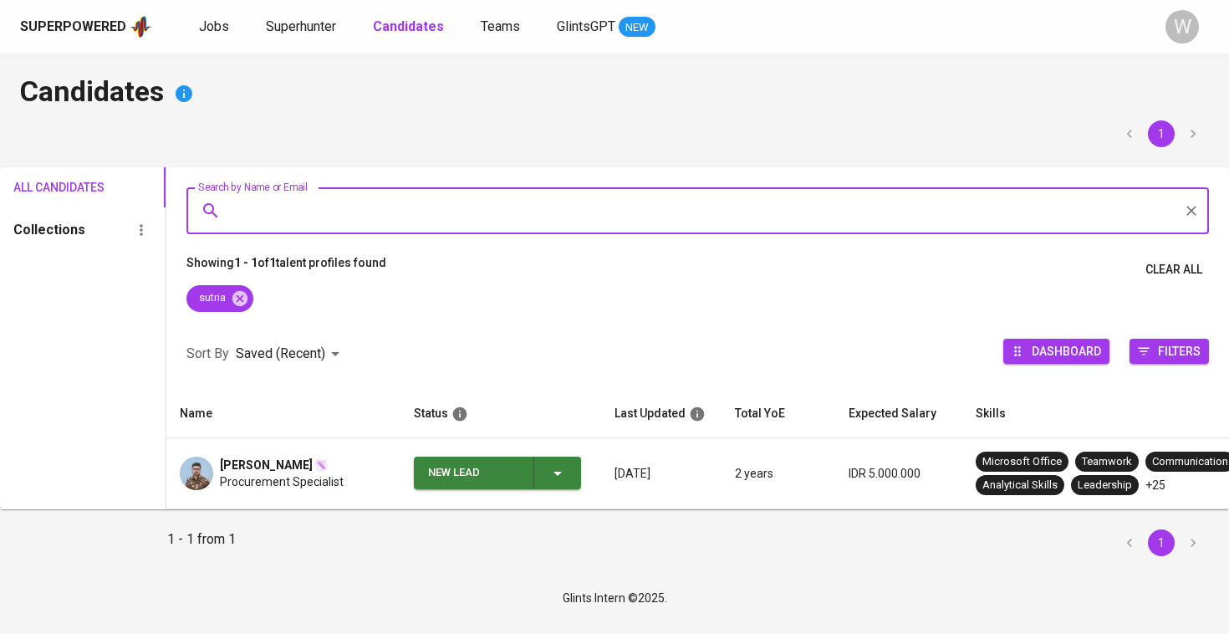
click at [265, 461] on span "Sutria Yudaswara" at bounding box center [266, 465] width 93 height 17
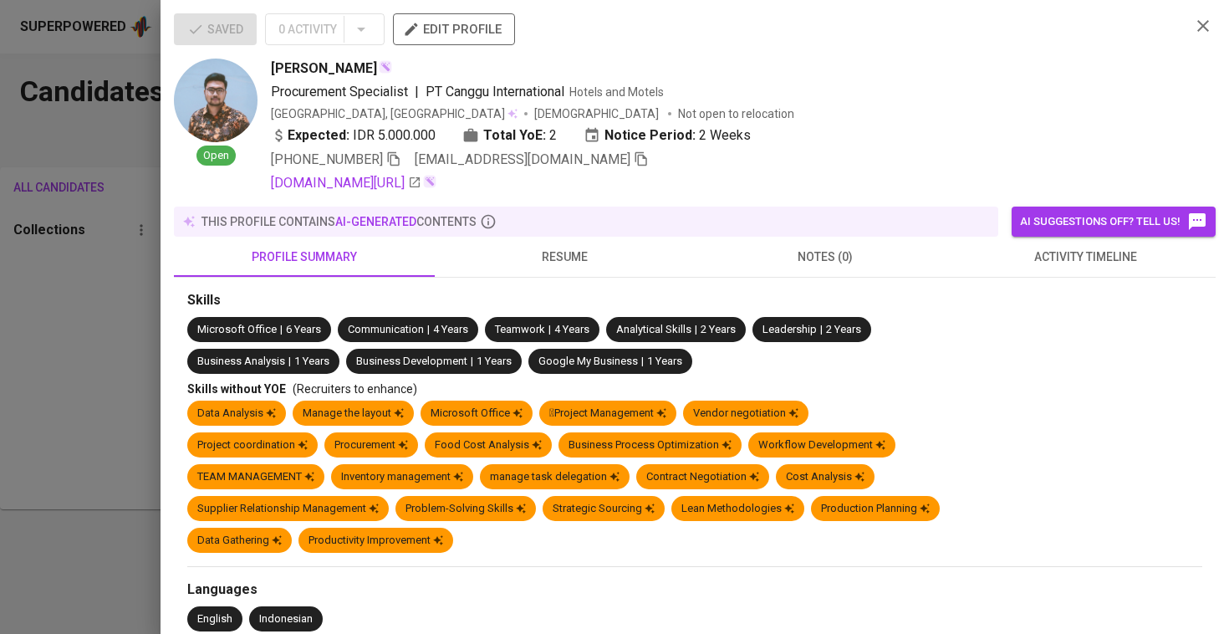
click at [537, 254] on span "resume" at bounding box center [565, 257] width 241 height 21
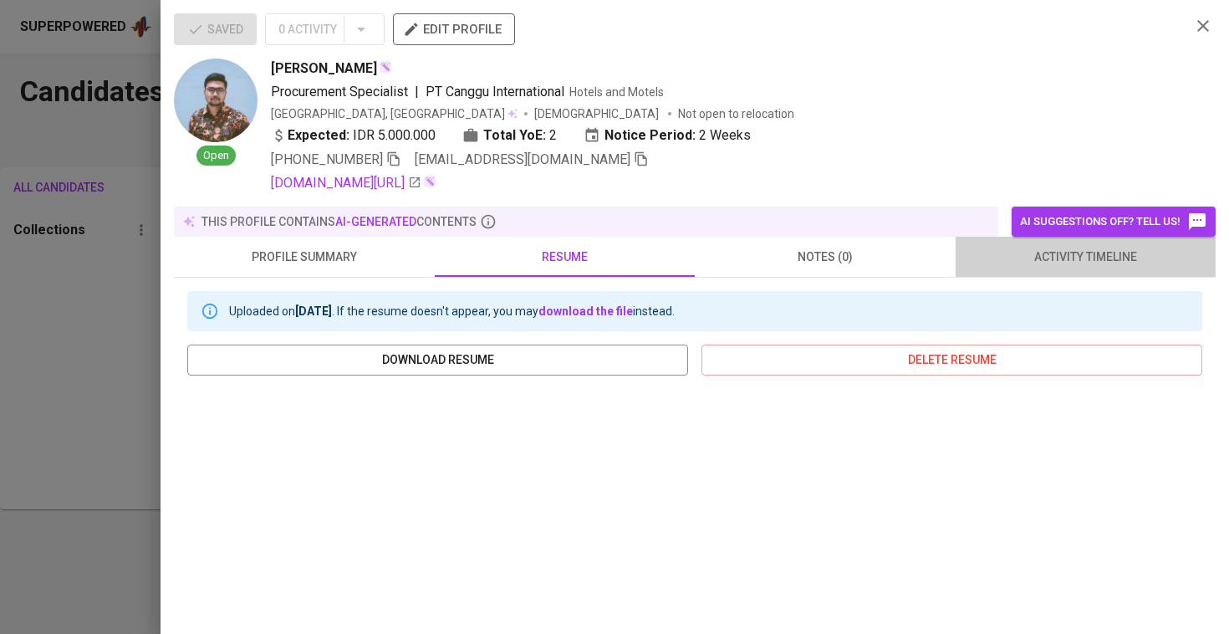
click at [1060, 263] on span "activity timeline" at bounding box center [1086, 257] width 241 height 21
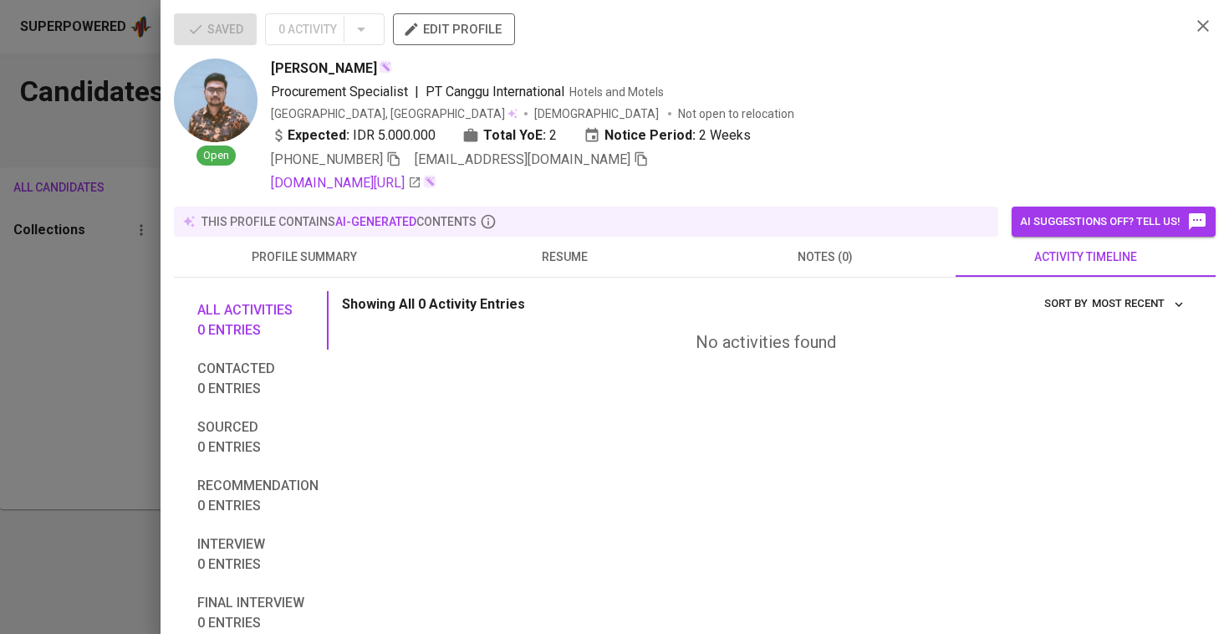
click at [601, 268] on button "resume" at bounding box center [565, 257] width 261 height 40
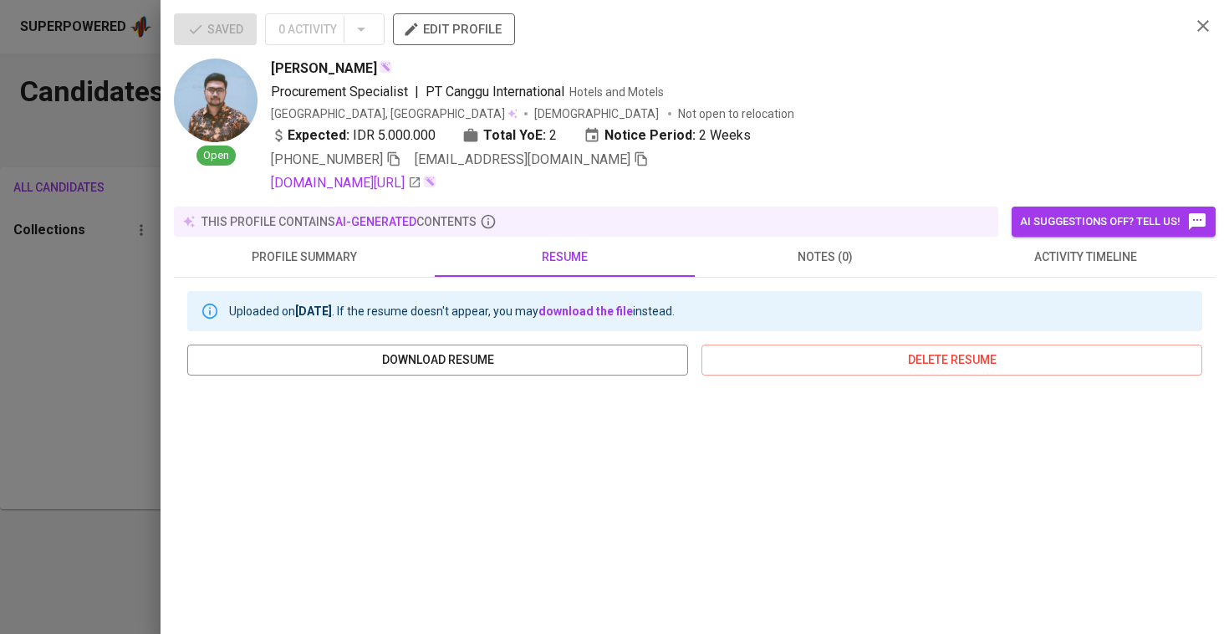
click at [444, 307] on div "Uploaded on Feb 01, 2024 . If the resume doesn't appear, you may download the f…" at bounding box center [452, 311] width 446 height 30
click at [814, 258] on span "notes (0)" at bounding box center [825, 257] width 241 height 21
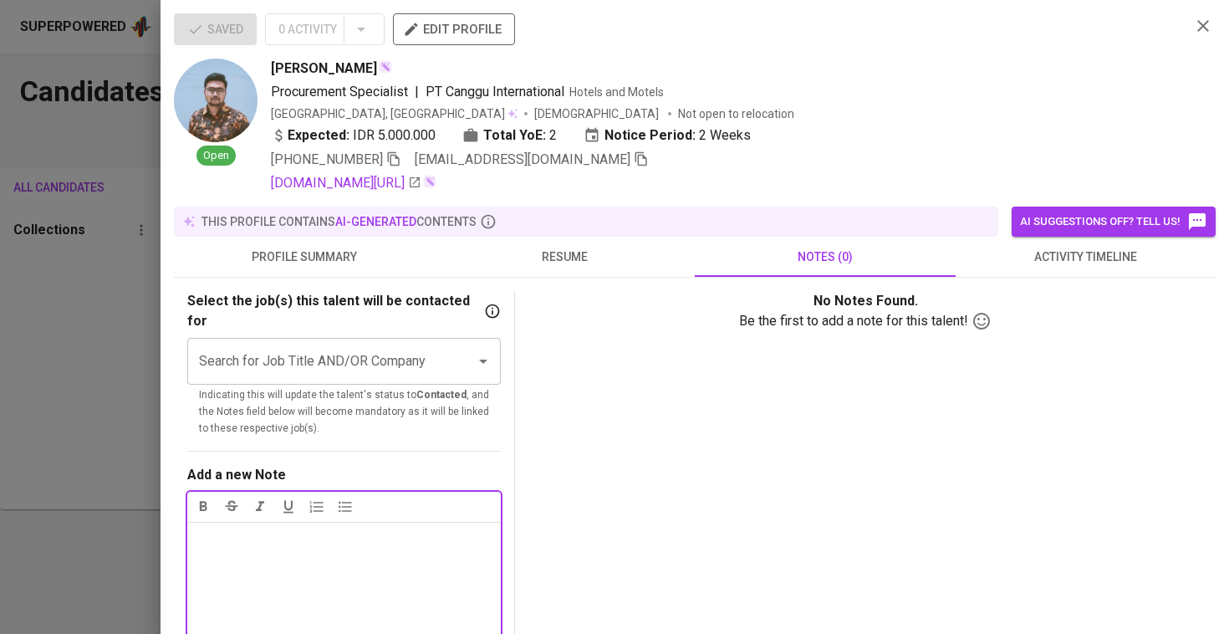
click at [814, 258] on button "notes (0)" at bounding box center [825, 257] width 261 height 40
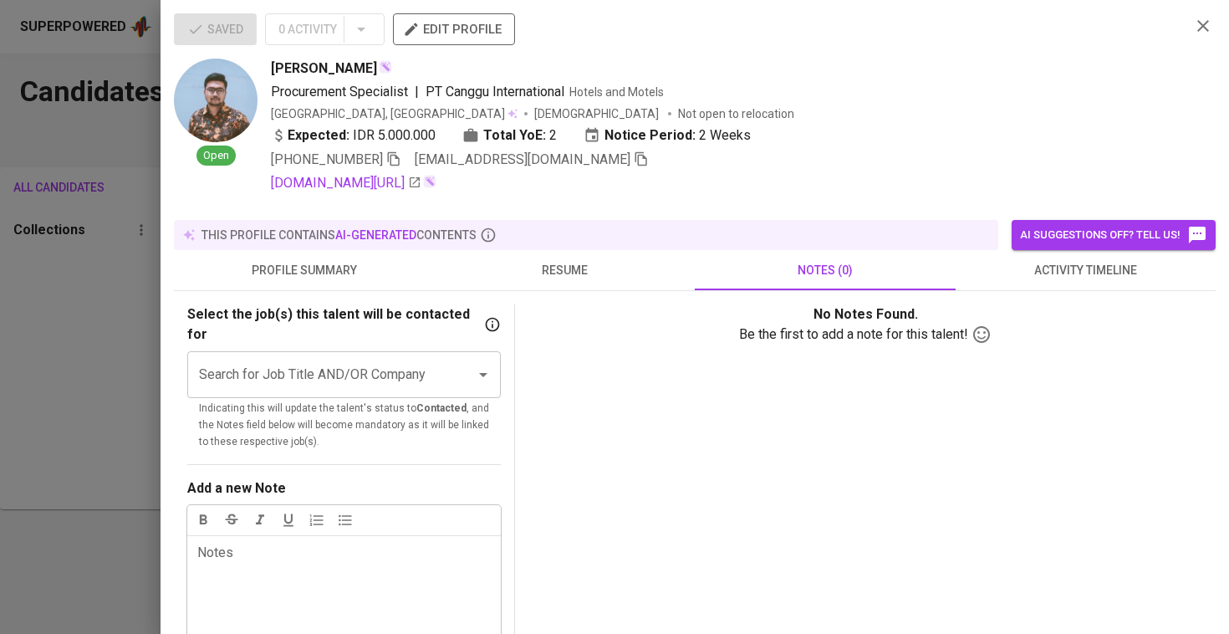
click at [1026, 282] on button "activity timeline" at bounding box center [1086, 270] width 261 height 40
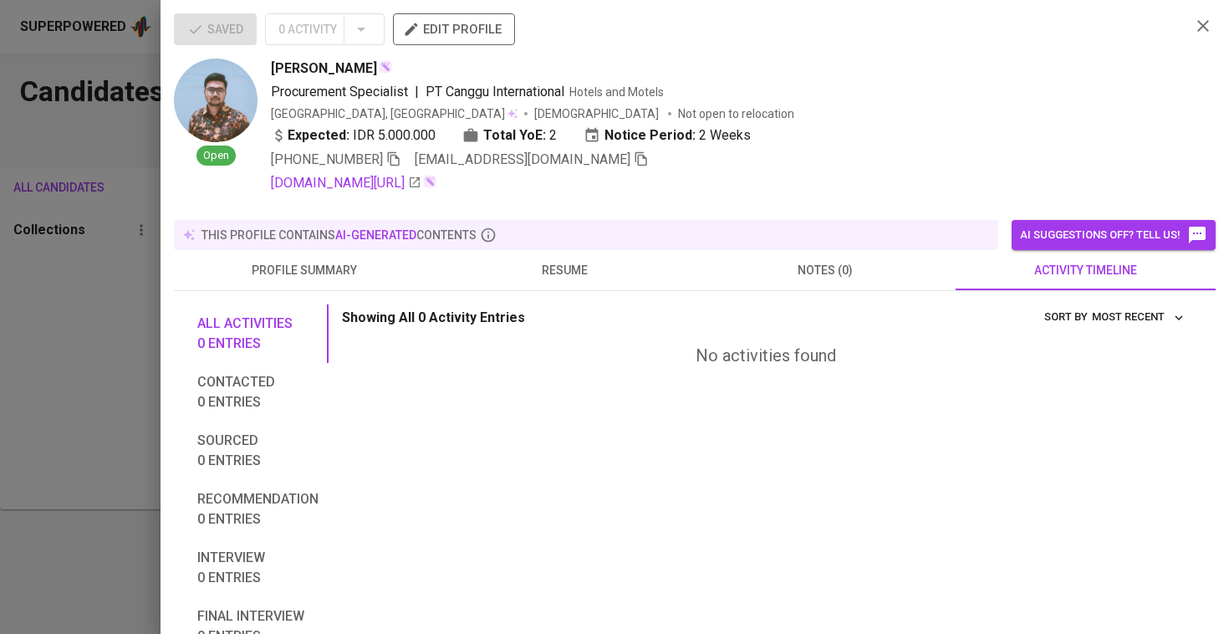
click at [568, 265] on span "resume" at bounding box center [565, 270] width 241 height 21
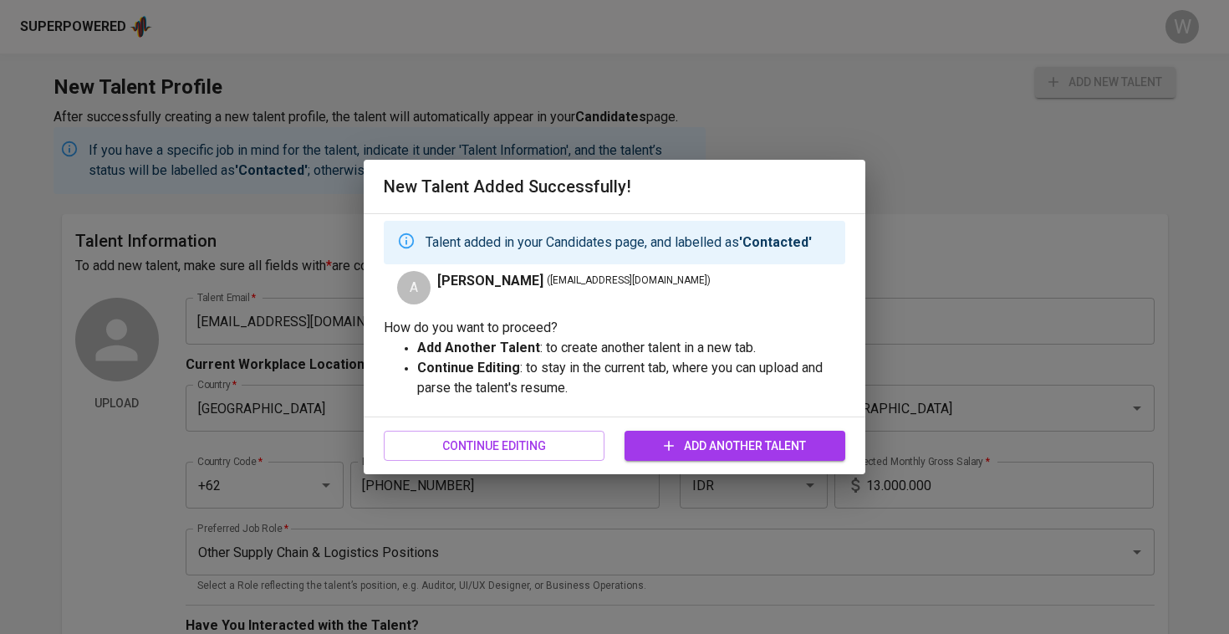
scroll to position [436, 0]
